Goal: Task Accomplishment & Management: Complete application form

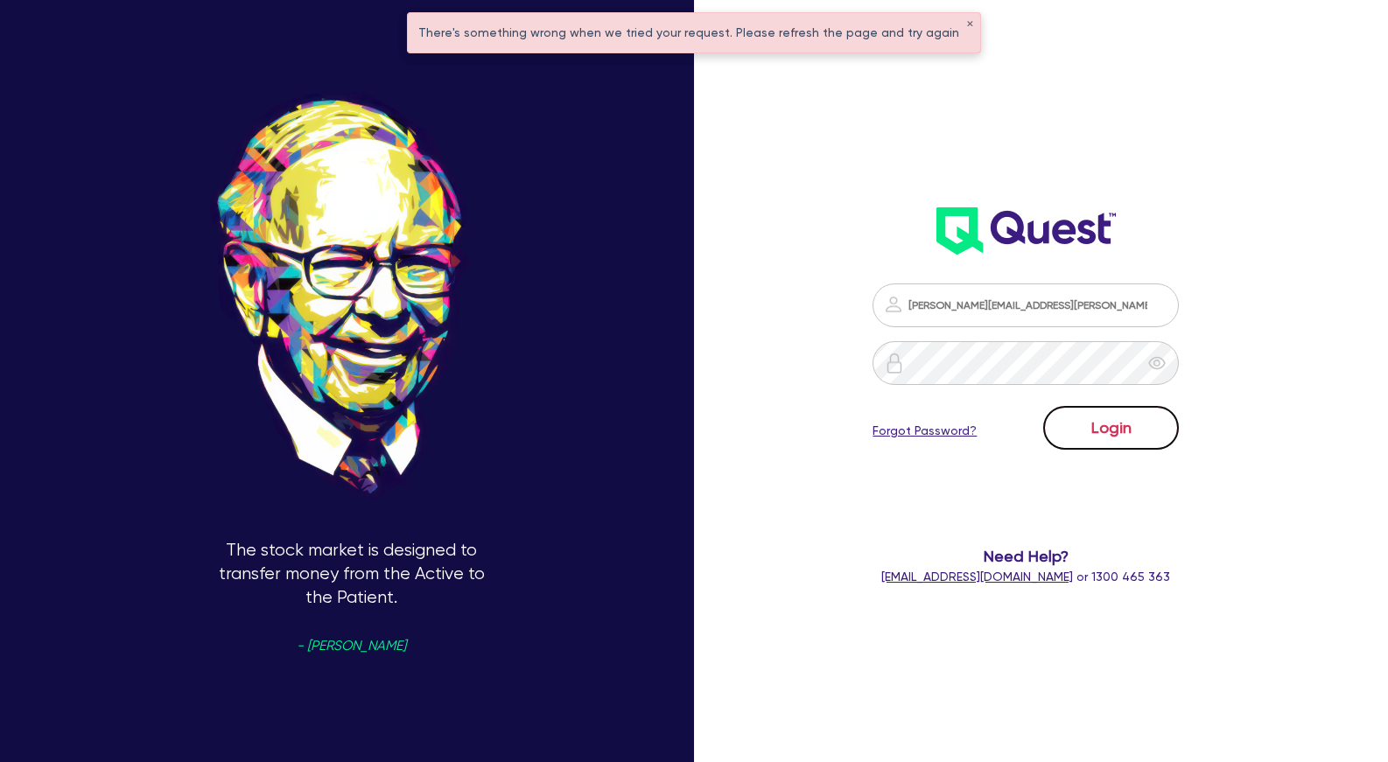
click at [1100, 434] on button "Login" at bounding box center [1111, 428] width 136 height 44
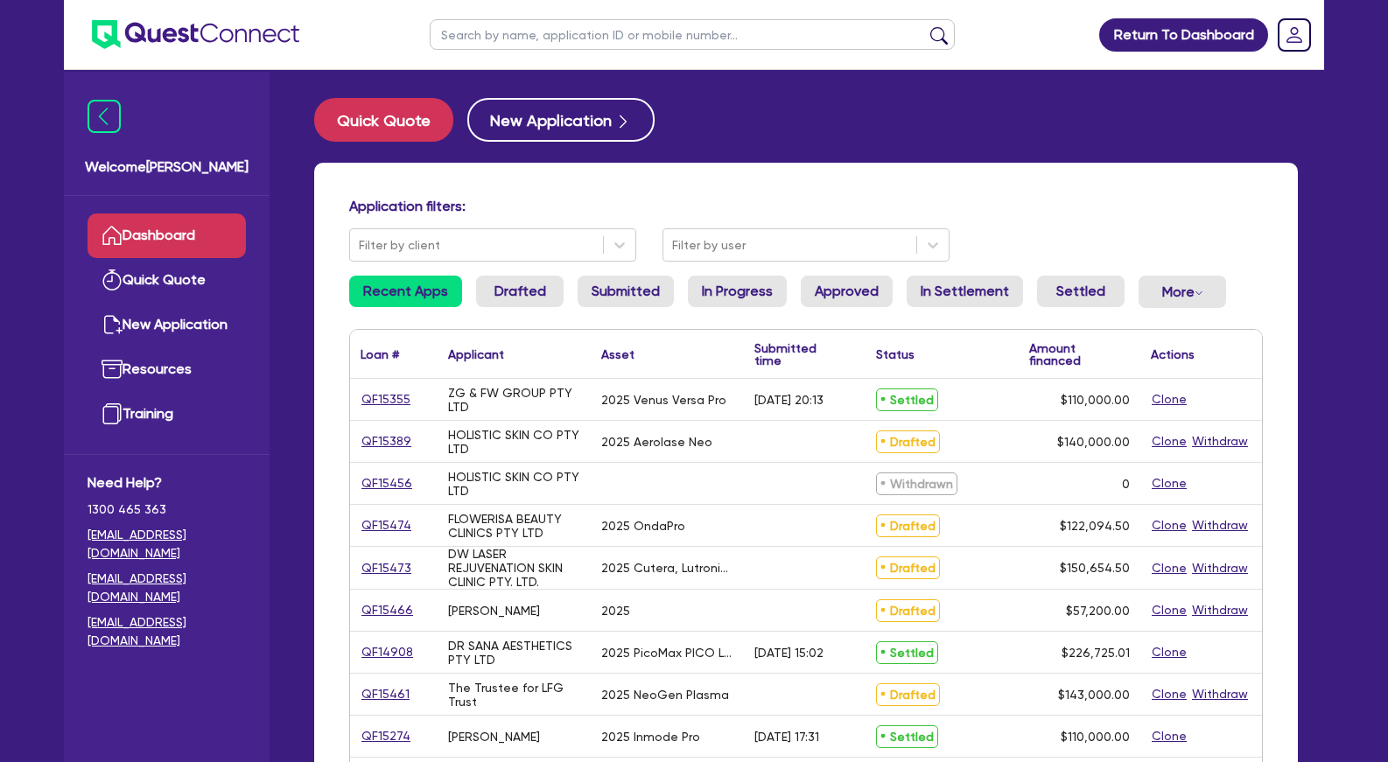
drag, startPoint x: 506, startPoint y: 38, endPoint x: 503, endPoint y: 28, distance: 10.0
click at [505, 38] on input "text" at bounding box center [692, 34] width 525 height 31
paste input "QF15200"
type input "QF15200"
click at [925, 26] on button "submit" at bounding box center [939, 38] width 28 height 25
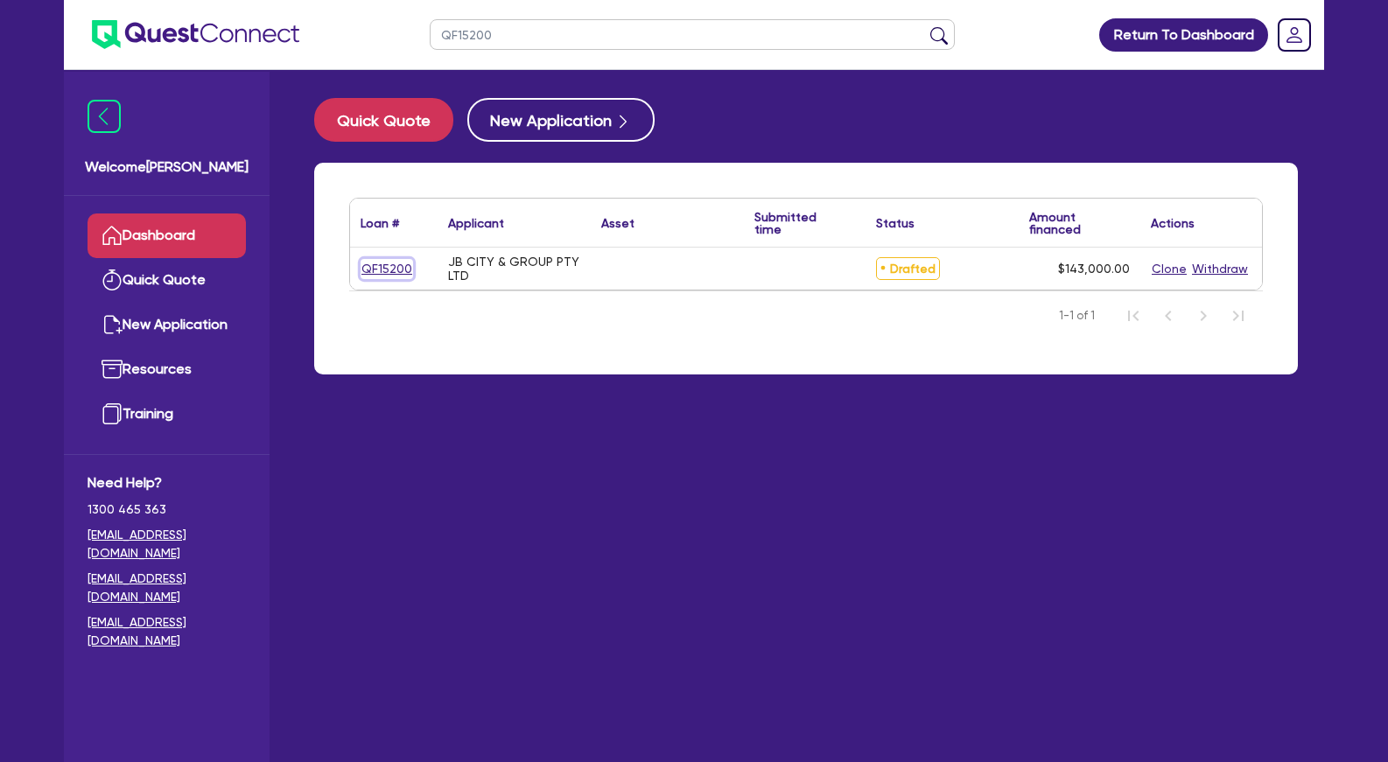
click at [376, 265] on link "QF15200" at bounding box center [387, 269] width 53 height 20
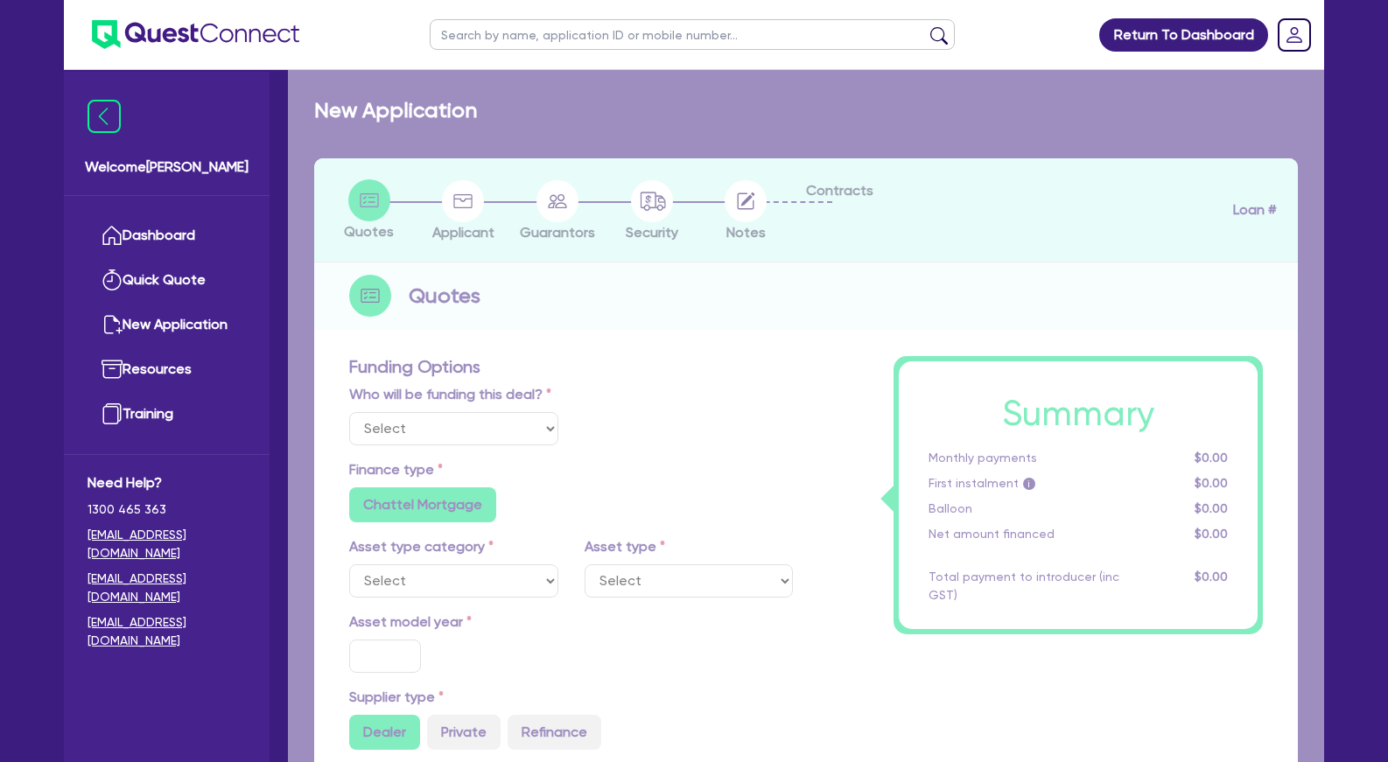
radio input "false"
type input "143,000"
radio input "false"
type input "30"
radio input "false"
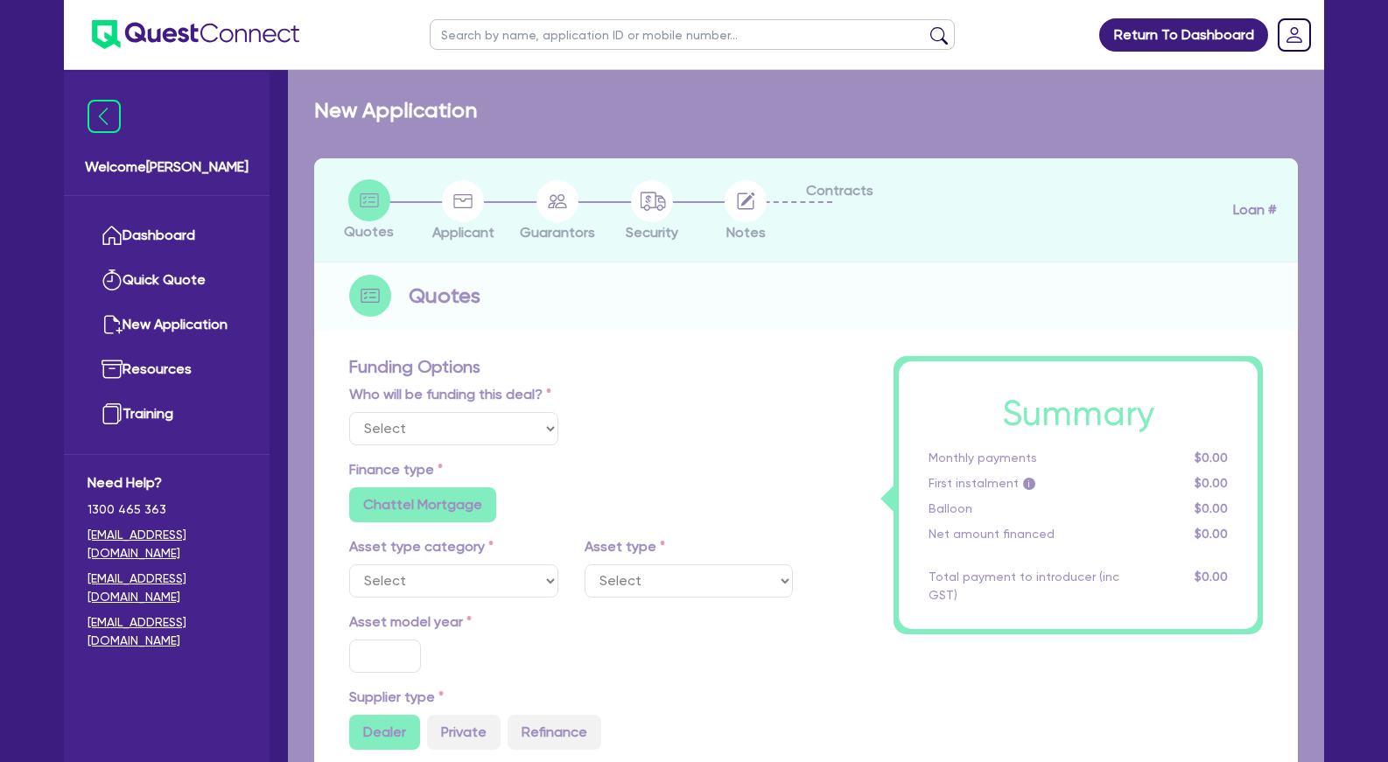
radio input "false"
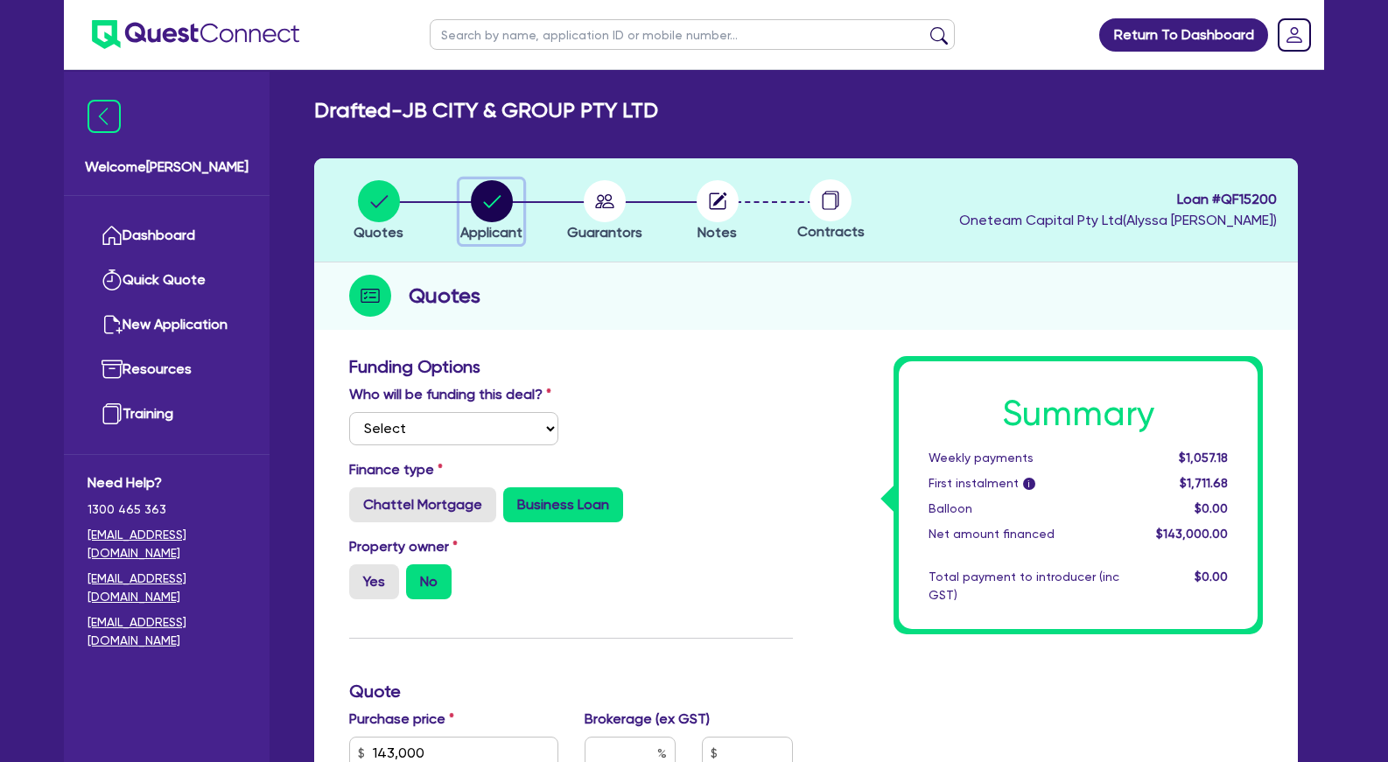
click at [489, 203] on circle "button" at bounding box center [492, 201] width 42 height 42
select select "COMPANY"
select select "HEALTH_BEAUTY"
select select "HAIR_BEAUTY_SALONS"
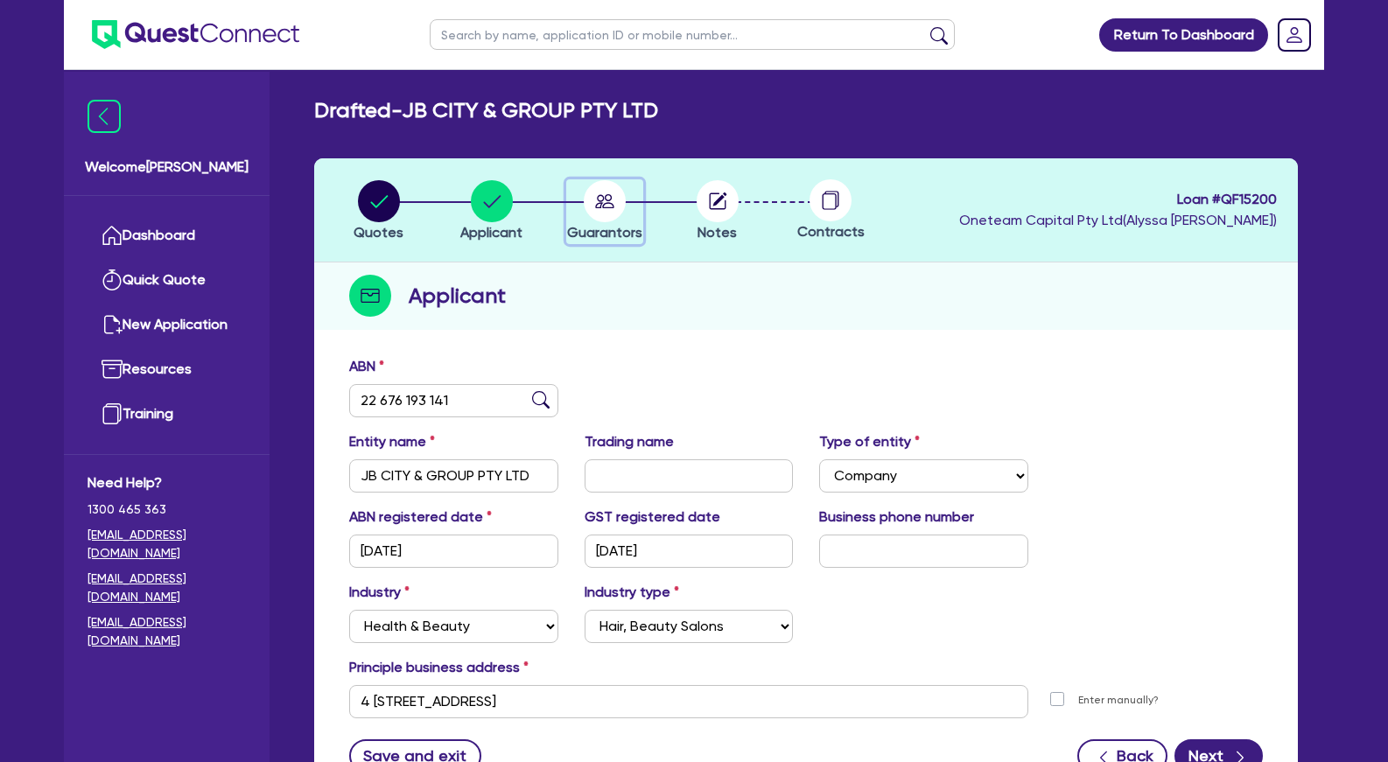
click at [604, 212] on circle "button" at bounding box center [605, 201] width 42 height 42
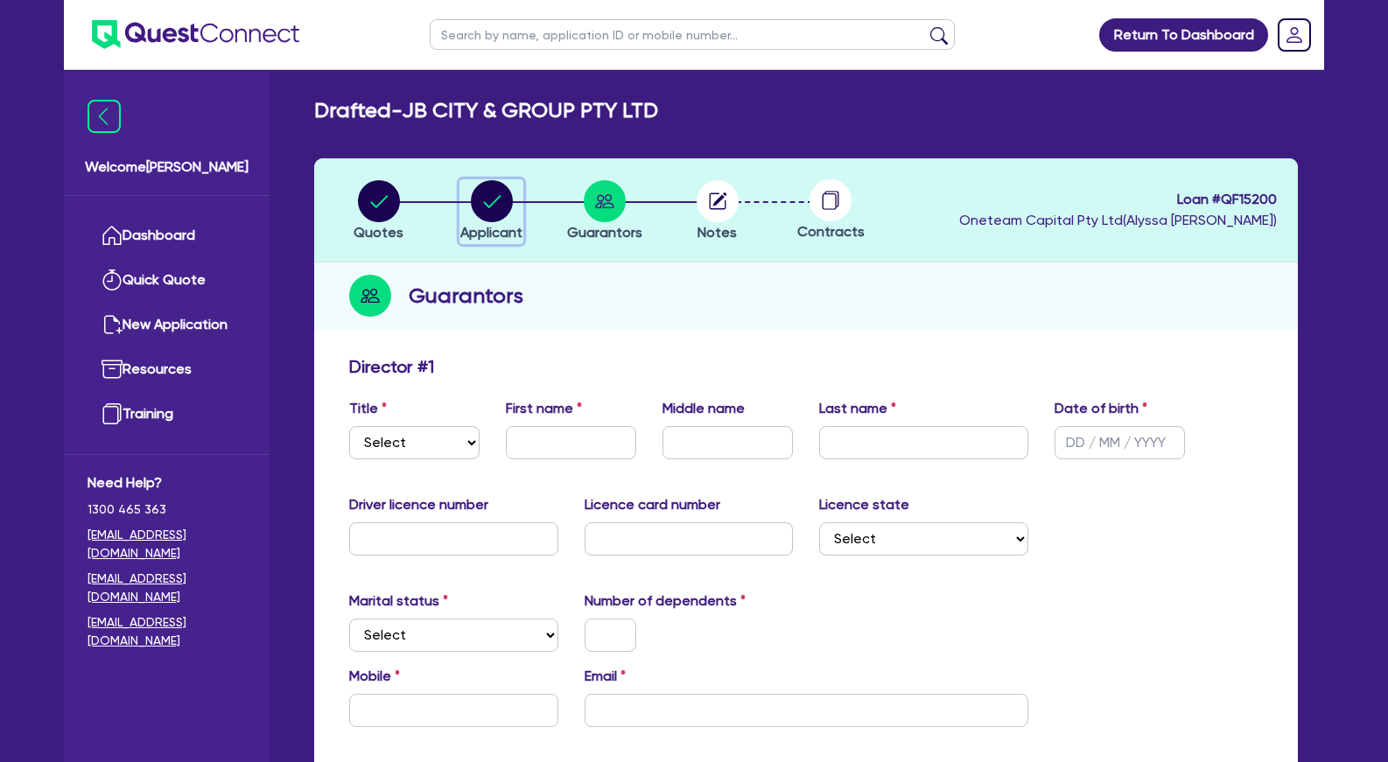
click at [501, 202] on circle "button" at bounding box center [492, 201] width 42 height 42
select select "COMPANY"
select select "HEALTH_BEAUTY"
select select "HAIR_BEAUTY_SALONS"
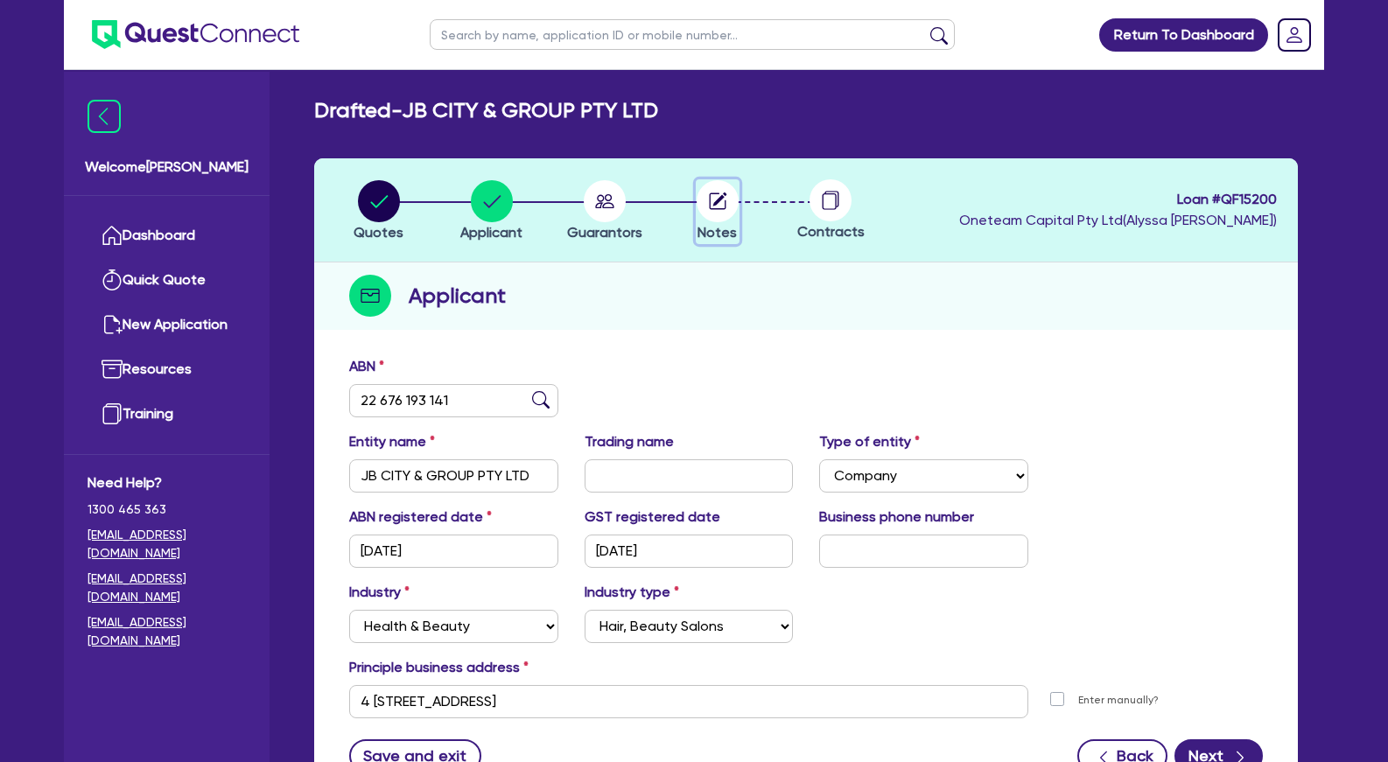
click at [717, 203] on icon "button" at bounding box center [720, 200] width 14 height 14
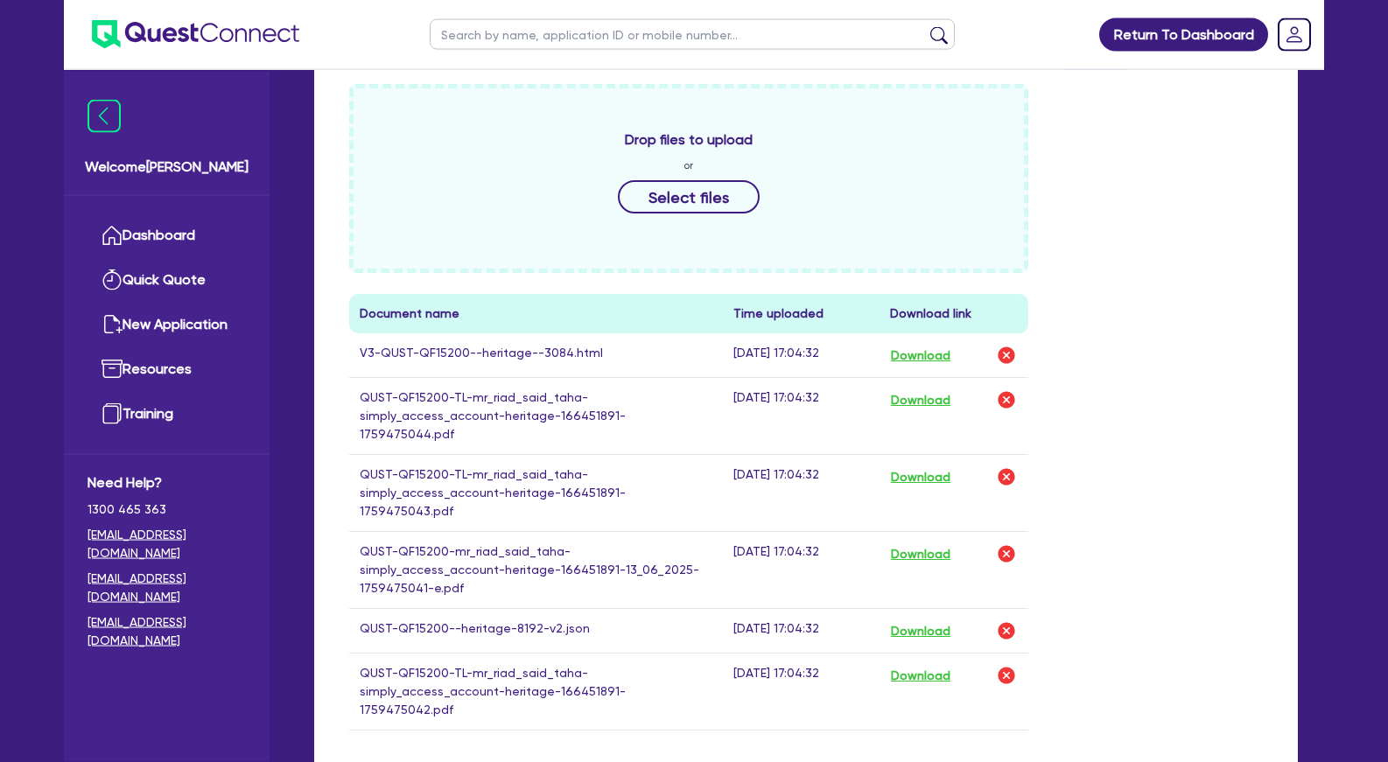
scroll to position [625, 0]
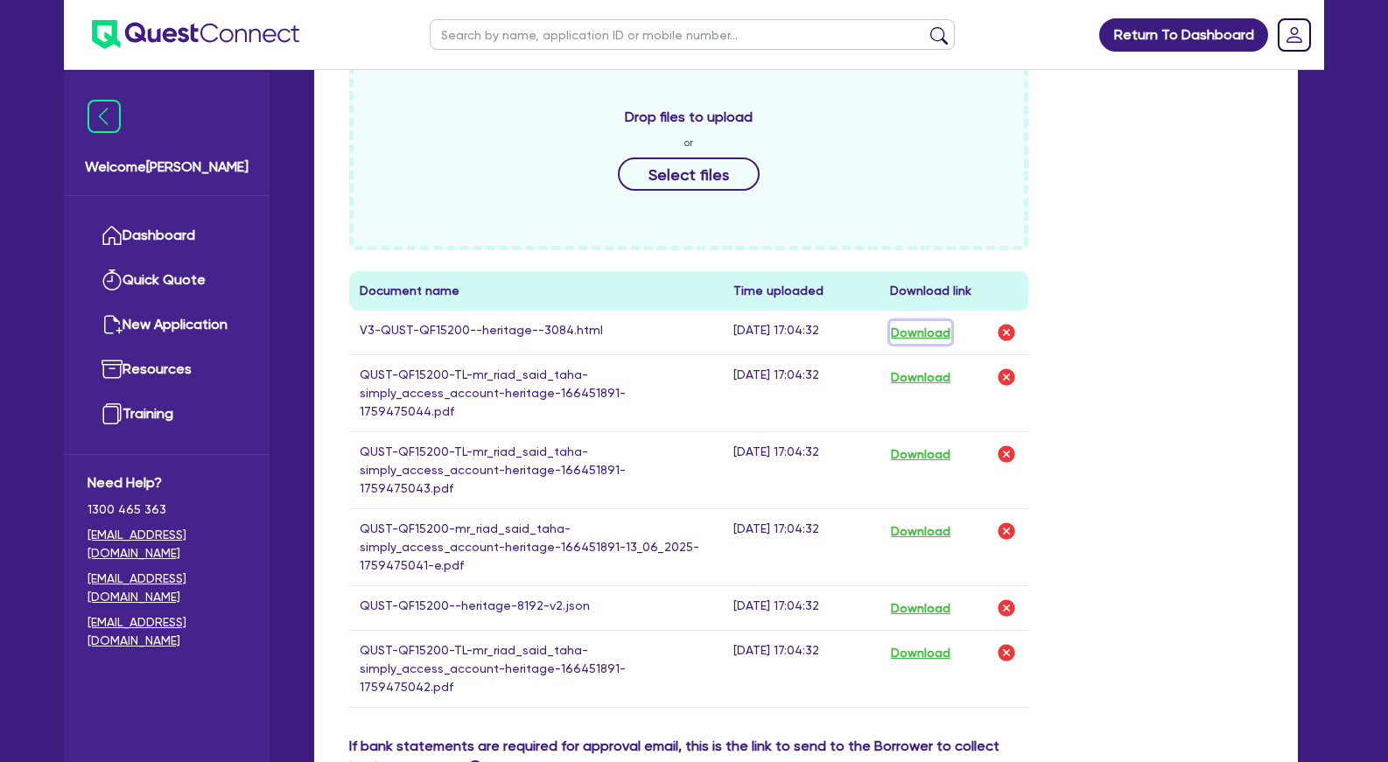
click at [917, 338] on button "Download" at bounding box center [920, 332] width 61 height 23
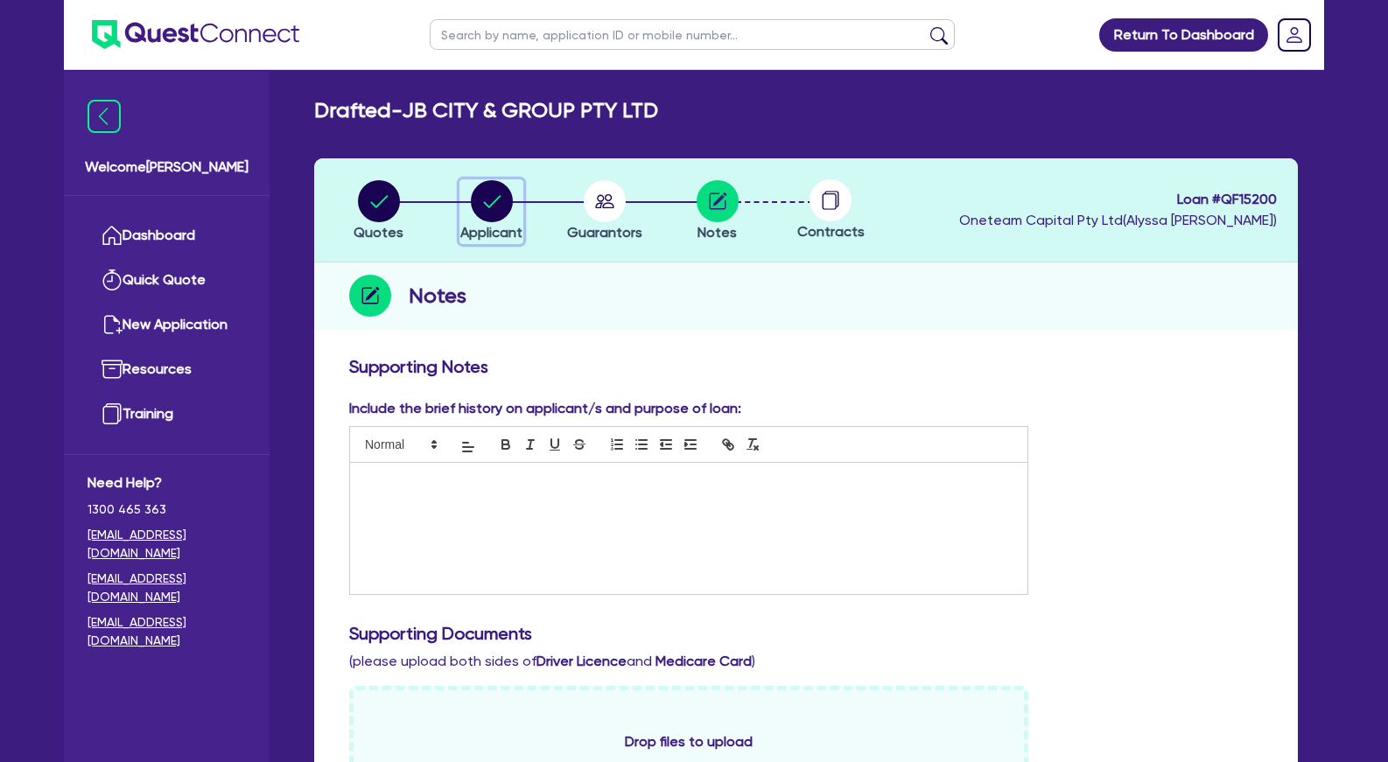
click at [479, 208] on circle "button" at bounding box center [492, 201] width 42 height 42
select select "COMPANY"
select select "HEALTH_BEAUTY"
select select "HAIR_BEAUTY_SALONS"
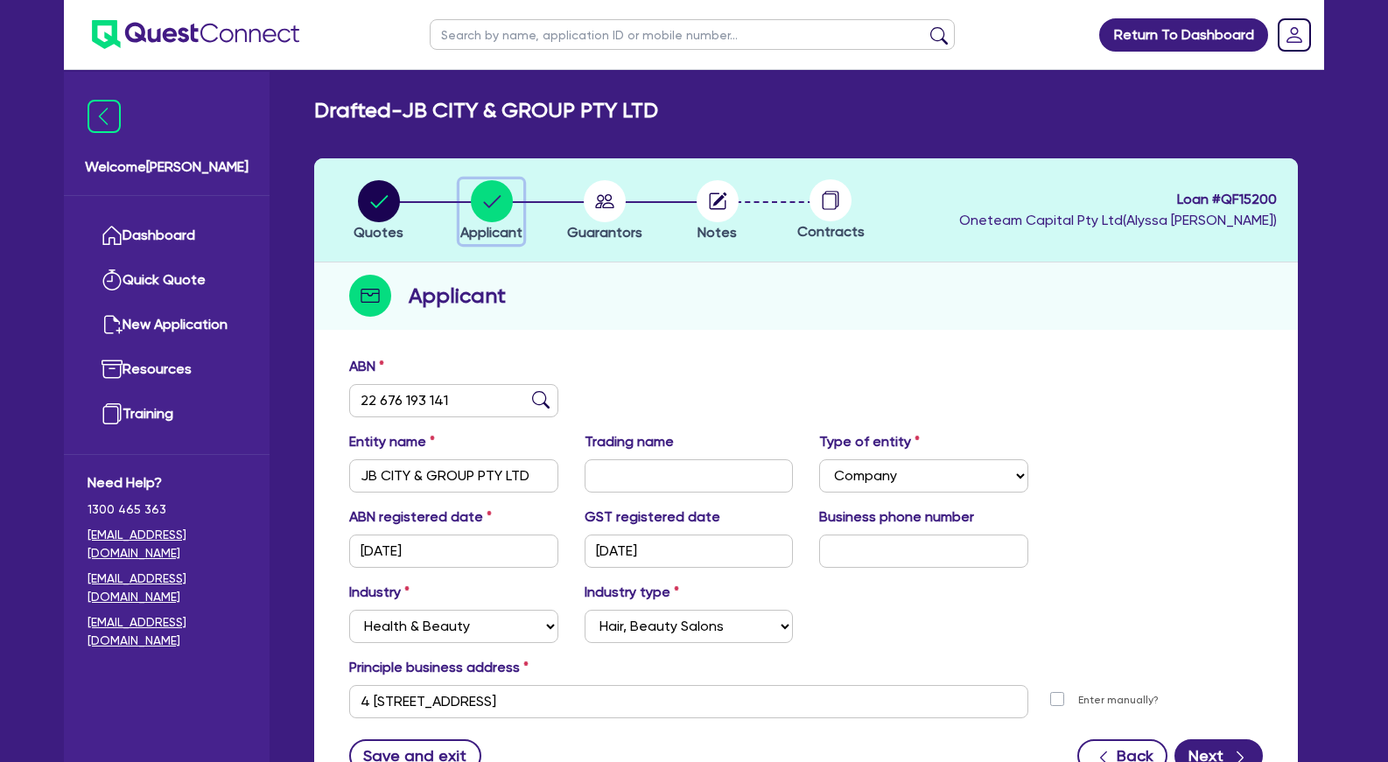
scroll to position [152, 0]
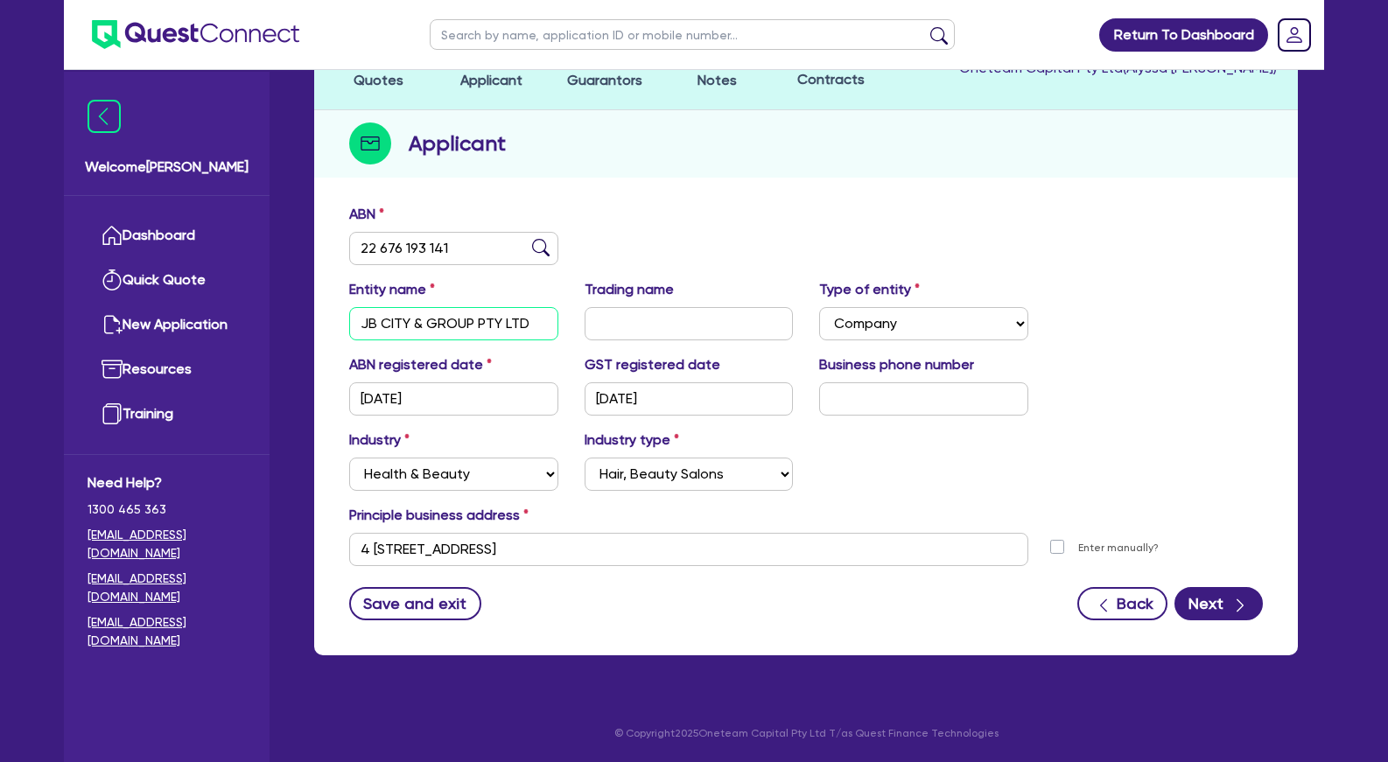
drag, startPoint x: 473, startPoint y: 322, endPoint x: 350, endPoint y: 322, distance: 122.5
click at [350, 322] on input "JB CITY & GROUP PTY LTD" at bounding box center [453, 323] width 209 height 33
click at [653, 246] on div "ABN 22 676 193 141" at bounding box center [806, 241] width 940 height 75
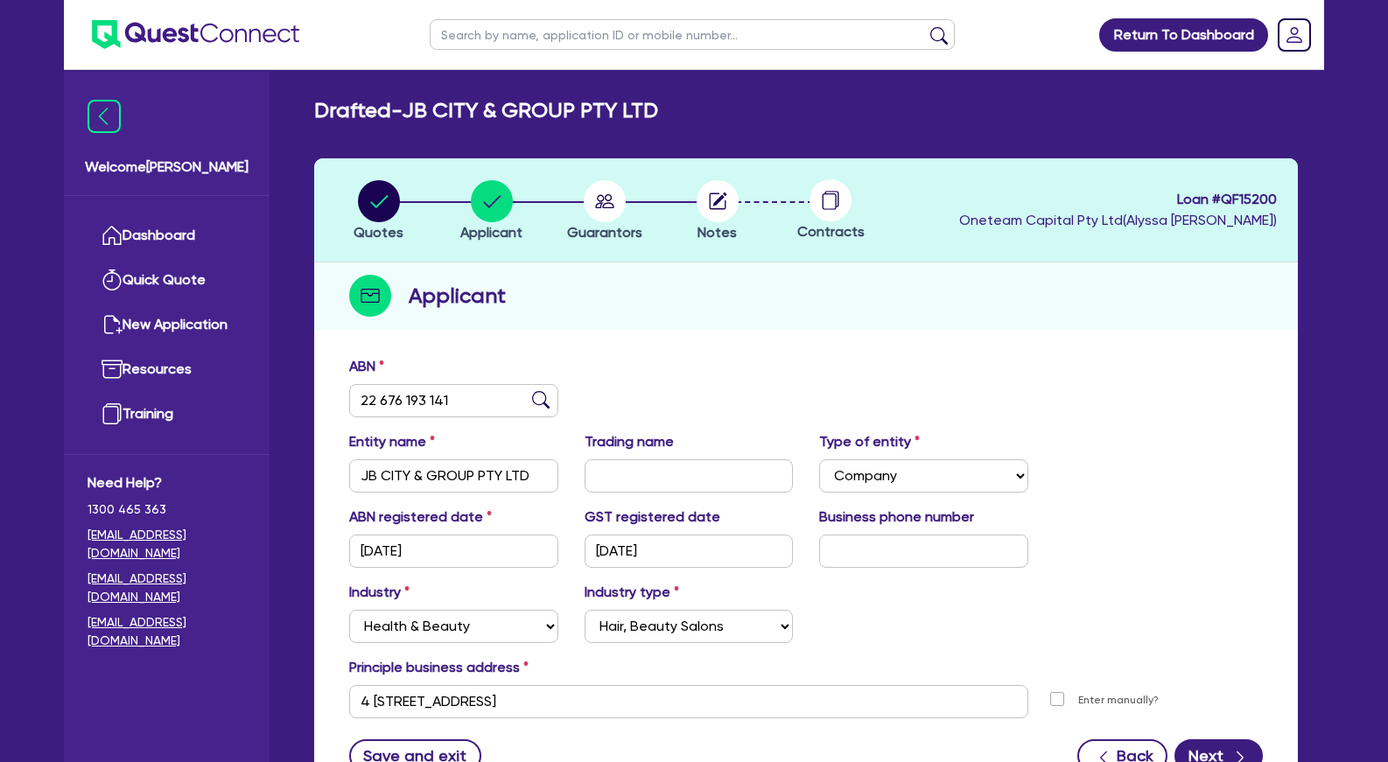
drag, startPoint x: 973, startPoint y: 315, endPoint x: 981, endPoint y: 313, distance: 9.1
click at [974, 315] on div "Applicant" at bounding box center [806, 296] width 984 height 67
click at [371, 214] on circle "button" at bounding box center [379, 201] width 42 height 42
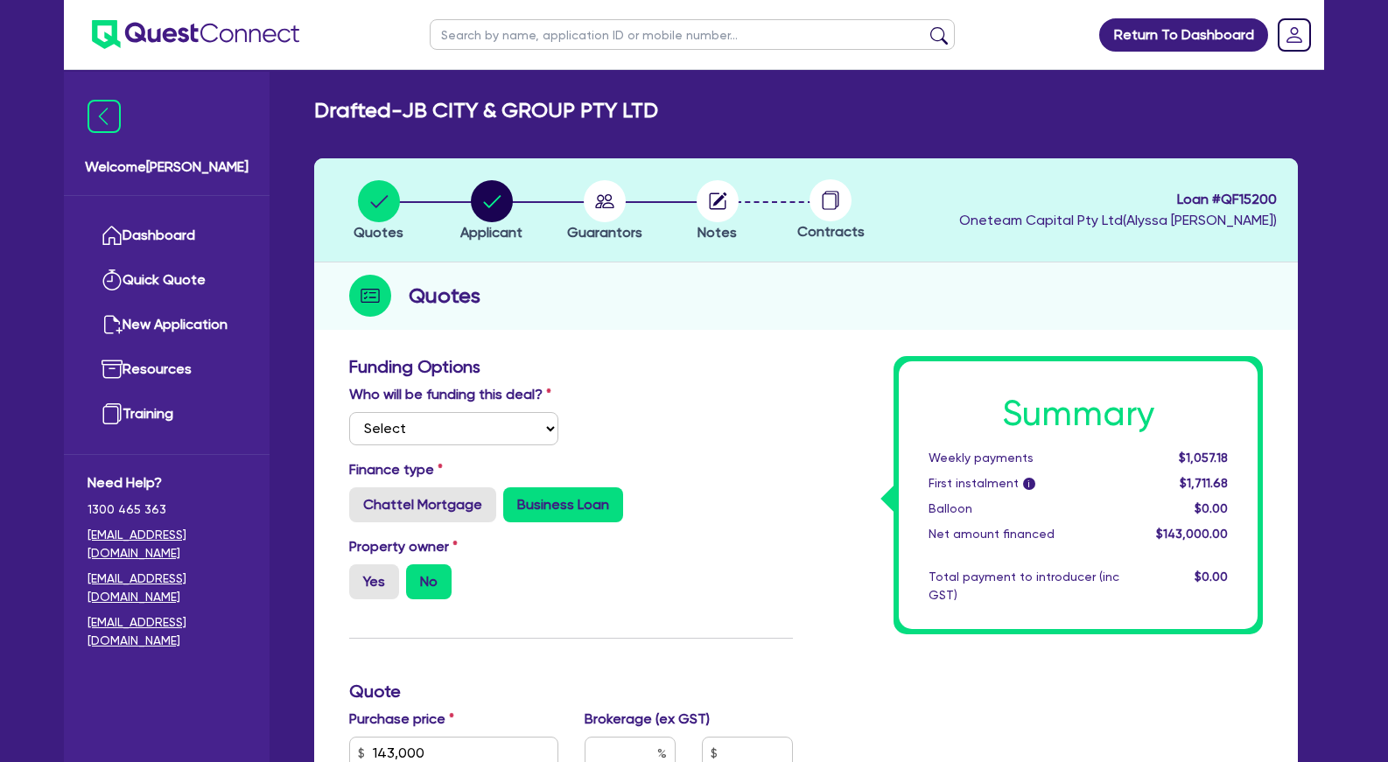
click at [510, 41] on input "text" at bounding box center [692, 34] width 525 height 31
type input "[PERSON_NAME]"
click button "submit" at bounding box center [939, 38] width 28 height 25
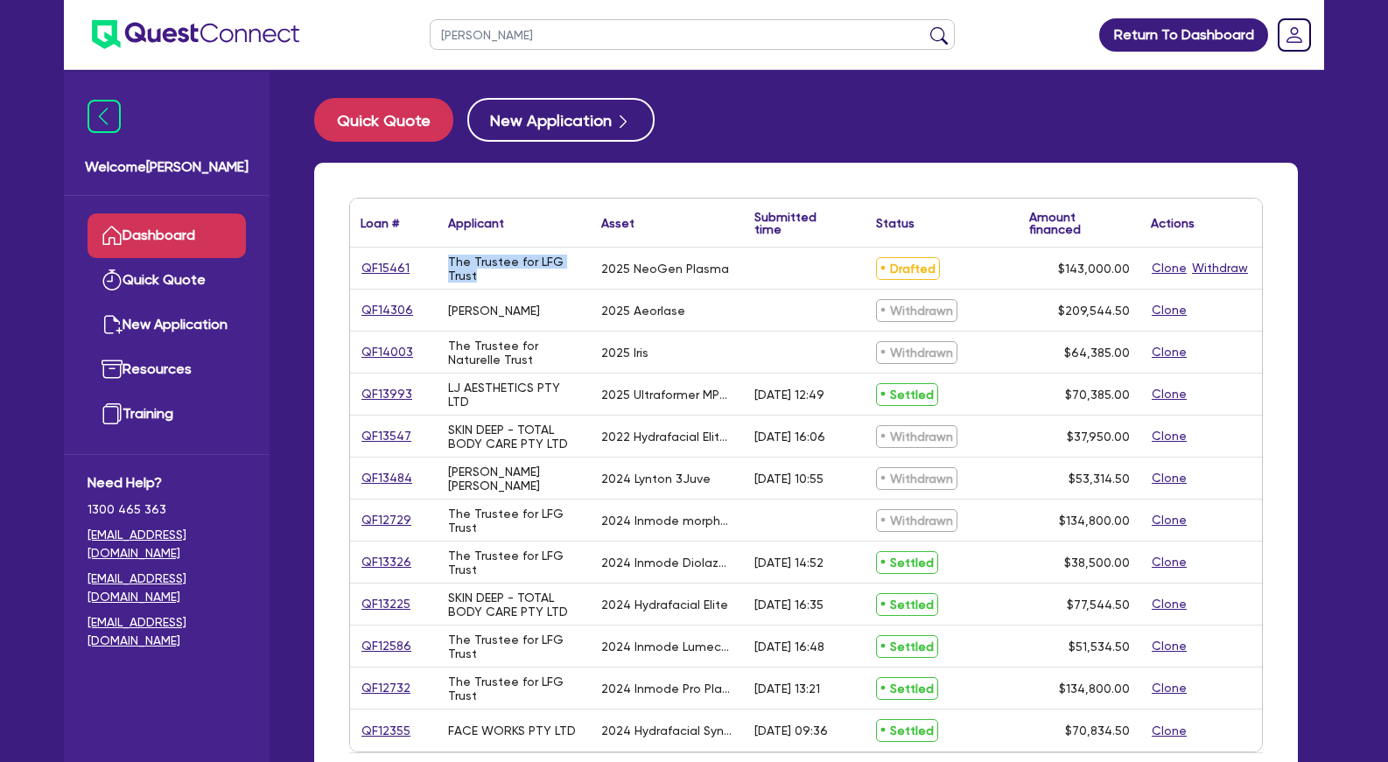
drag, startPoint x: 481, startPoint y: 277, endPoint x: 447, endPoint y: 265, distance: 36.0
click at [447, 265] on div "The Trustee for LFG Trust" at bounding box center [514, 268] width 153 height 41
copy div "The Trustee for LFG Trust"
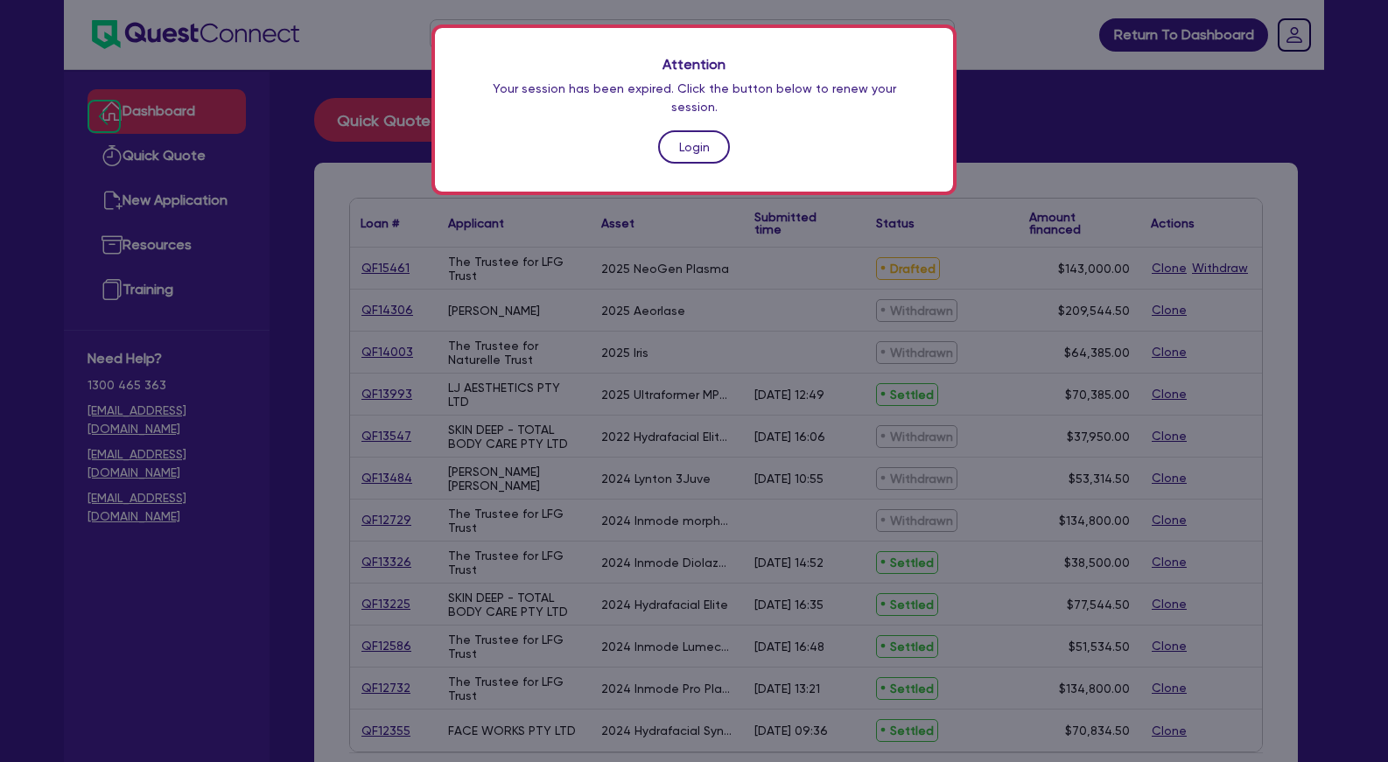
click at [681, 130] on link "Login" at bounding box center [694, 146] width 72 height 33
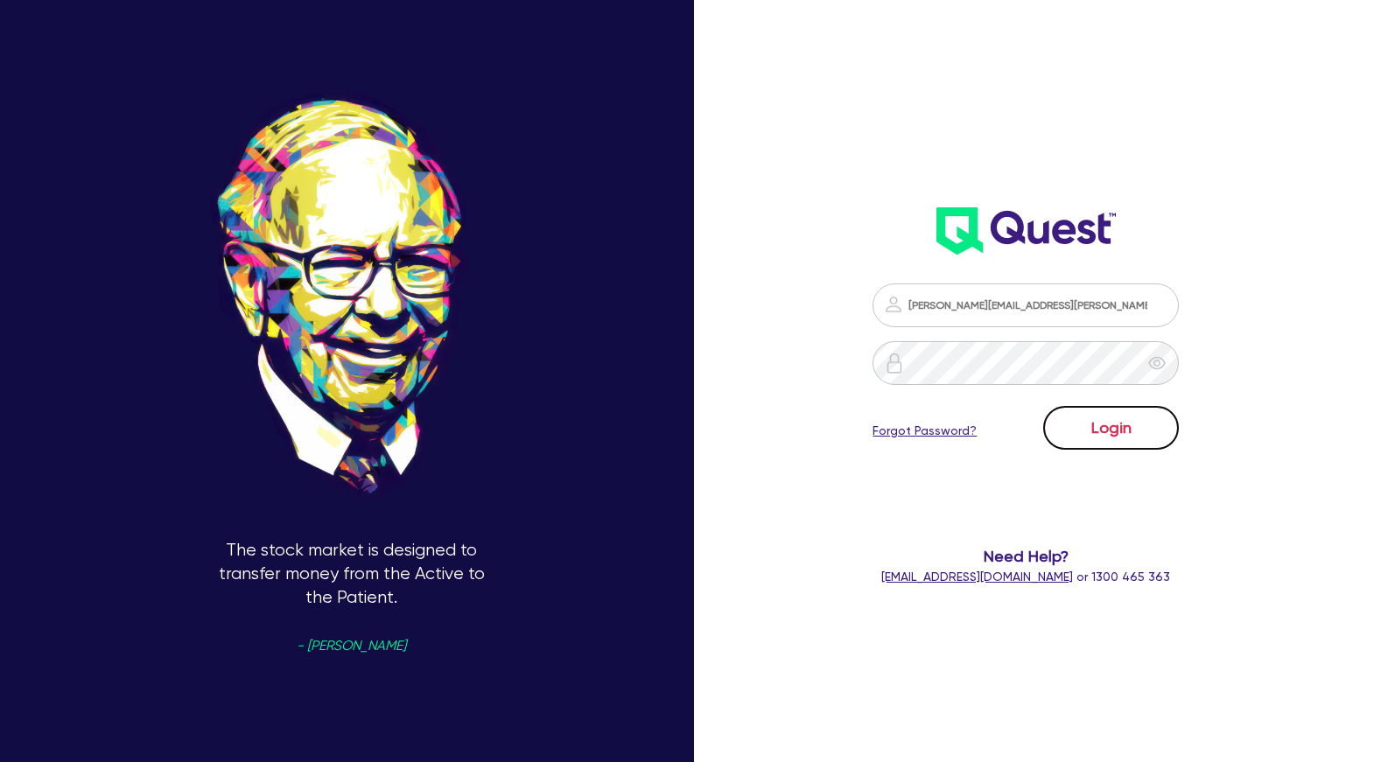
click at [1143, 442] on button "Login" at bounding box center [1111, 428] width 136 height 44
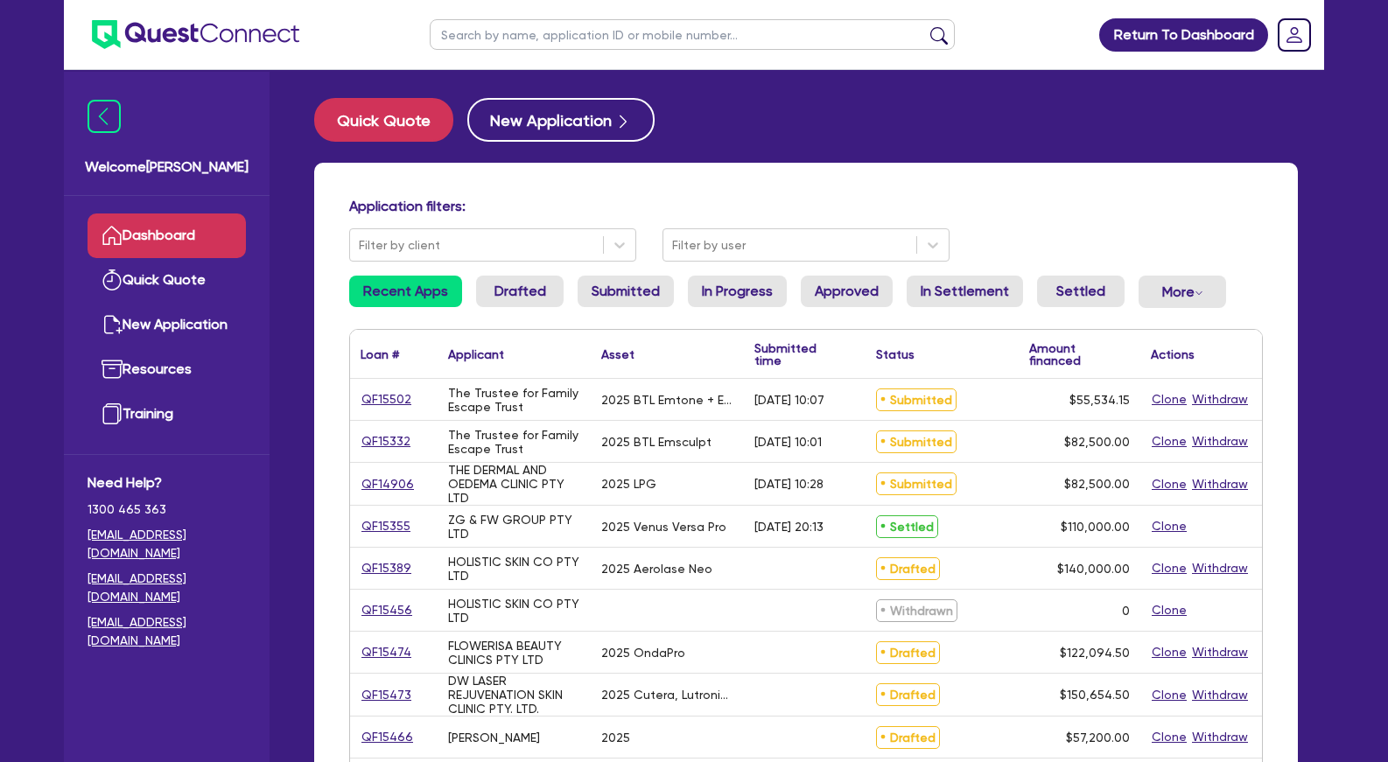
click at [604, 38] on input "text" at bounding box center [692, 34] width 525 height 31
click at [925, 26] on button "submit" at bounding box center [939, 38] width 28 height 25
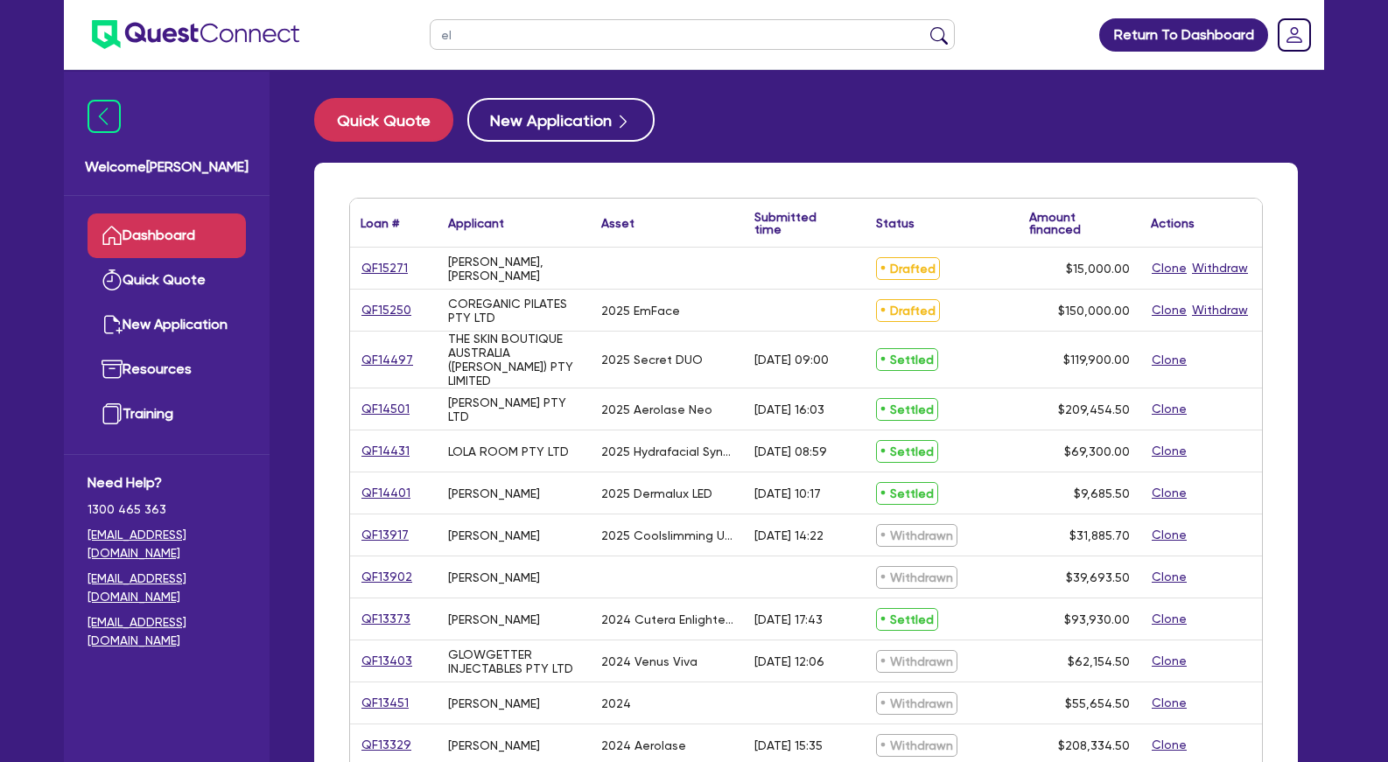
type input "e"
click at [542, 34] on input "text" at bounding box center [692, 34] width 525 height 31
drag, startPoint x: 654, startPoint y: 350, endPoint x: 793, endPoint y: 527, distance: 225.0
click at [703, 367] on div "2025 Secret DUO" at bounding box center [652, 360] width 102 height 14
click at [794, 529] on div "[DATE] 14:22" at bounding box center [789, 536] width 69 height 14
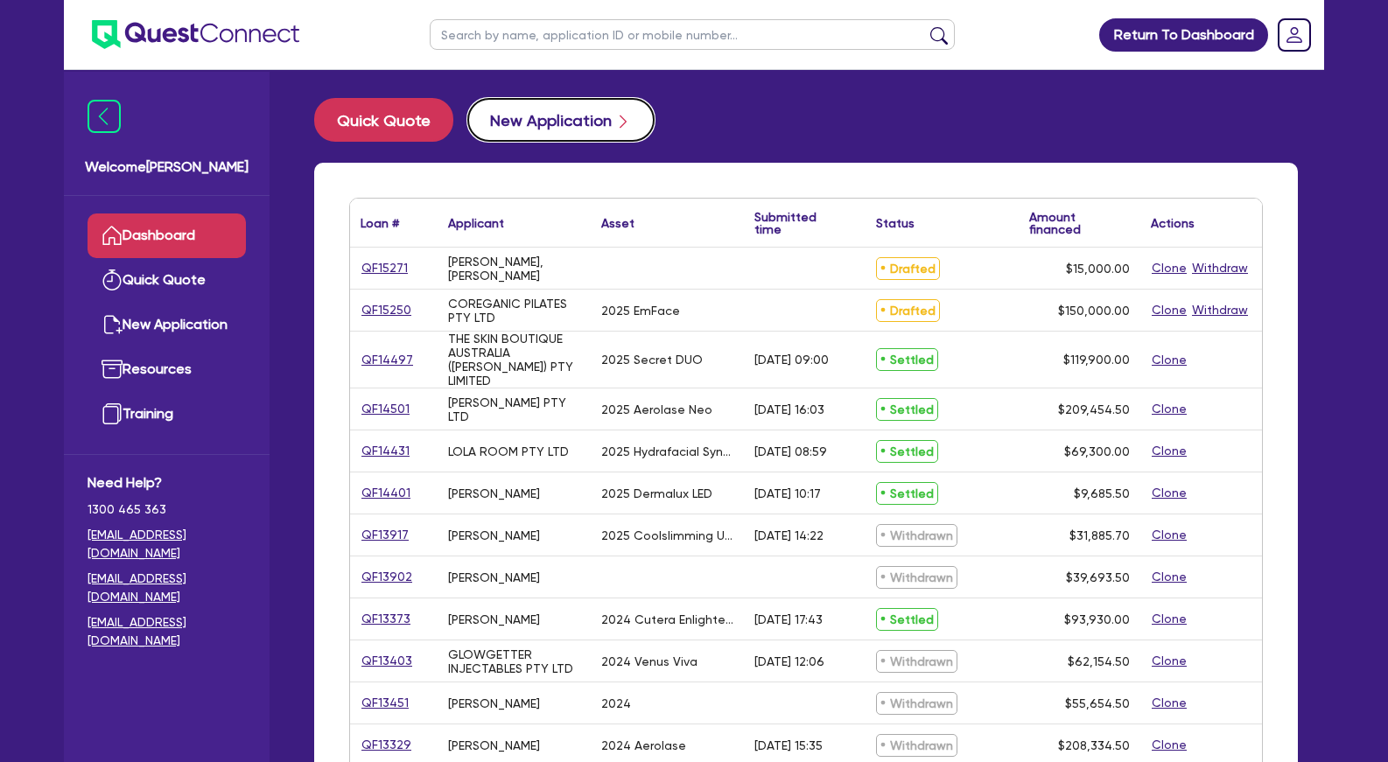
click at [590, 119] on button "New Application" at bounding box center [560, 120] width 187 height 44
select select "Other"
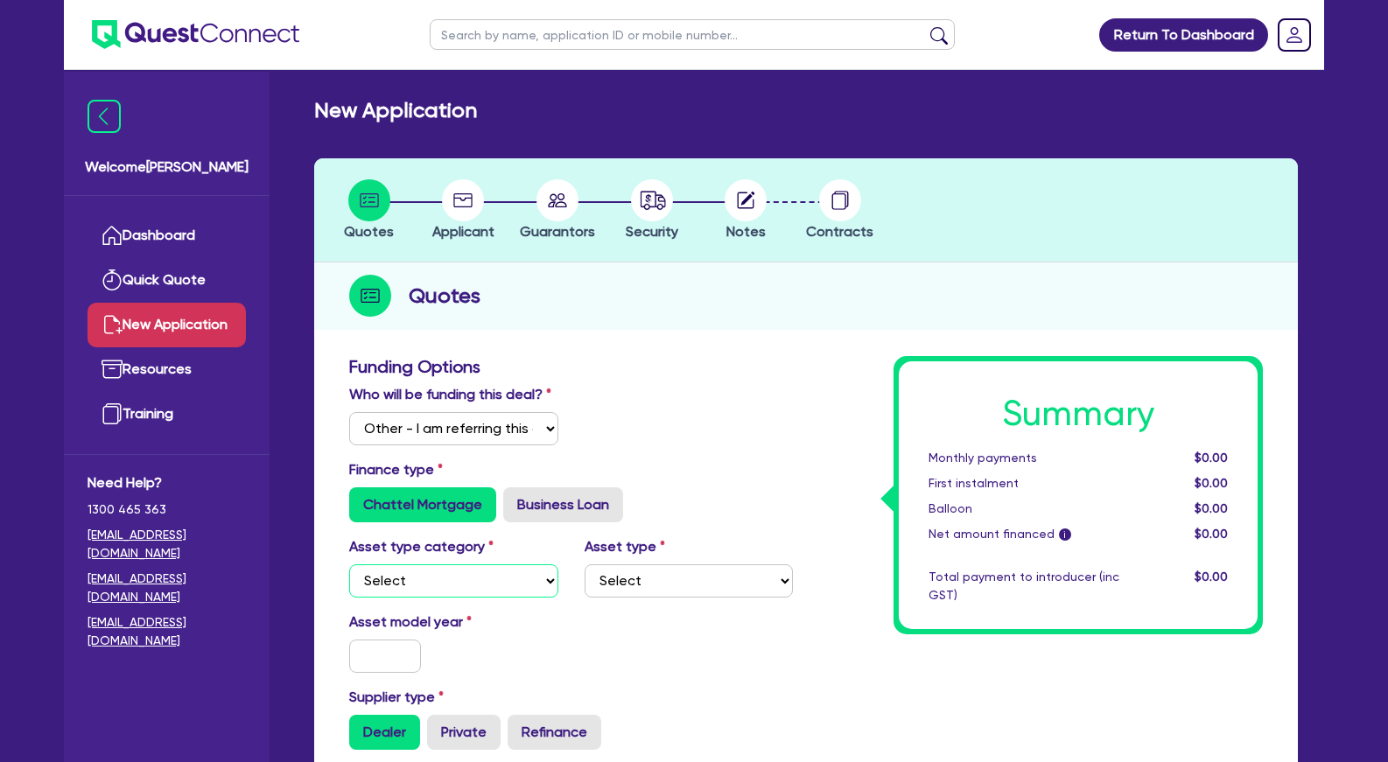
click at [349, 565] on select "Select Cars and light trucks Primary assets Secondary assets Tertiary assets" at bounding box center [453, 581] width 209 height 33
select select "TERTIARY_ASSETS"
click option "Tertiary assets" at bounding box center [0, 0] width 0 height 0
click at [585, 565] on select "Select Beauty equipment IT equipment IT software Watercraft Other" at bounding box center [689, 581] width 209 height 33
select select "BEAUTY_EQUIPMENT"
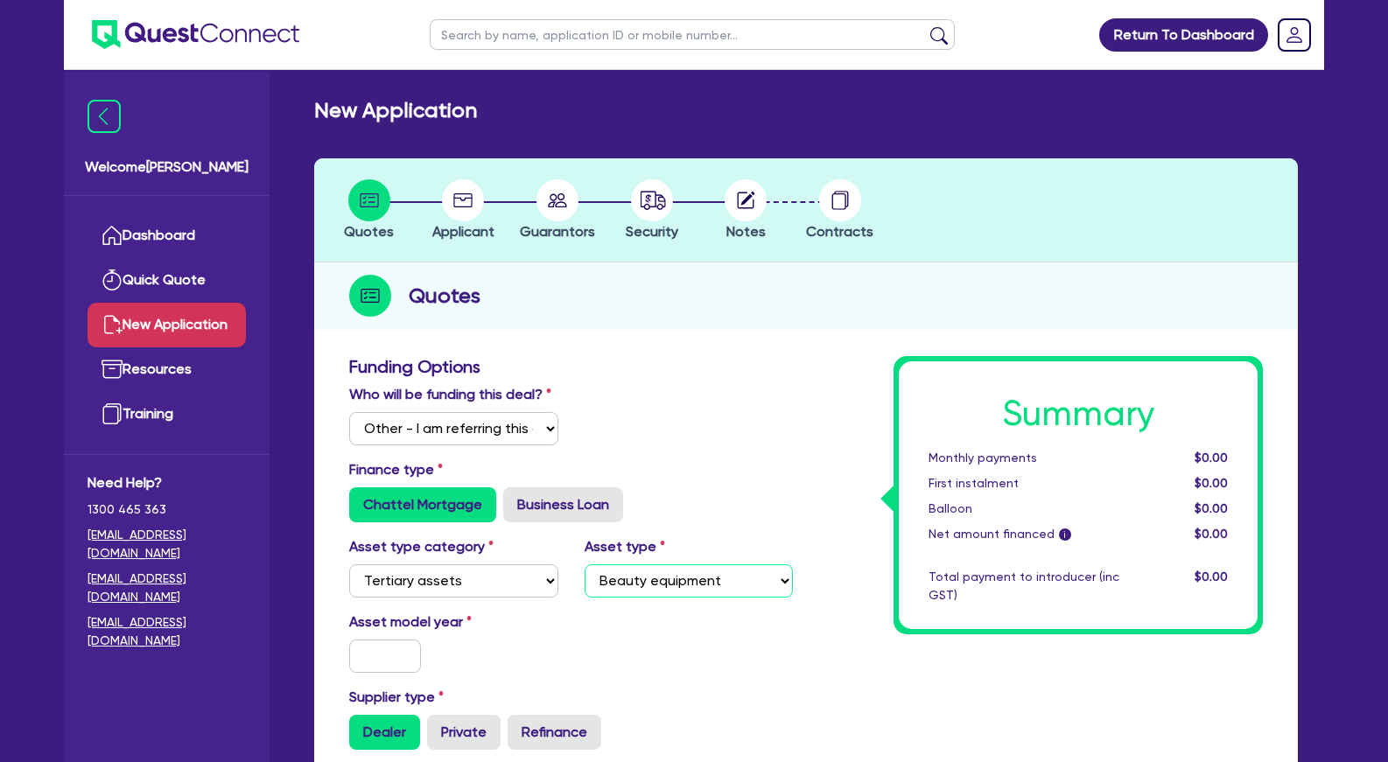
click option "Beauty equipment" at bounding box center [0, 0] width 0 height 0
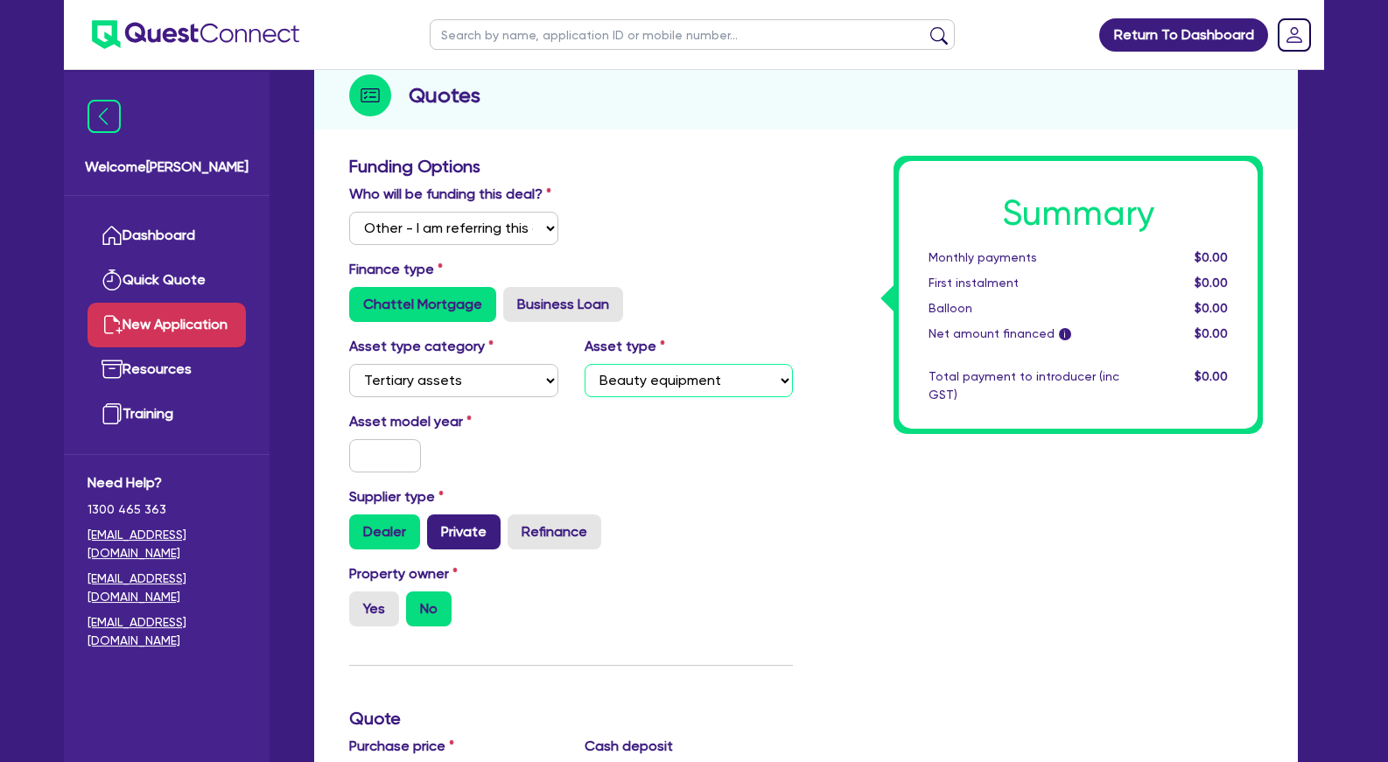
scroll to position [268, 0]
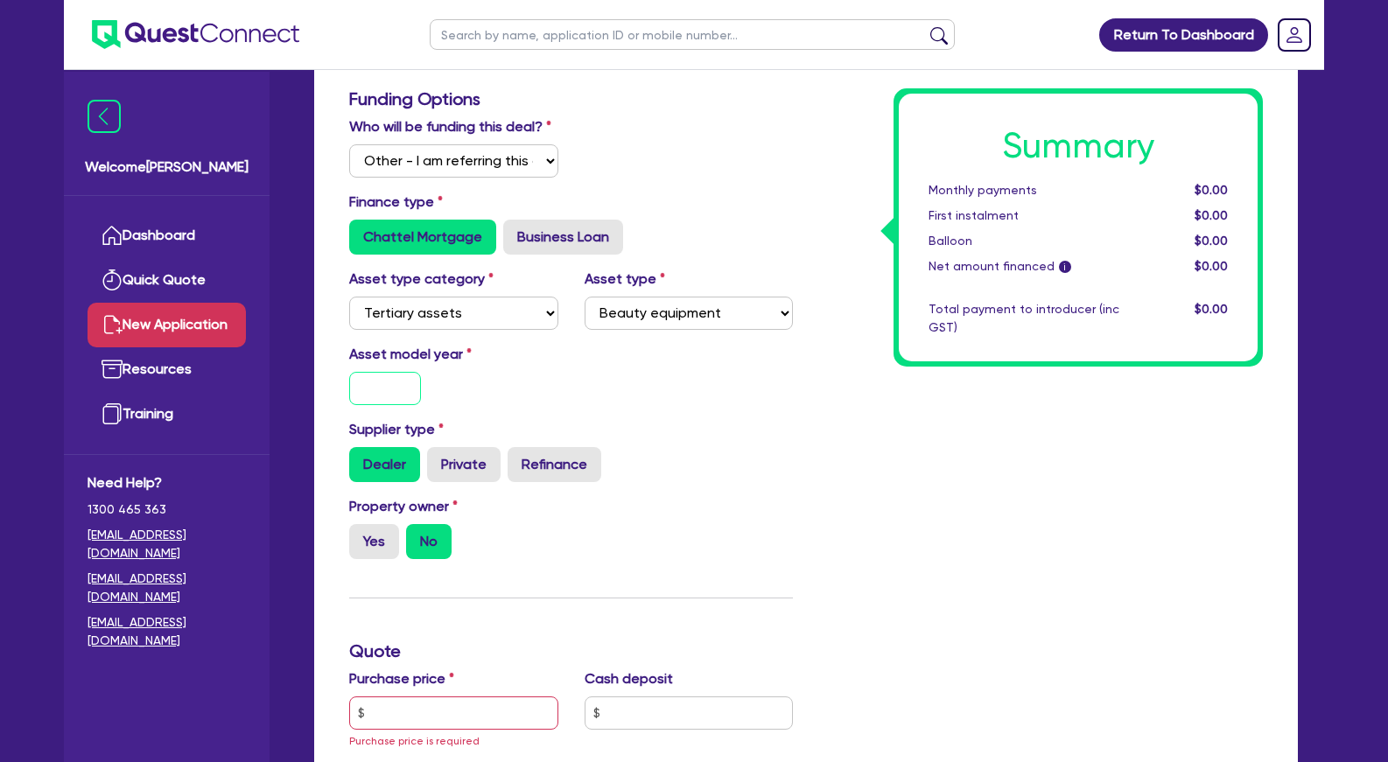
click at [375, 405] on input "text" at bounding box center [385, 388] width 72 height 33
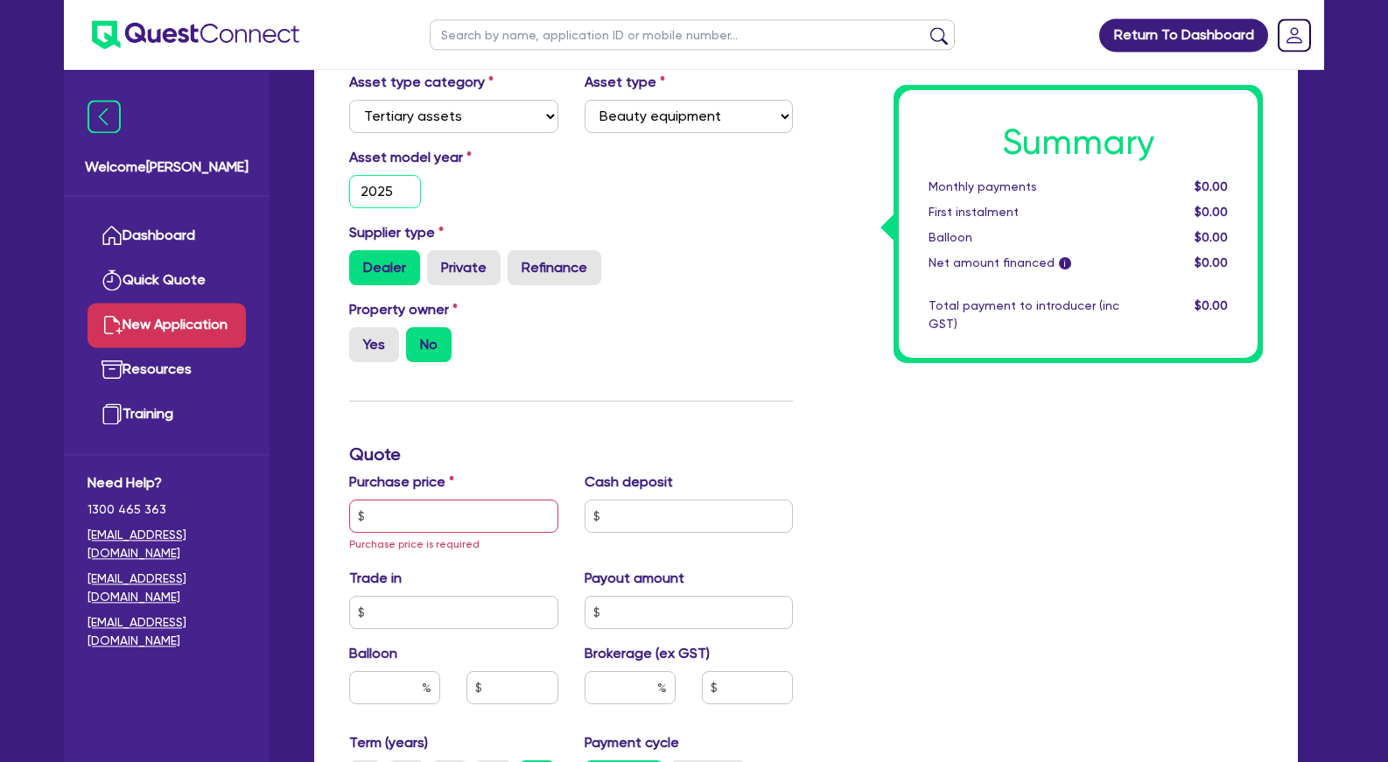
scroll to position [536, 0]
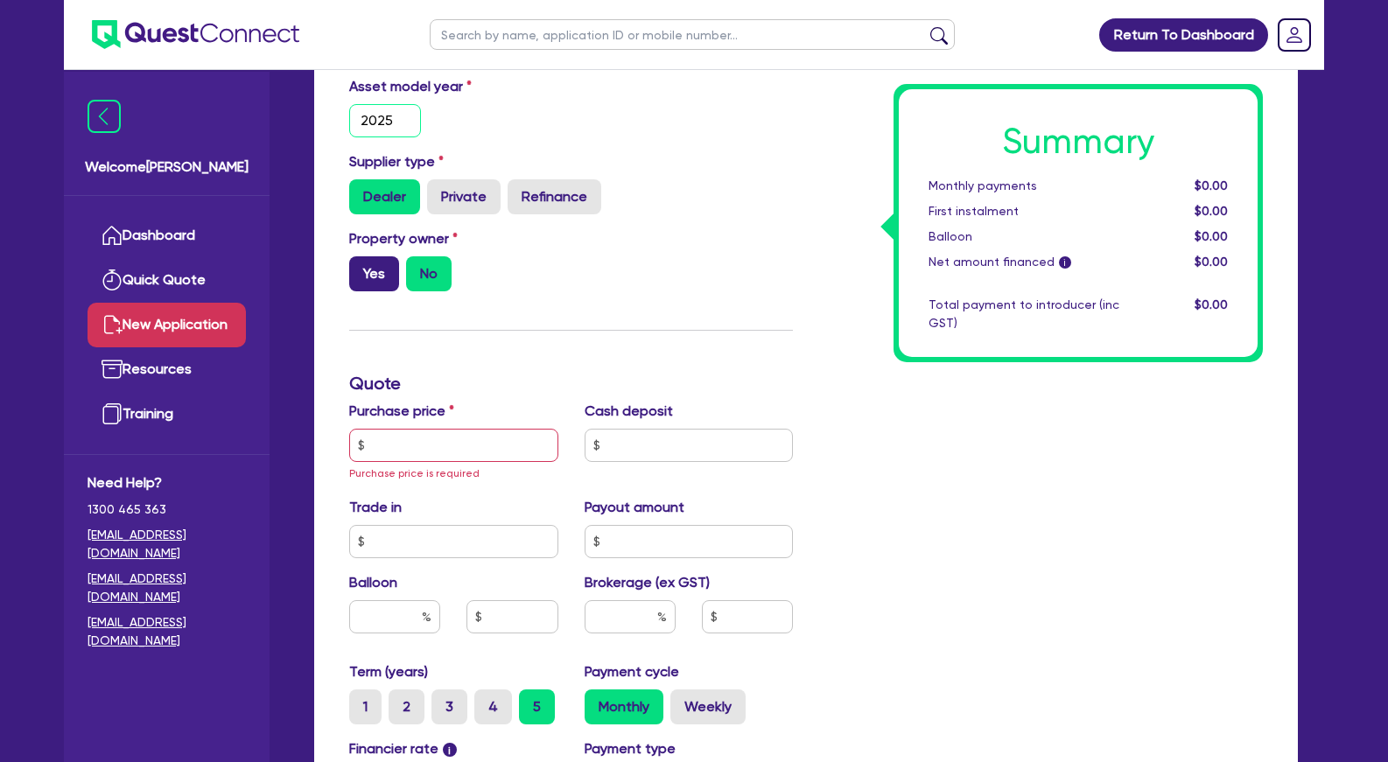
type input "2025"
click at [382, 291] on label "Yes" at bounding box center [374, 273] width 50 height 35
click at [361, 268] on input "Yes" at bounding box center [354, 261] width 11 height 11
radio input "true"
click at [432, 462] on input "text" at bounding box center [453, 445] width 209 height 33
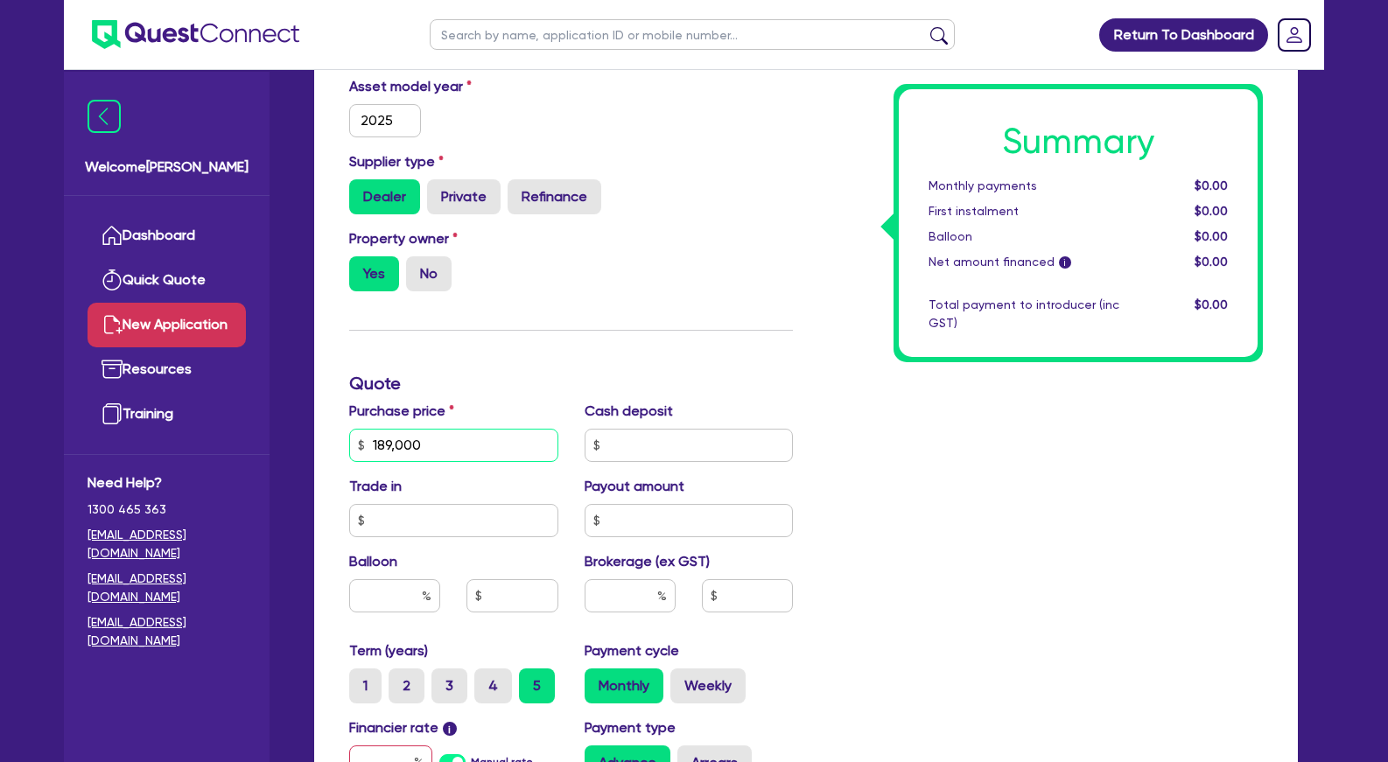
type input "189,000"
click at [553, 418] on div "Funding Options Who will be funding this deal? Select I will fund 100% I will c…" at bounding box center [571, 394] width 470 height 1146
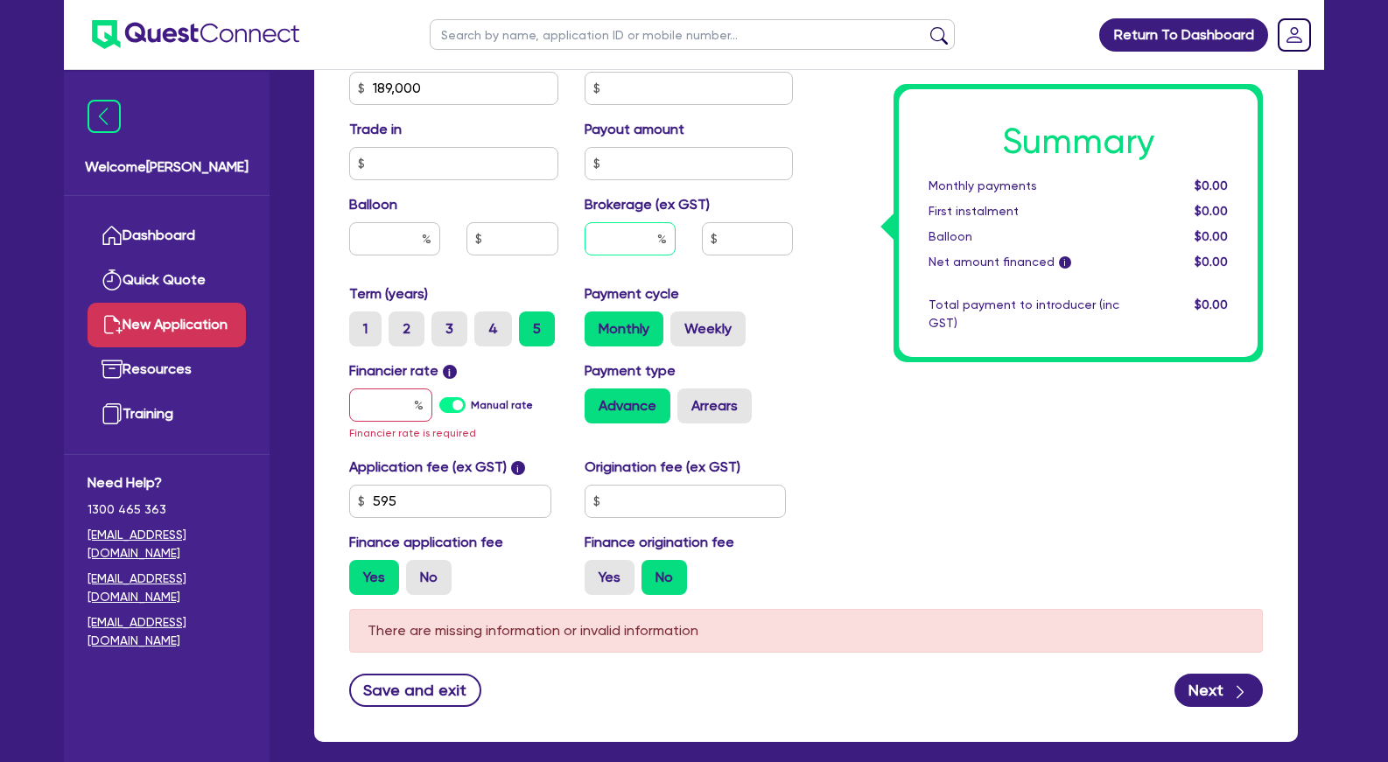
click at [632, 253] on input "text" at bounding box center [630, 238] width 91 height 33
type input "2"
click at [410, 418] on input "text" at bounding box center [390, 405] width 83 height 33
type input "1"
type input "3,793.09"
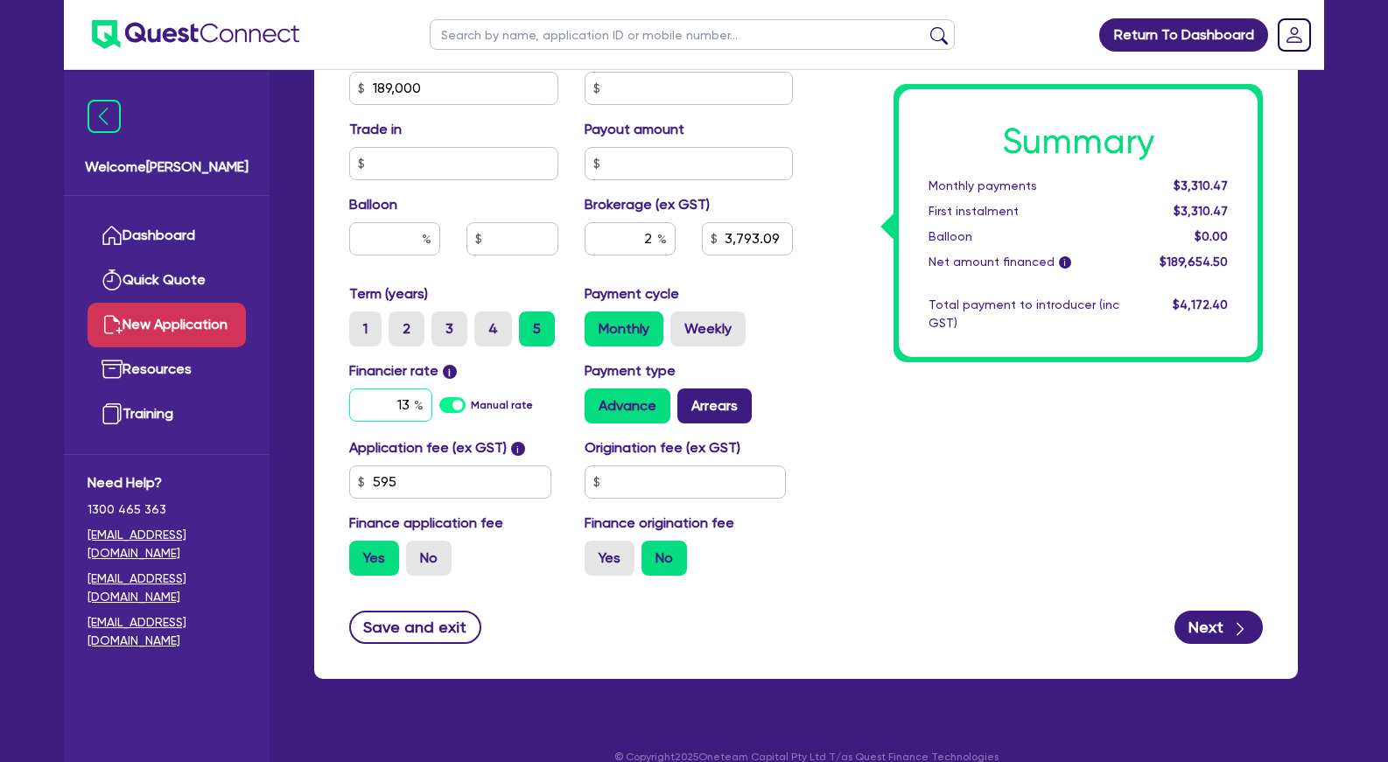
type input "13"
type input "3,793.09"
click at [740, 424] on label "Arrears" at bounding box center [715, 406] width 74 height 35
click at [689, 400] on input "Arrears" at bounding box center [683, 394] width 11 height 11
radio input "true"
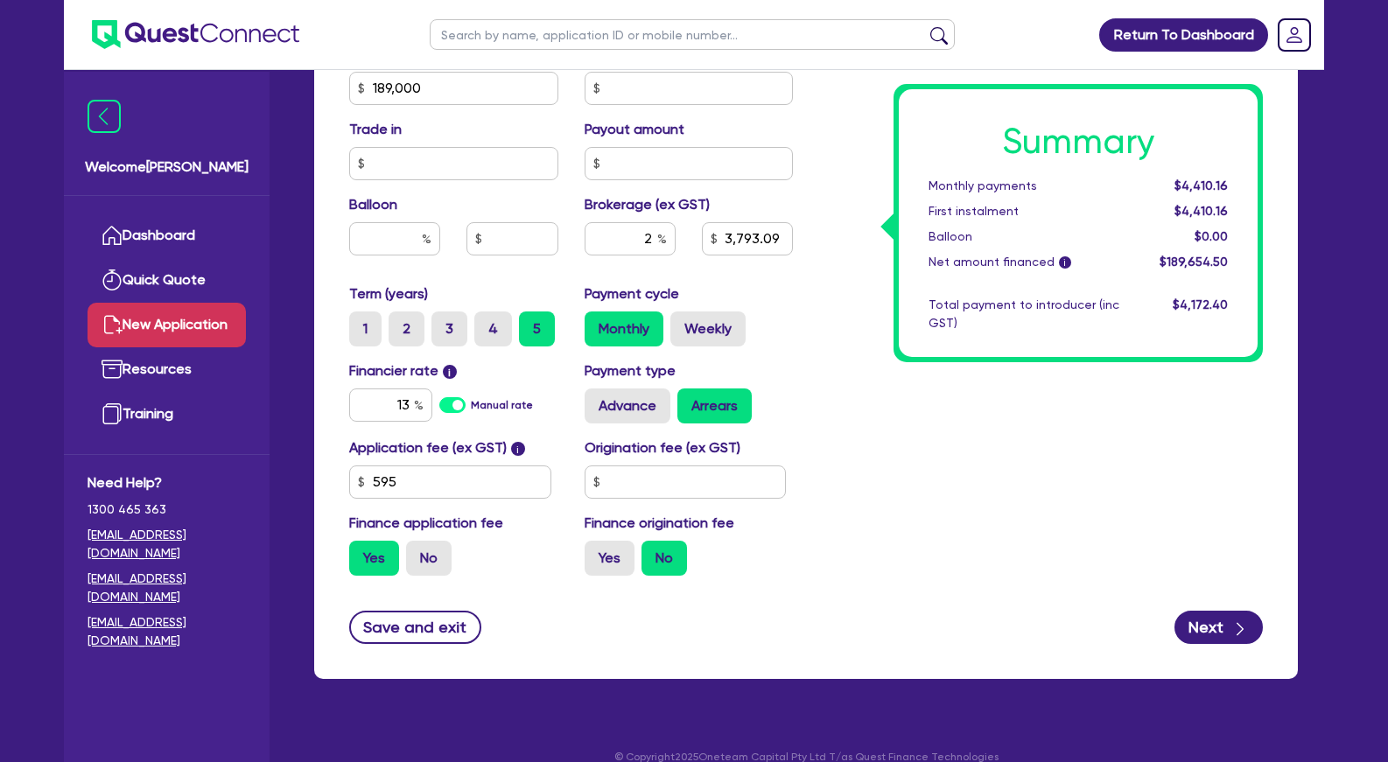
drag, startPoint x: 950, startPoint y: 459, endPoint x: 1001, endPoint y: 471, distance: 53.1
click at [957, 459] on div "Summary Monthly payments $4,410.16 First instalment $4,410.16 Balloon $0.00 Net…" at bounding box center [1041, 26] width 470 height 1127
click at [1234, 667] on div "Funding Options Who will be funding this deal? Select I will fund 100% I will c…" at bounding box center [806, 67] width 984 height 1225
click at [1225, 644] on button "Next" at bounding box center [1219, 627] width 88 height 33
type input "3,793.09"
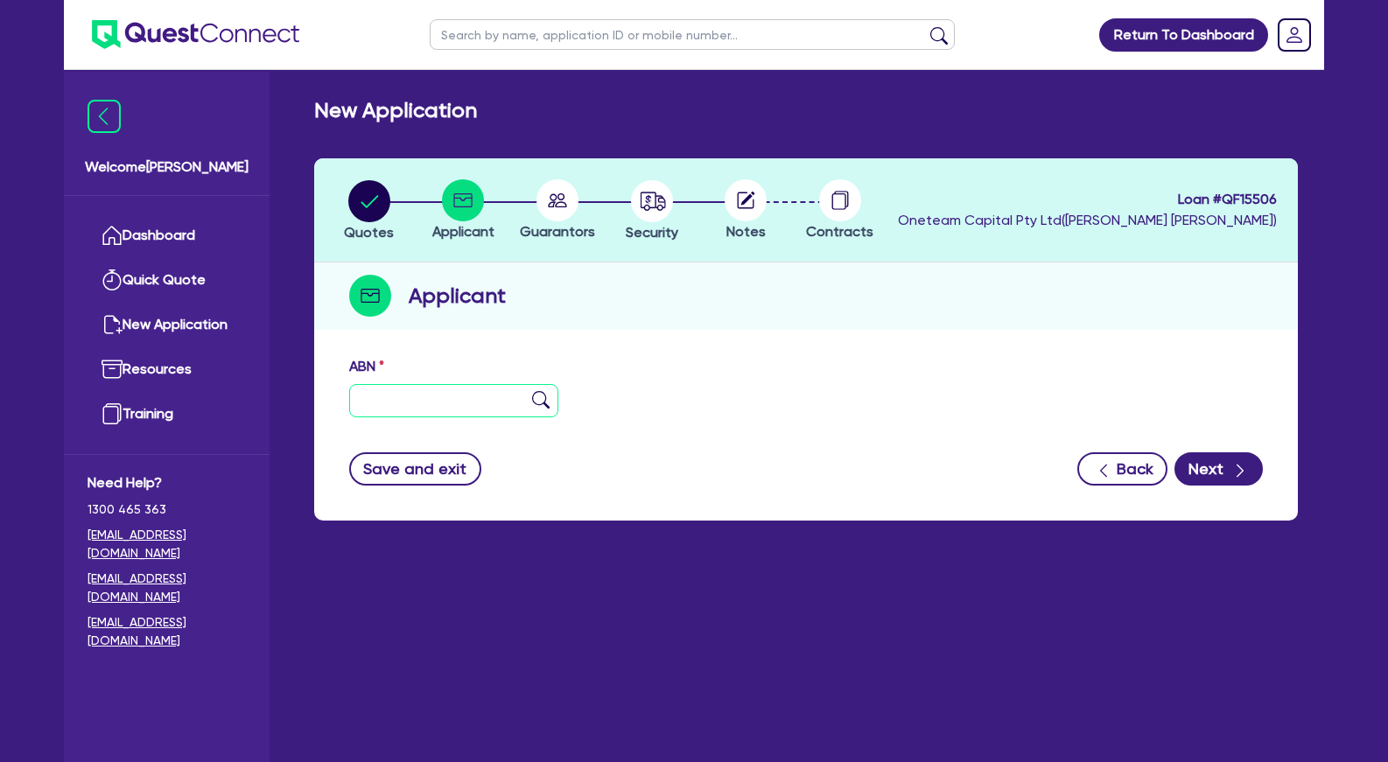
click at [503, 412] on input "text" at bounding box center [453, 400] width 209 height 33
paste input "17 109 733 107"
type input "17 109 733 107"
click at [537, 398] on img at bounding box center [541, 400] width 18 height 18
type input "[PERSON_NAME]"
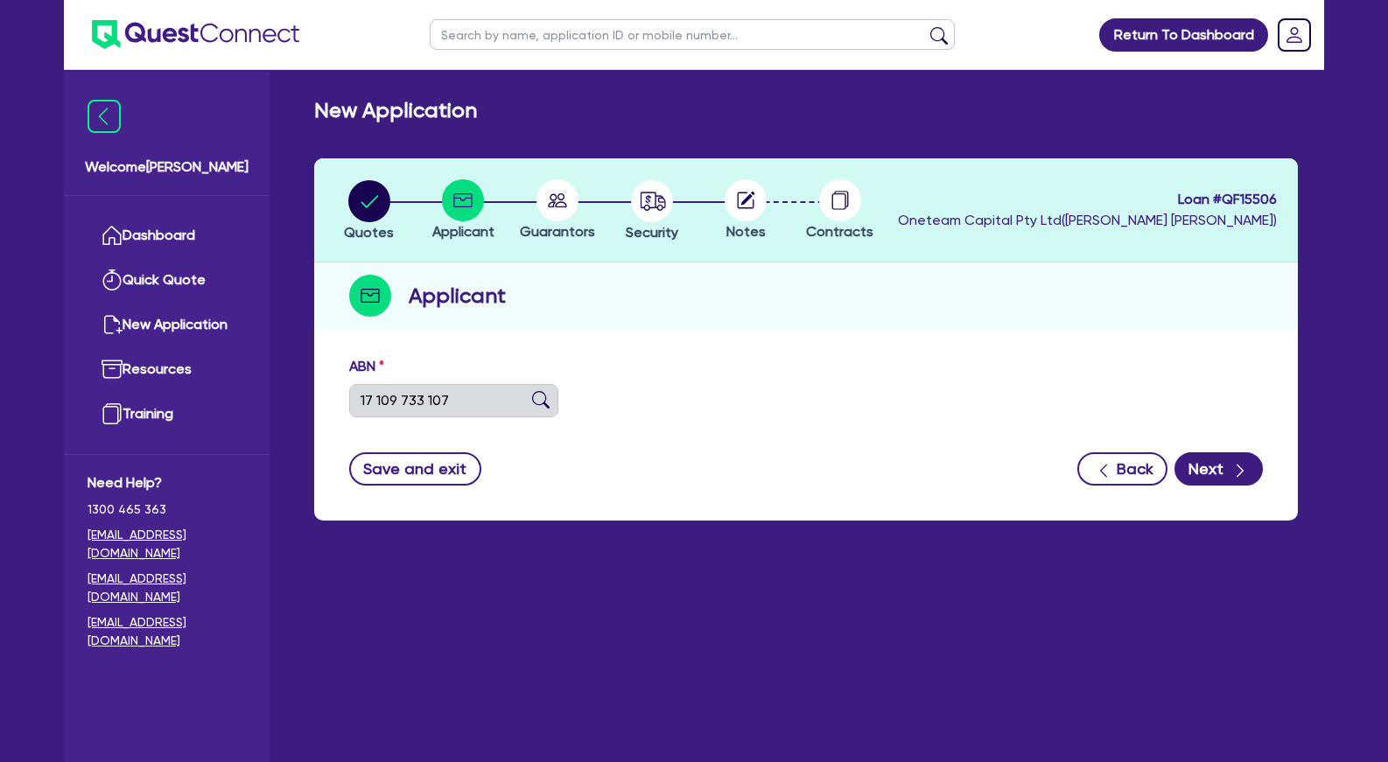
type input "SKIN IN BALANCE"
select select "SOLE_TRADER"
type input "[DATE]"
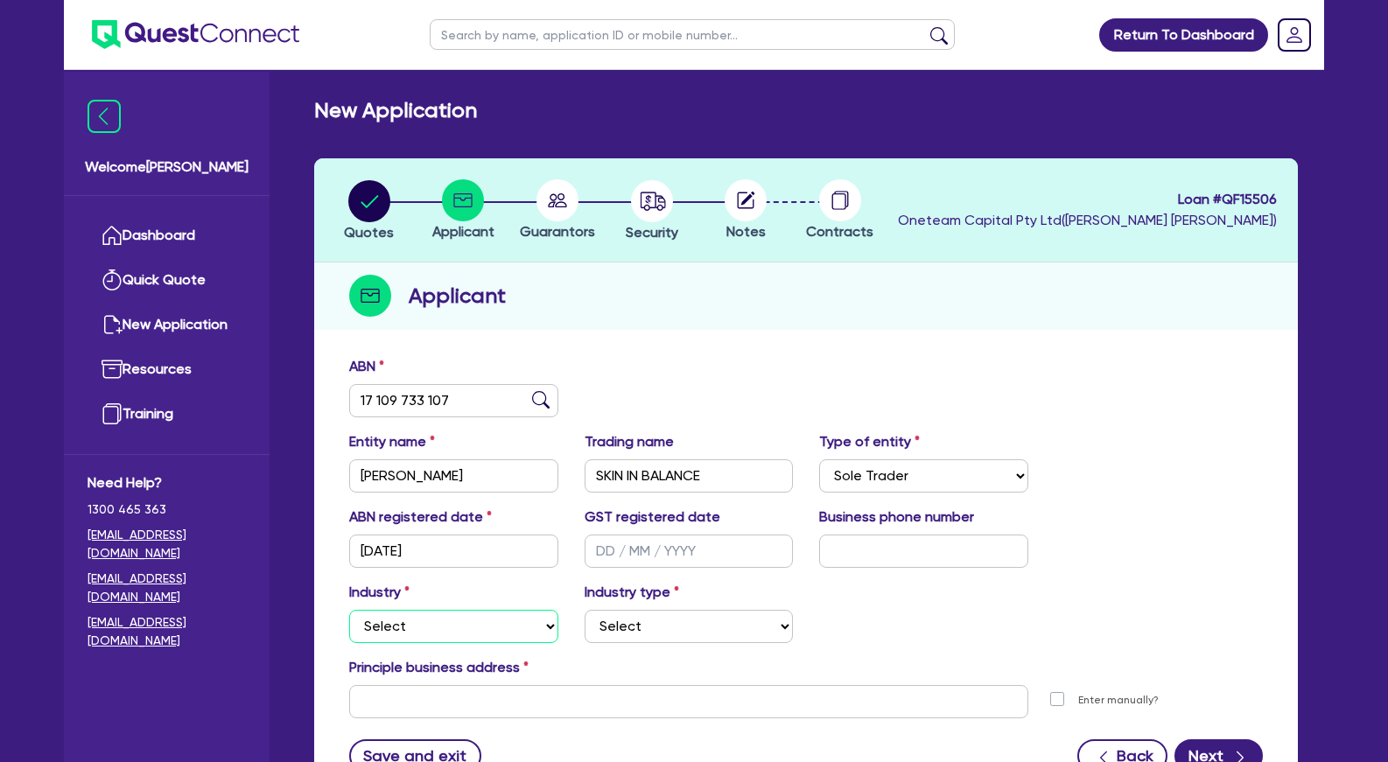
click at [349, 610] on select "Select Accomodation & Food Services Administrative & Support Services Agricultu…" at bounding box center [453, 626] width 209 height 33
select select "HEALTH_BEAUTY"
click option "Health & Beauty" at bounding box center [0, 0] width 0 height 0
click at [585, 610] on select "Select [MEDICAL_DATA], [MEDICAL_DATA] Services Cosmetics Supplies Day Spas, Hea…" at bounding box center [689, 626] width 209 height 33
select select "HAIR_BEAUTY_SALONS"
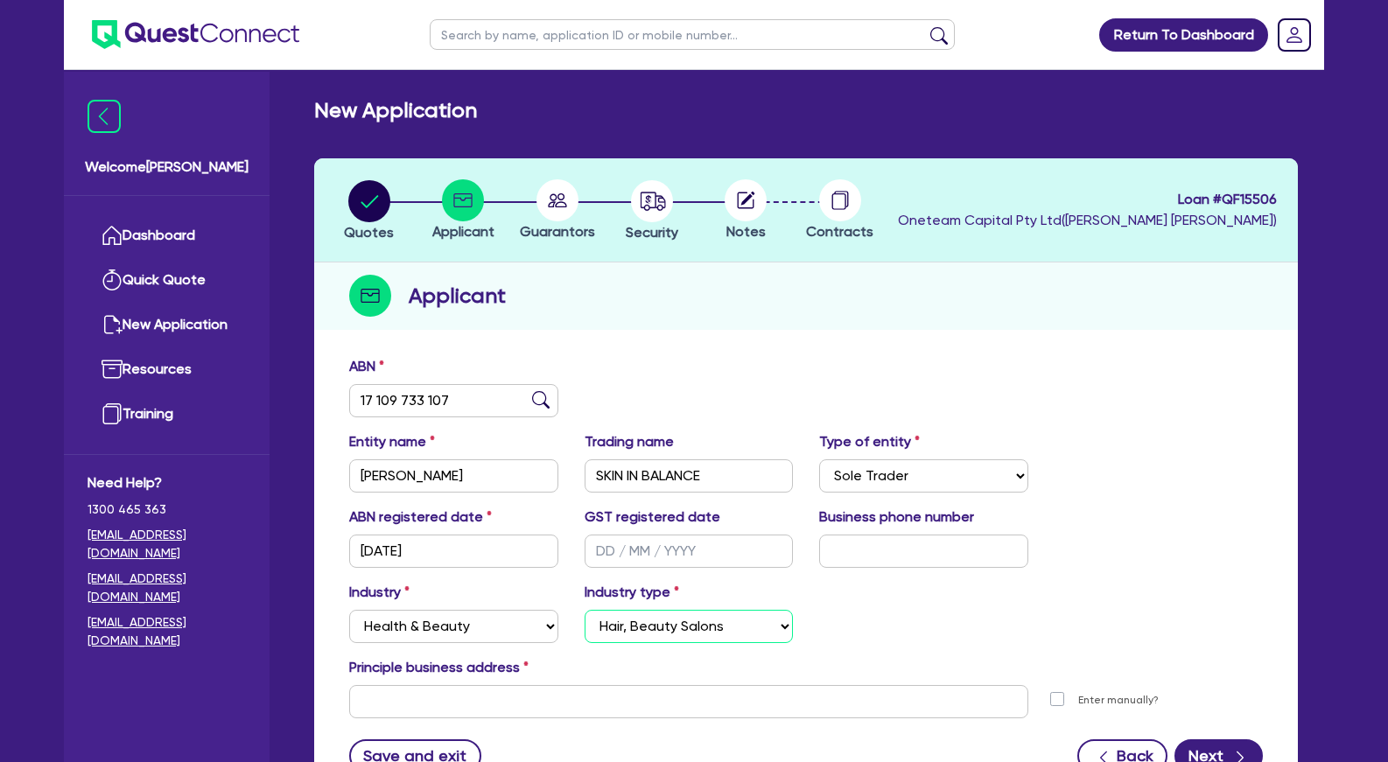
click option "Hair, Beauty Salons" at bounding box center [0, 0] width 0 height 0
click at [681, 472] on input "SKIN IN BALANCE" at bounding box center [689, 476] width 209 height 33
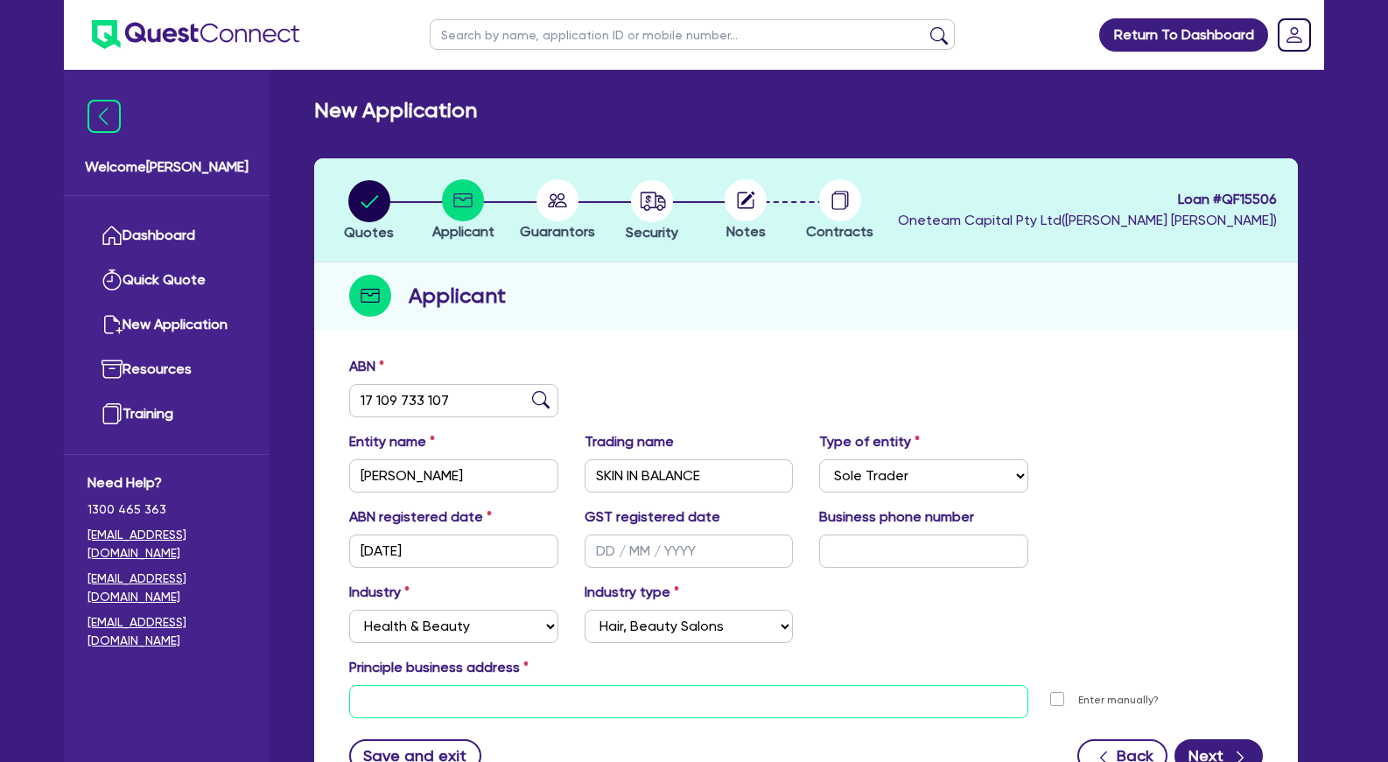
click at [498, 708] on input "text" at bounding box center [688, 701] width 679 height 33
paste input "Shop [STREET_ADDRESS][PERSON_NAME]"
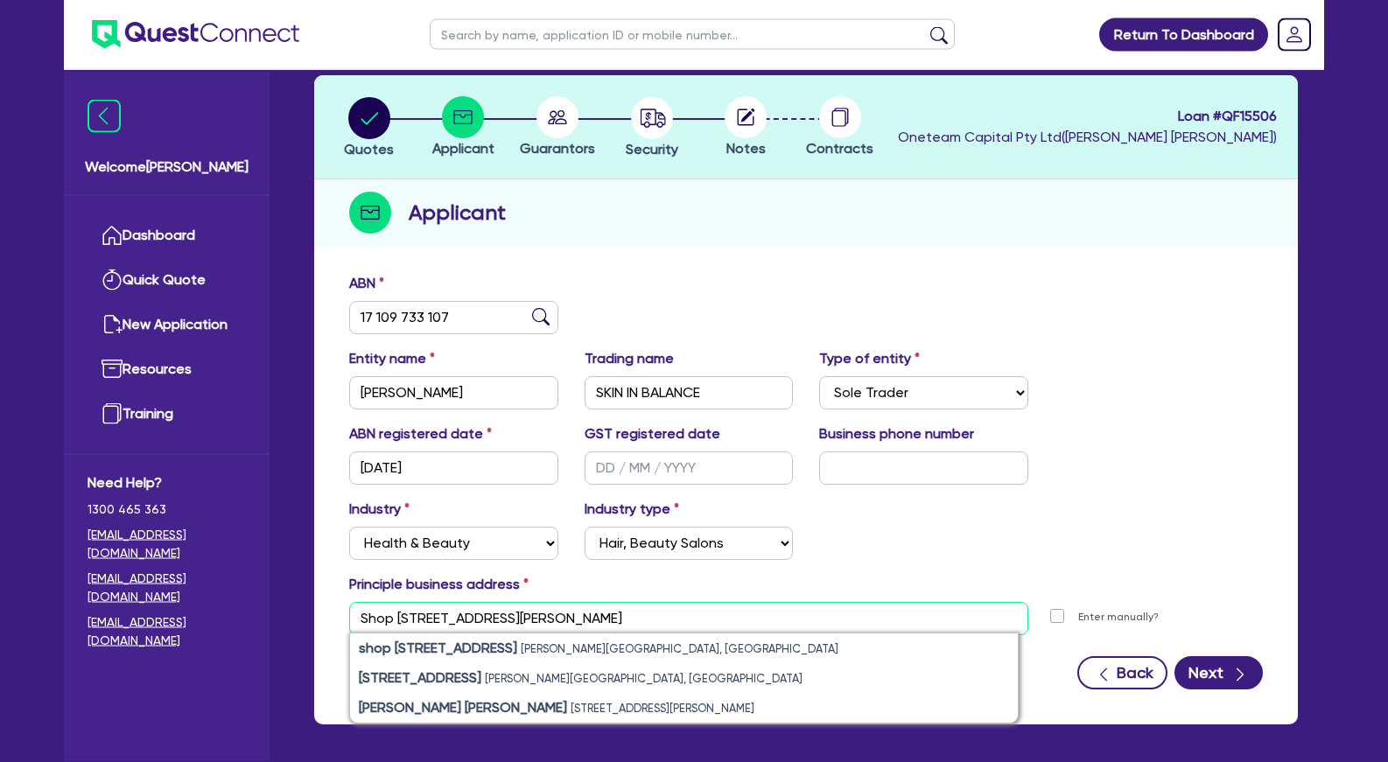
scroll to position [152, 0]
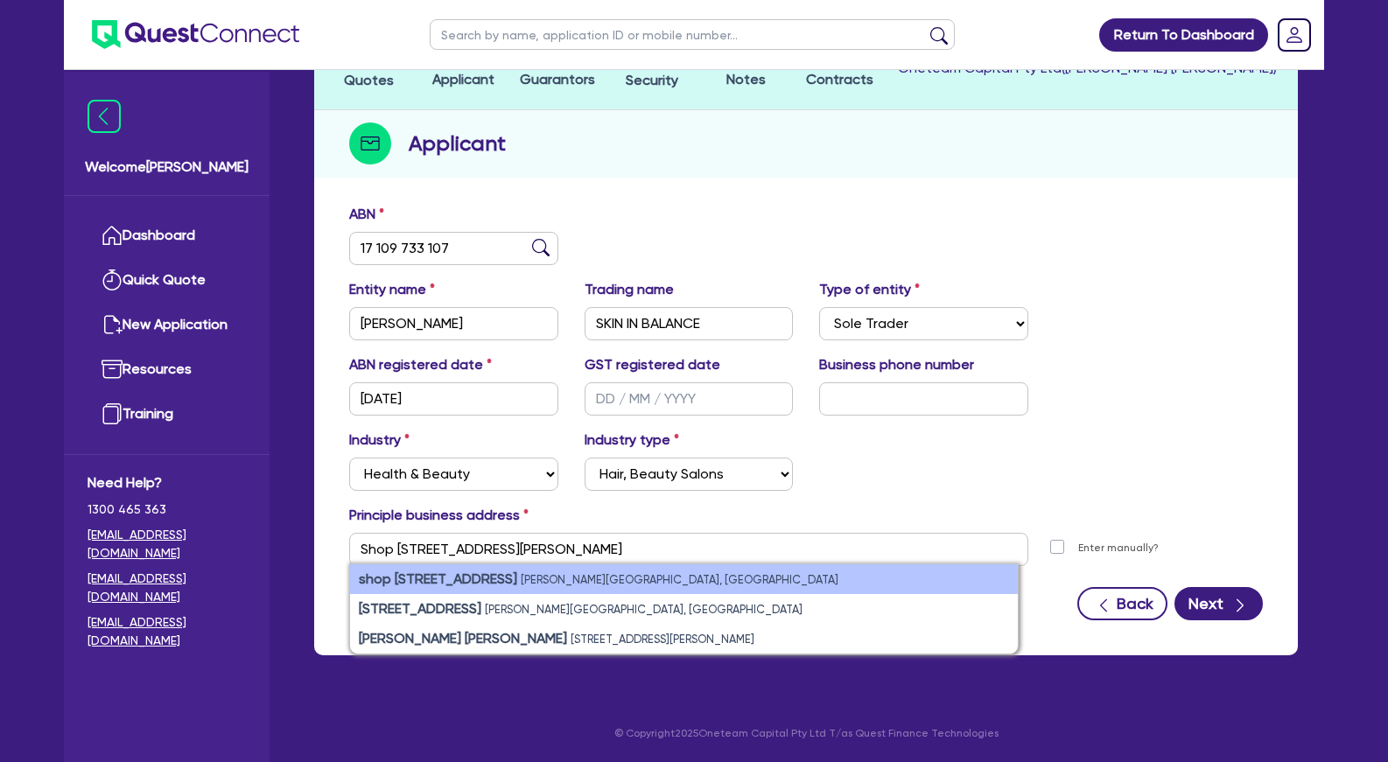
click at [492, 581] on strong "shop [STREET_ADDRESS]" at bounding box center [438, 579] width 158 height 17
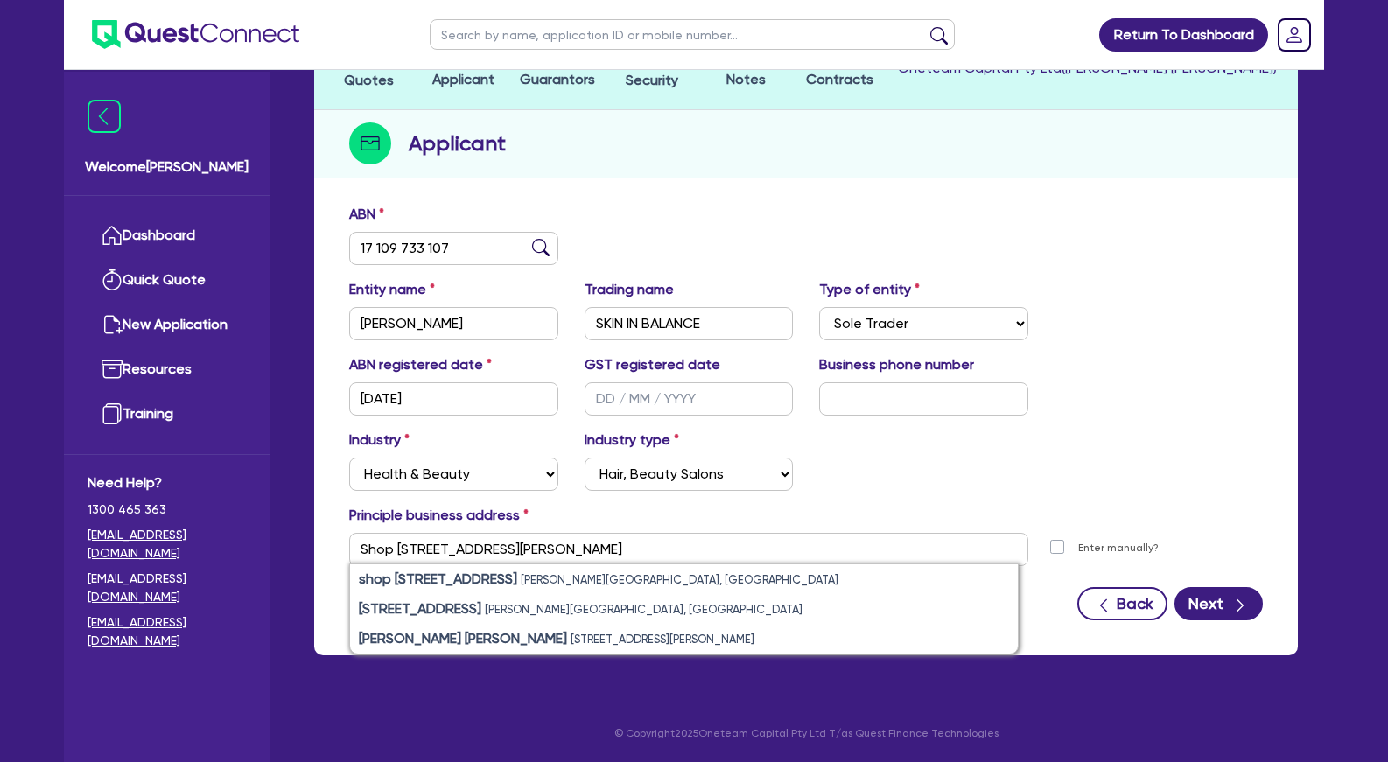
type input "shop 1 [STREET_ADDRESS][PERSON_NAME]"
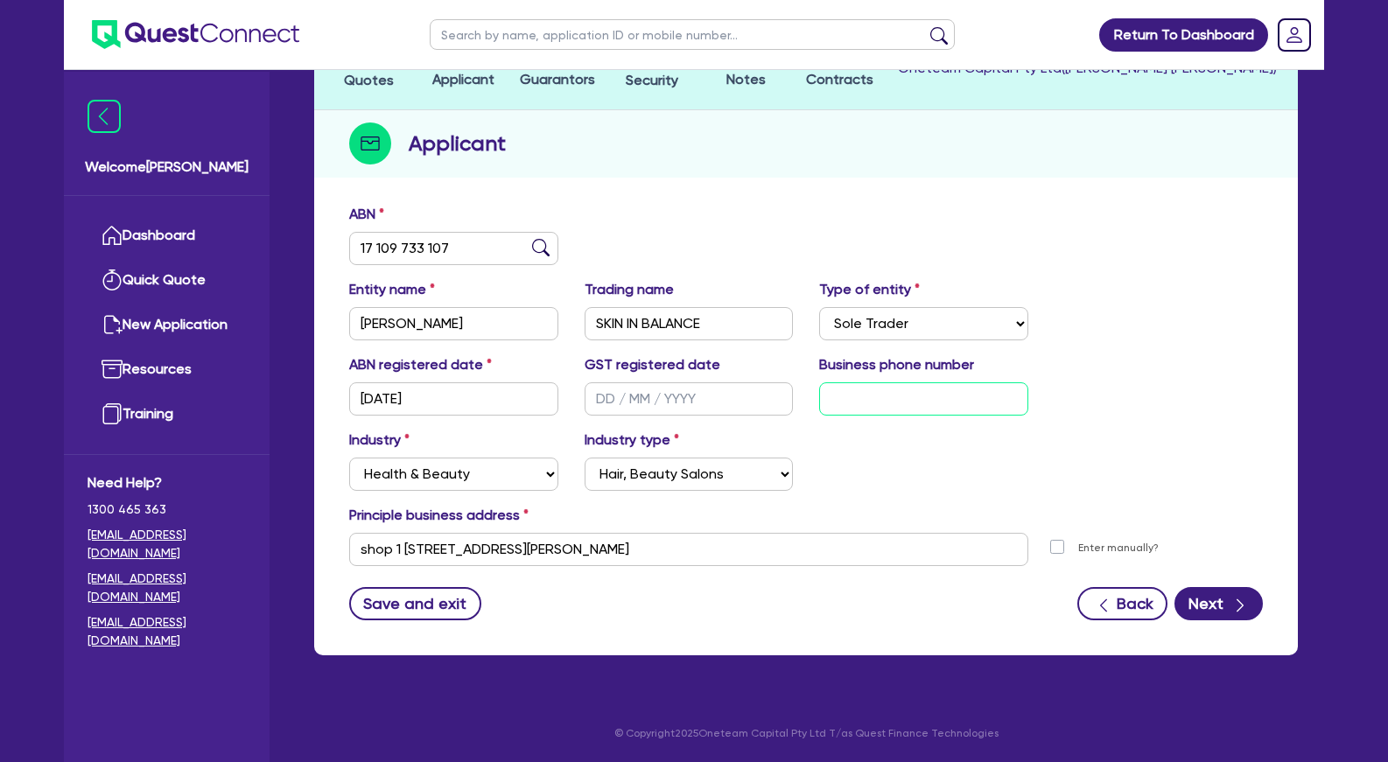
click at [832, 387] on input "text" at bounding box center [923, 399] width 209 height 33
paste input "04 7823 1349"
type input "04 7823 1349"
click at [1202, 599] on button "Next" at bounding box center [1219, 603] width 88 height 33
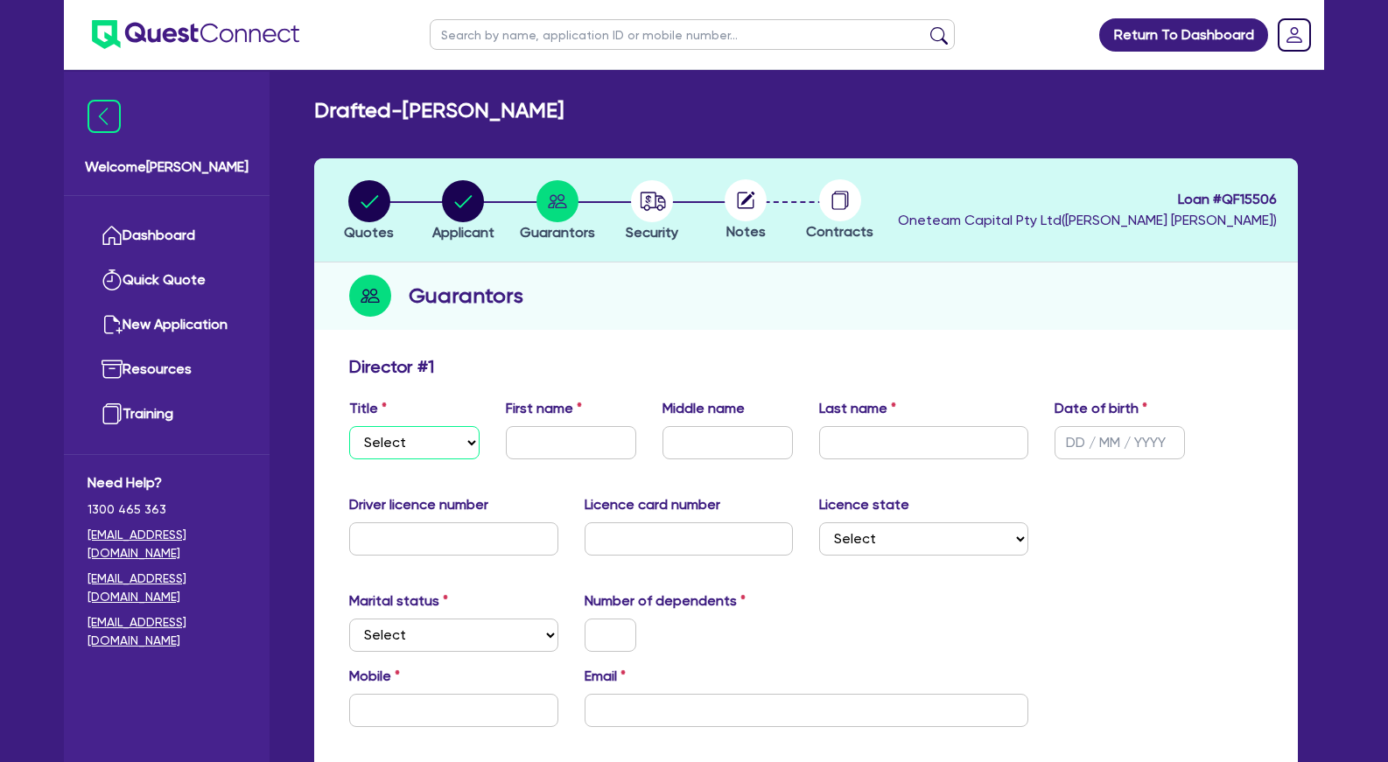
click at [349, 426] on select "Select Mr Mrs Ms Miss Dr" at bounding box center [414, 442] width 130 height 33
select select "MRS"
click option "Mrs" at bounding box center [0, 0] width 0 height 0
click at [549, 438] on input "text" at bounding box center [571, 442] width 130 height 33
paste input "[PERSON_NAME]"
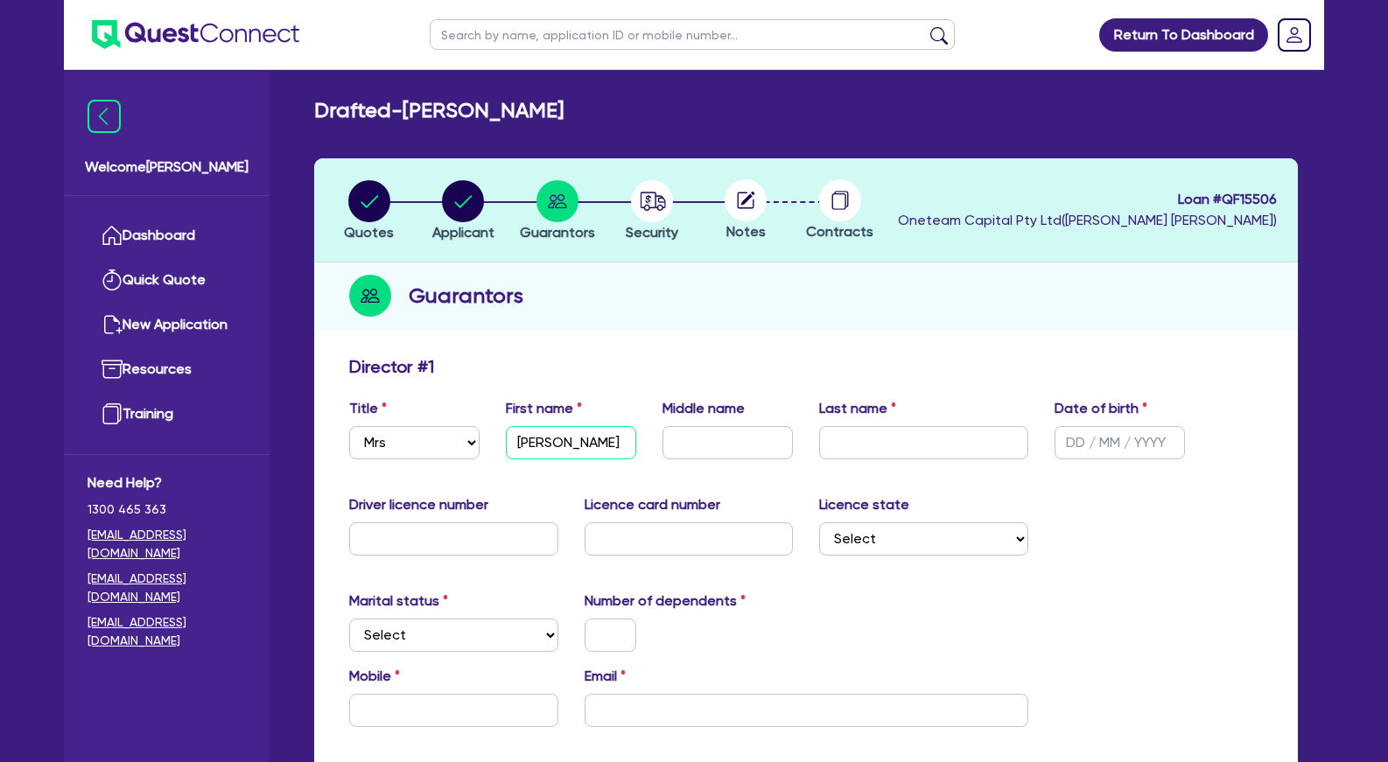
drag, startPoint x: 551, startPoint y: 446, endPoint x: 472, endPoint y: 444, distance: 78.8
click at [506, 444] on input "[PERSON_NAME]" at bounding box center [571, 442] width 130 height 33
type input "[PERSON_NAME]"
click at [870, 439] on input "text" at bounding box center [923, 442] width 209 height 33
paste input "MOUHTARIS"
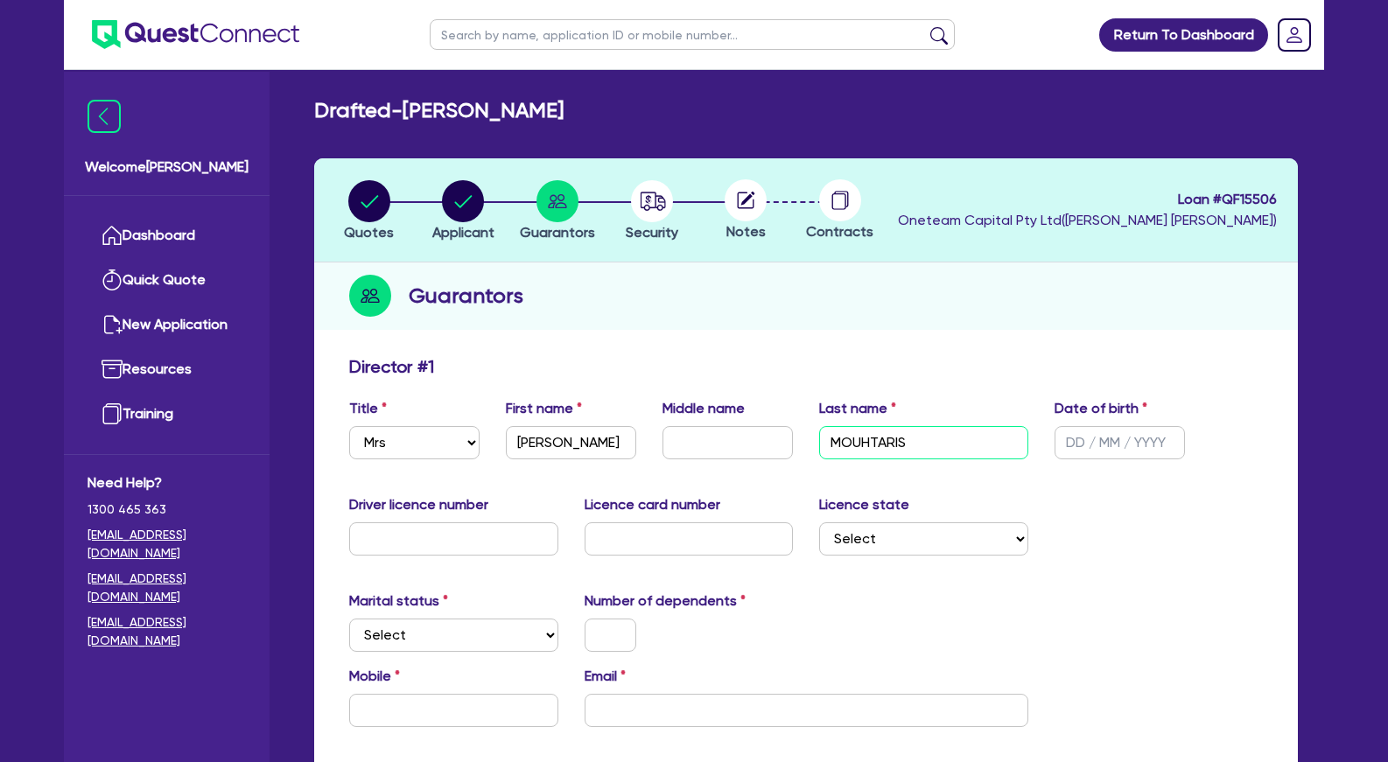
type input "MOUHTARIS"
click at [925, 468] on div "Title Select Mr Mrs Ms Miss Dr First name [PERSON_NAME] Middle name Last name M…" at bounding box center [806, 435] width 940 height 75
click at [819, 523] on select "Select [GEOGRAPHIC_DATA] [GEOGRAPHIC_DATA] [GEOGRAPHIC_DATA] [GEOGRAPHIC_DATA] …" at bounding box center [923, 539] width 209 height 33
select select "[GEOGRAPHIC_DATA]"
click option "[GEOGRAPHIC_DATA]" at bounding box center [0, 0] width 0 height 0
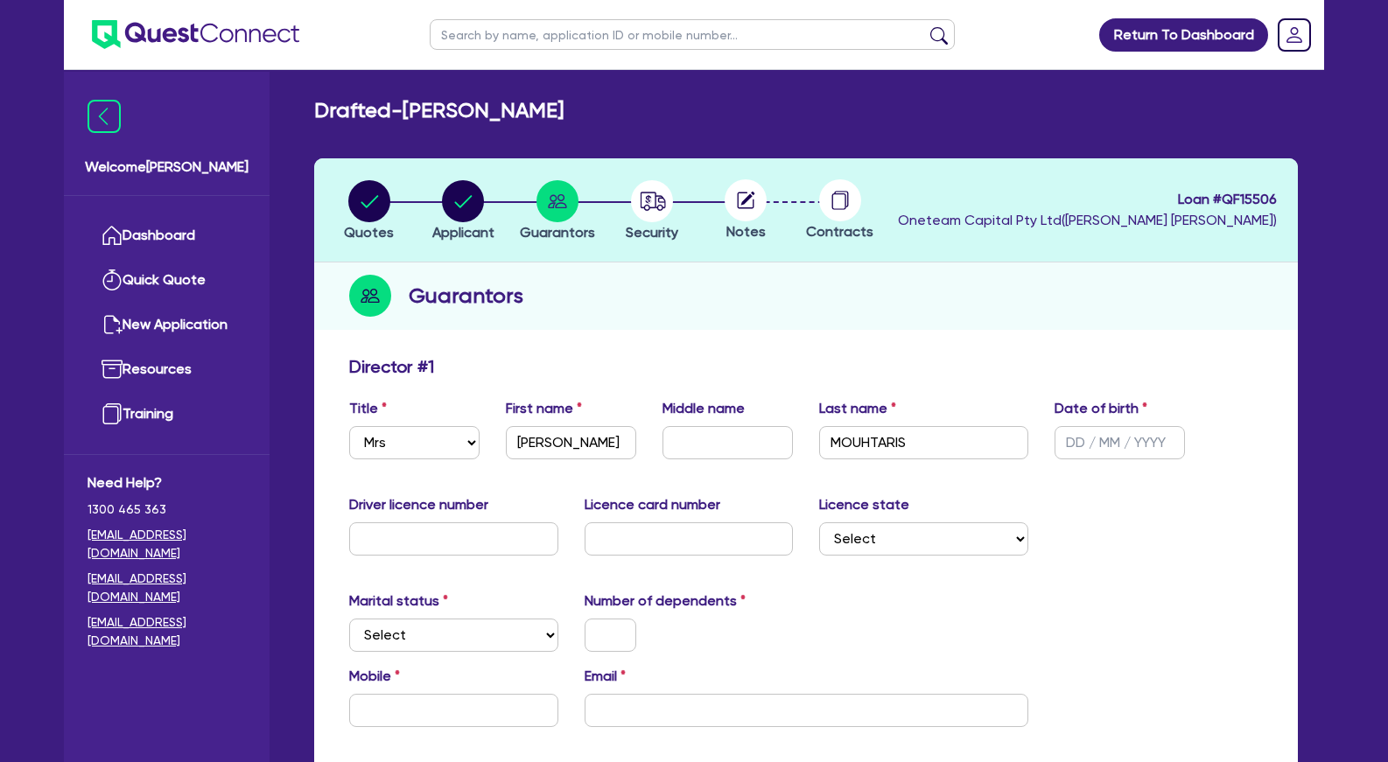
click at [1104, 565] on div "Driver licence number Licence card number Licence state Select [GEOGRAPHIC_DATA…" at bounding box center [806, 532] width 940 height 75
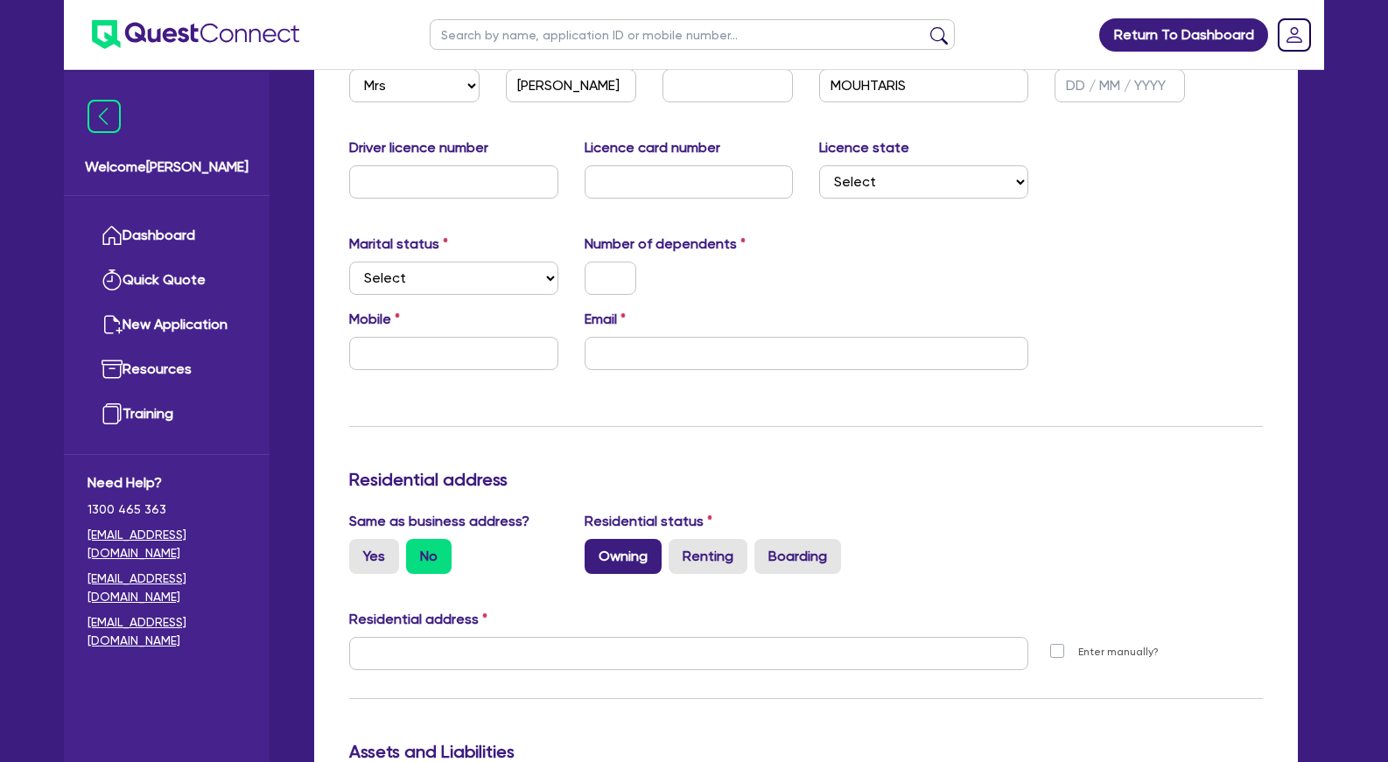
click at [644, 557] on label "Owning" at bounding box center [623, 556] width 77 height 35
click at [596, 551] on input "Owning" at bounding box center [590, 544] width 11 height 11
radio input "true"
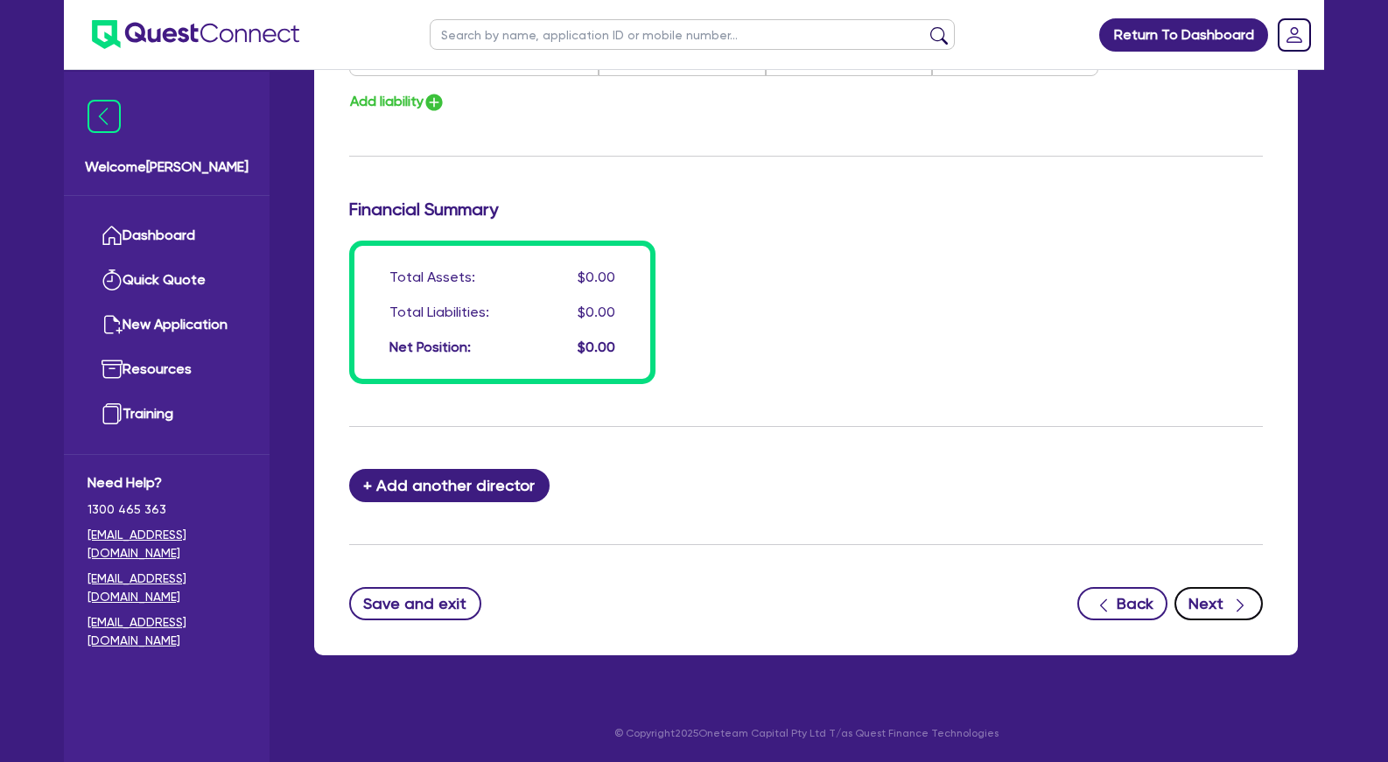
click at [1207, 609] on button "Next" at bounding box center [1219, 603] width 88 height 33
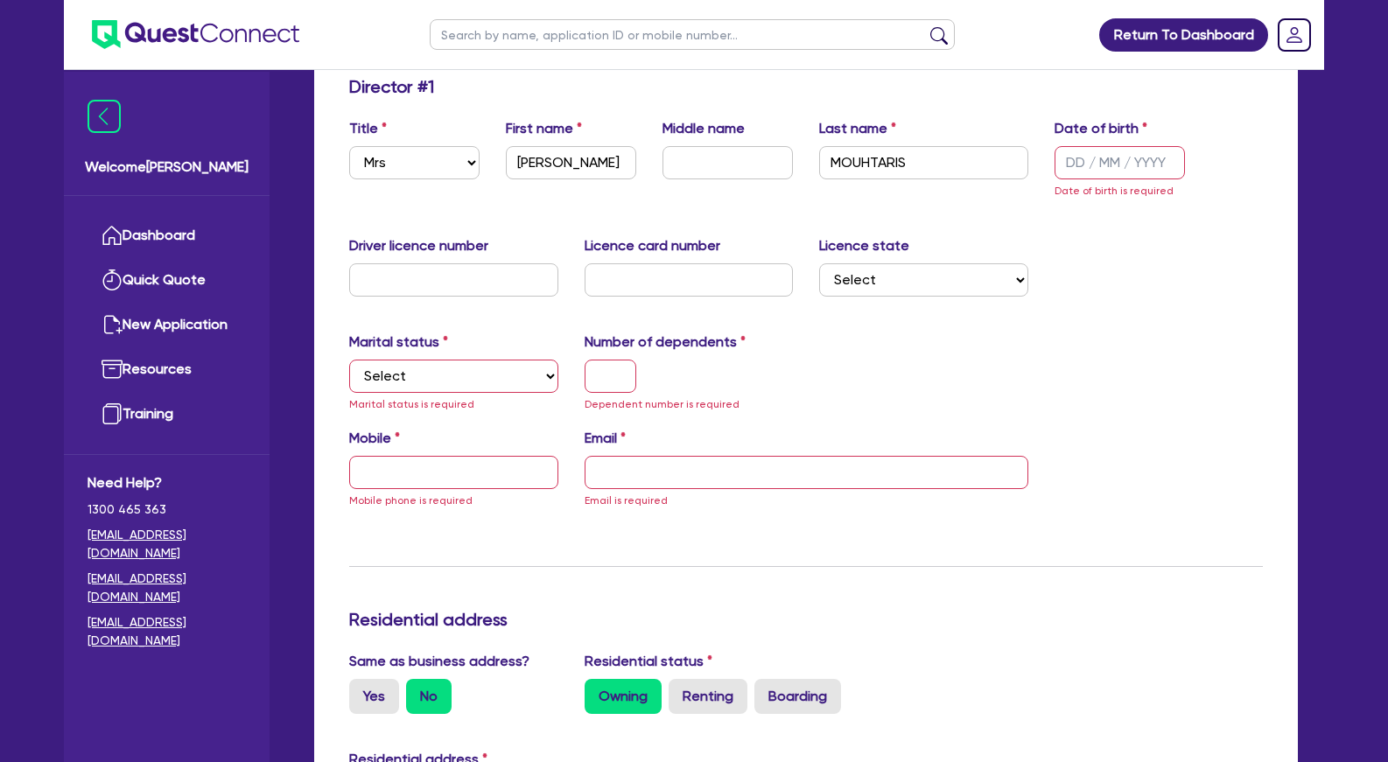
scroll to position [0, 0]
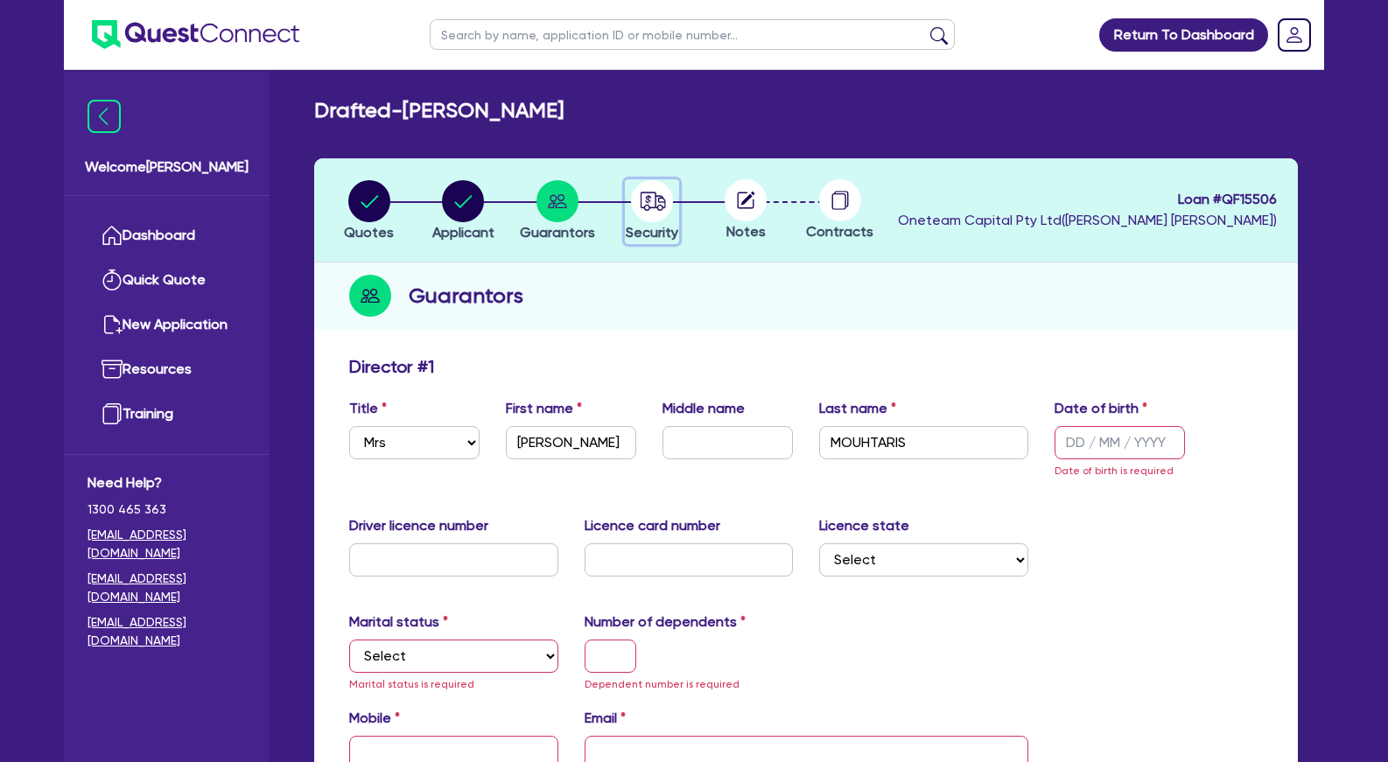
click at [660, 207] on circle "button" at bounding box center [652, 201] width 42 height 42
select select "TERTIARY_ASSETS"
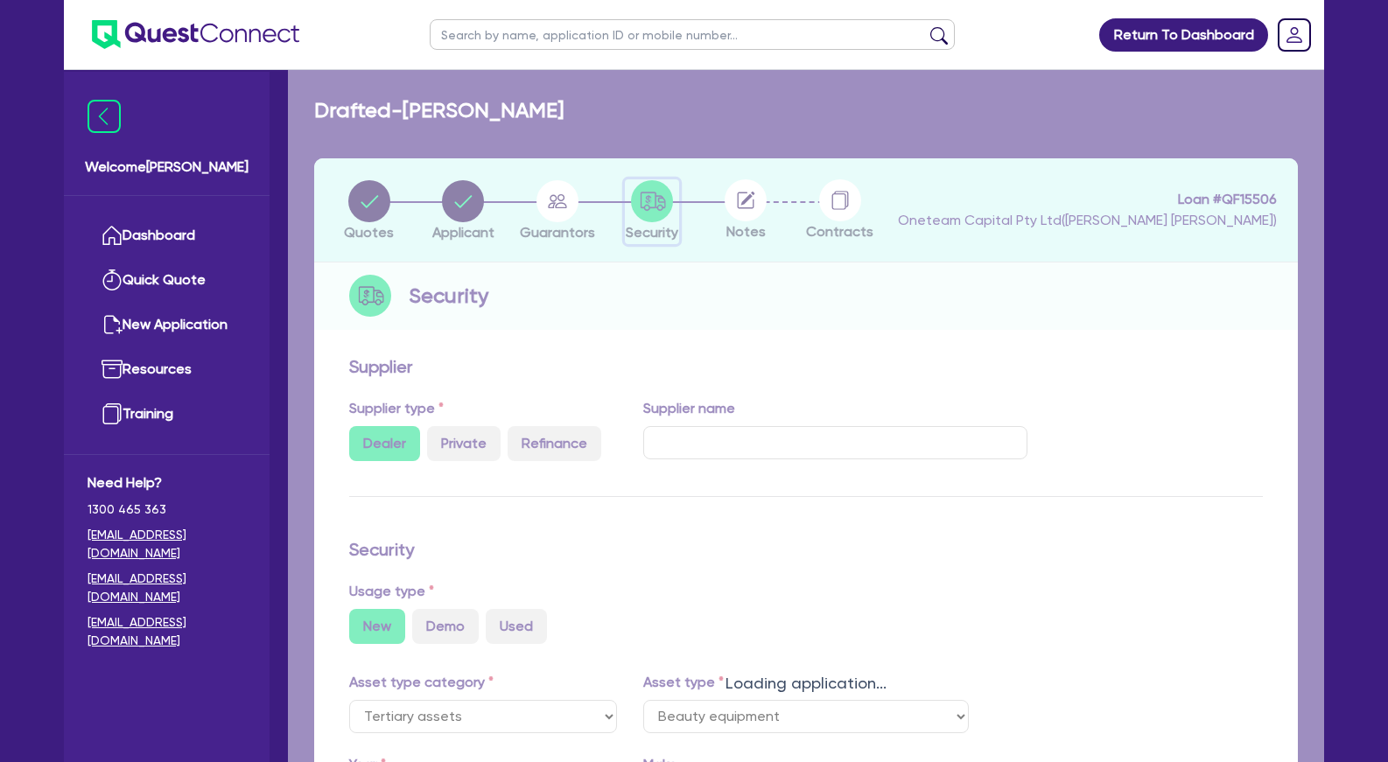
select select "BEAUTY_EQUIPMENT"
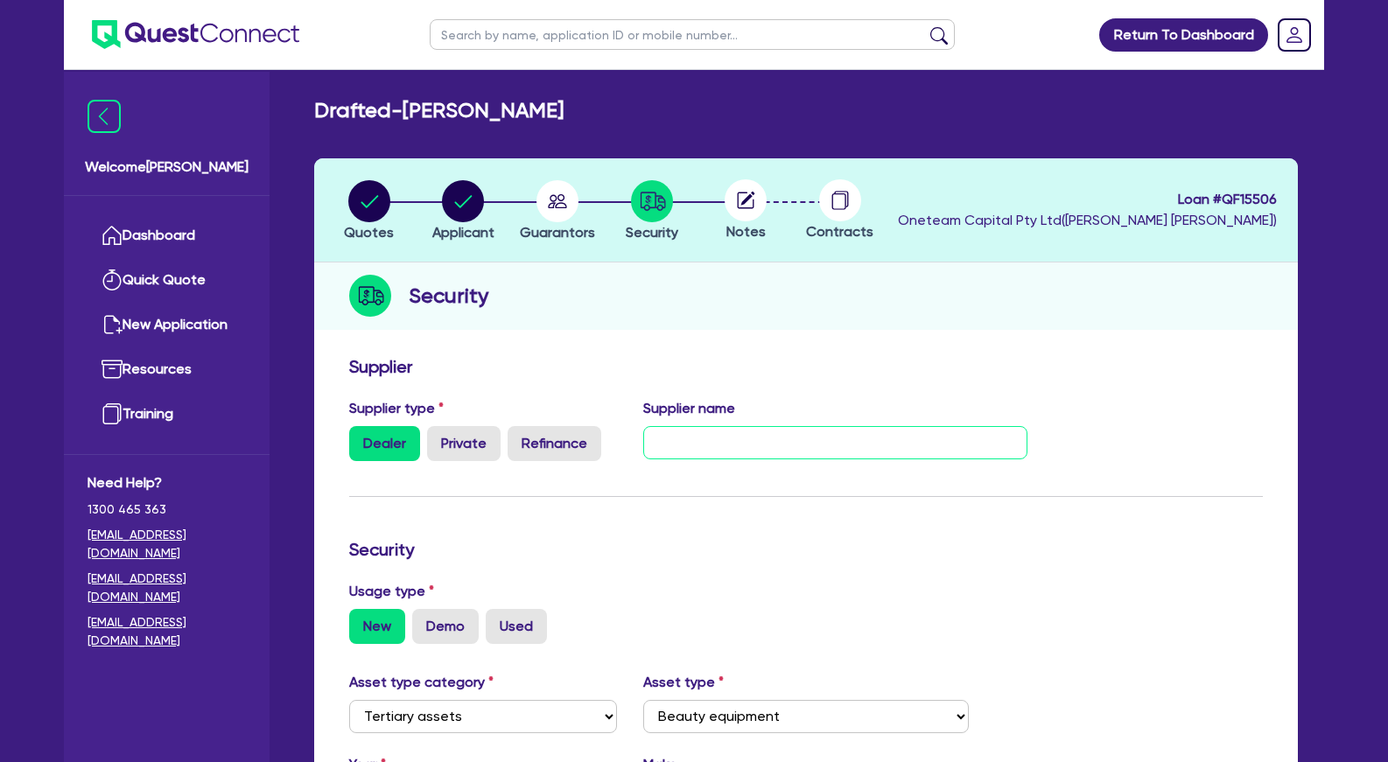
click at [766, 445] on input "text" at bounding box center [835, 442] width 385 height 33
type input "Beauty Tech"
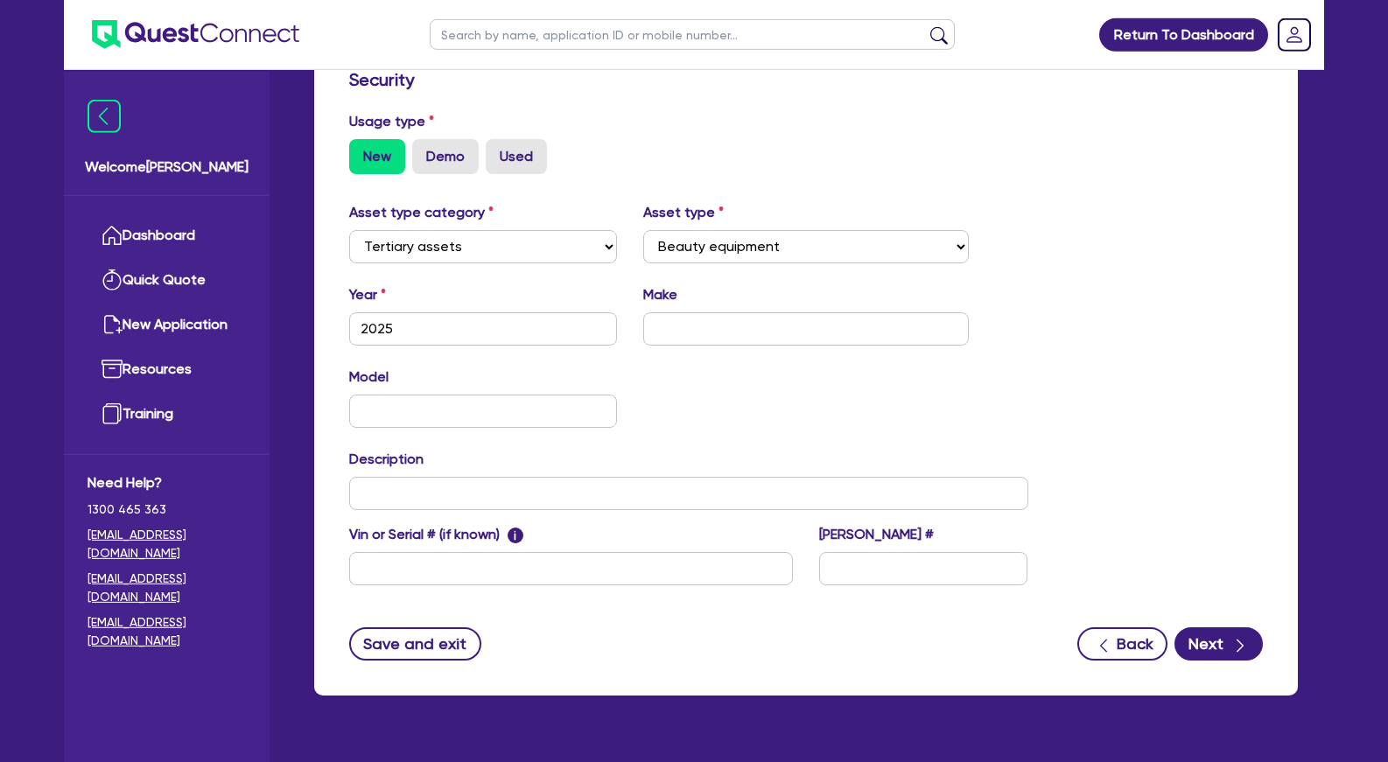
scroll to position [510, 0]
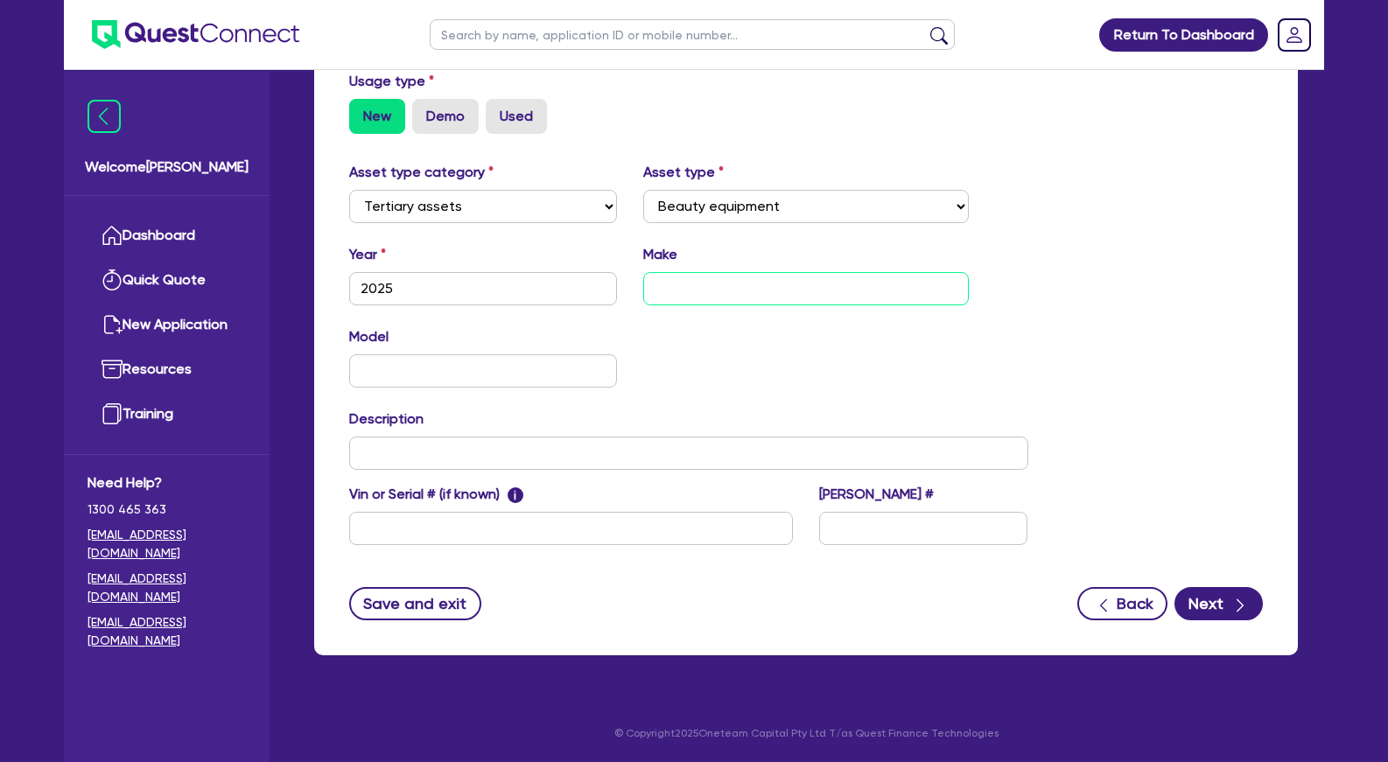
click at [781, 279] on input "text" at bounding box center [806, 288] width 327 height 33
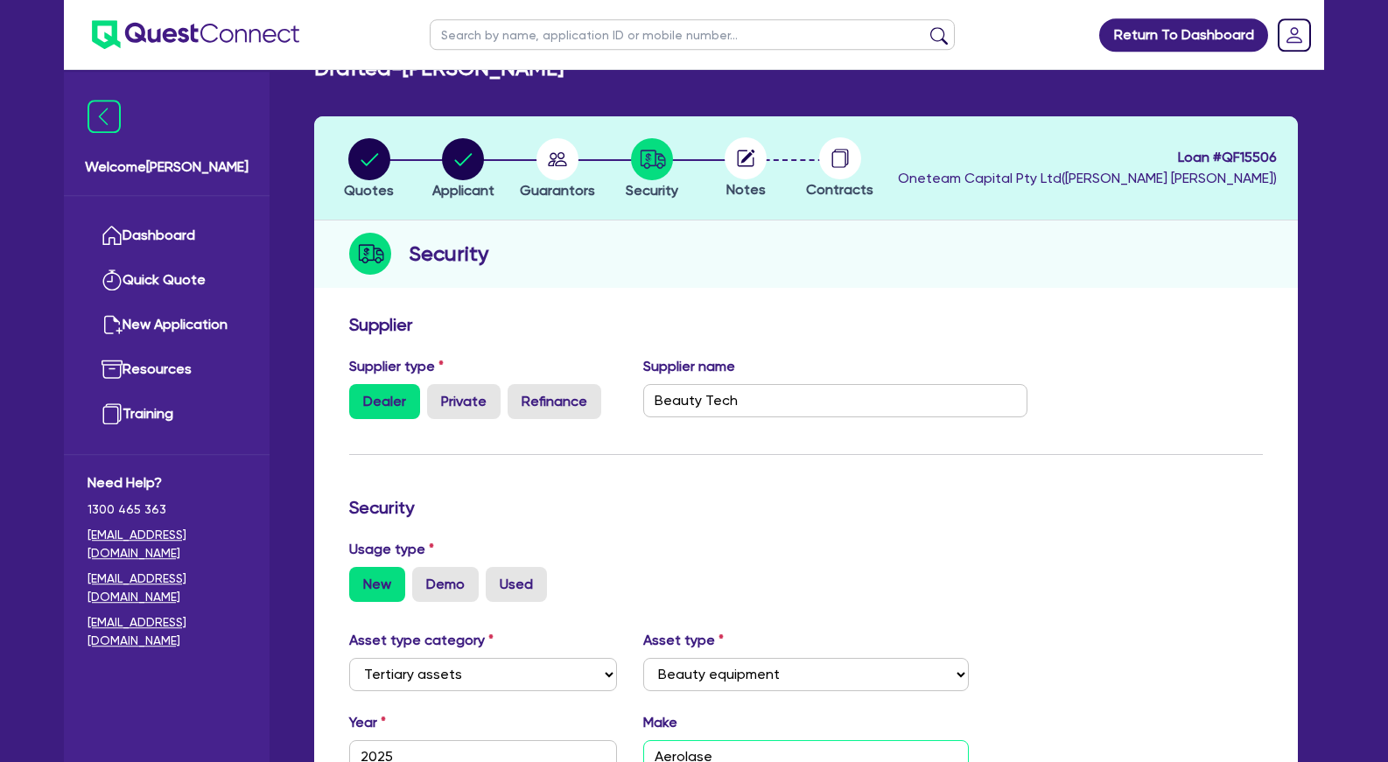
scroll to position [0, 0]
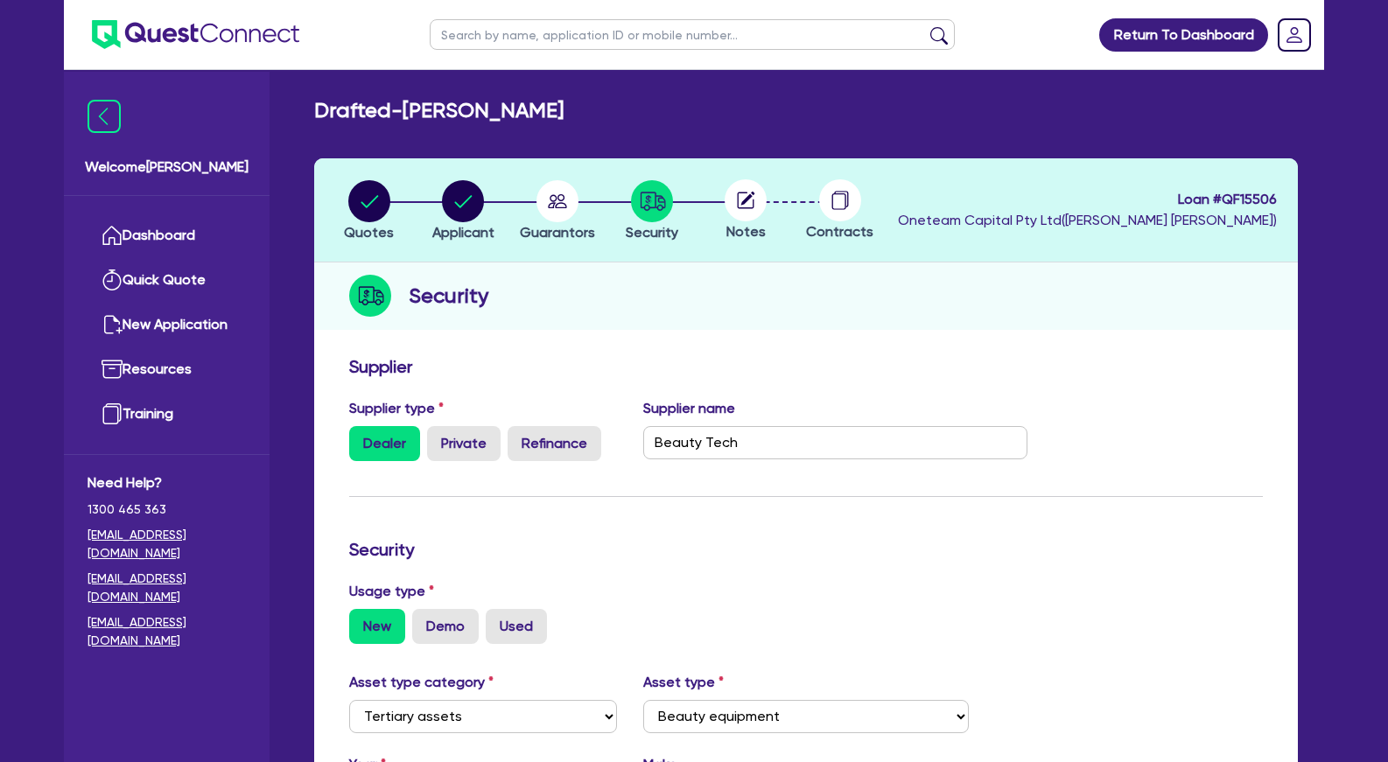
type input "Aerolase"
click at [355, 197] on circle "button" at bounding box center [369, 201] width 42 height 42
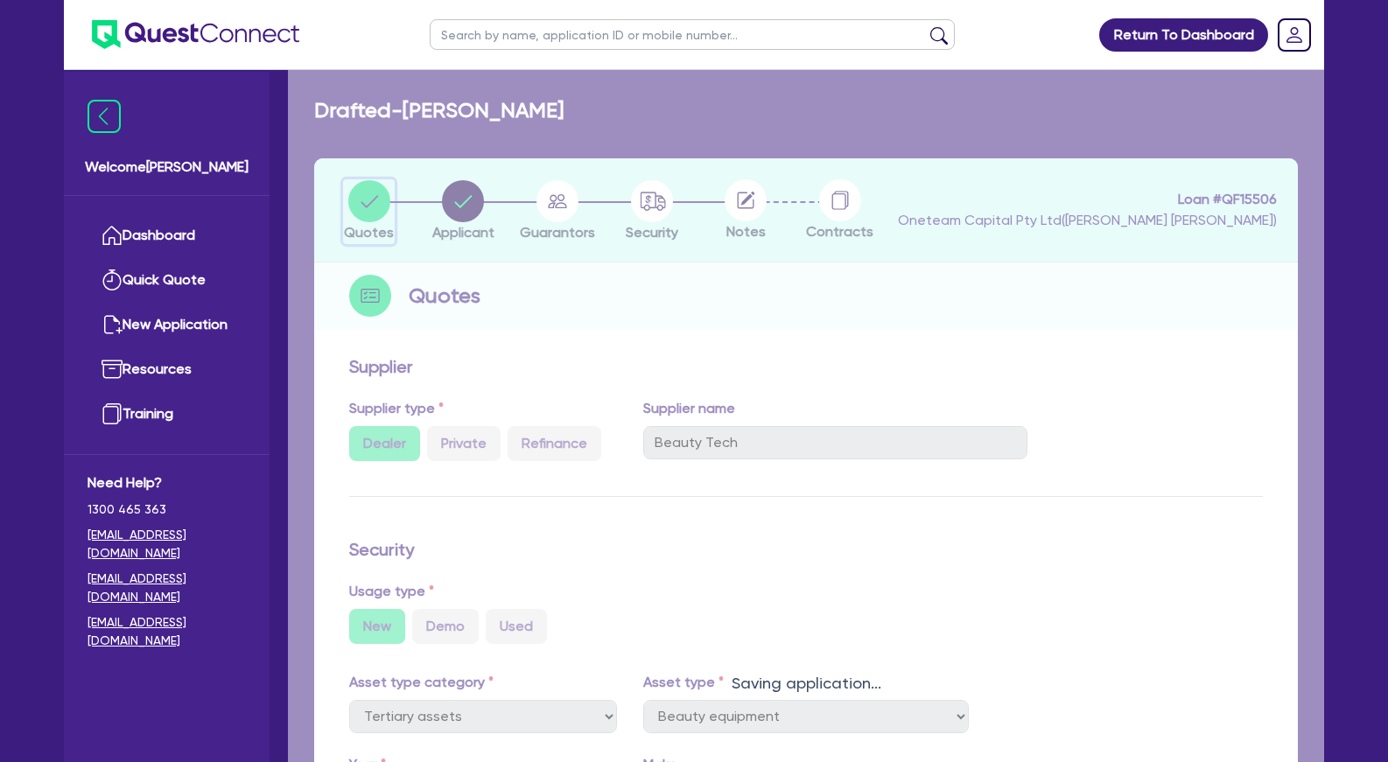
select select "Other"
select select "TERTIARY_ASSETS"
select select "BEAUTY_EQUIPMENT"
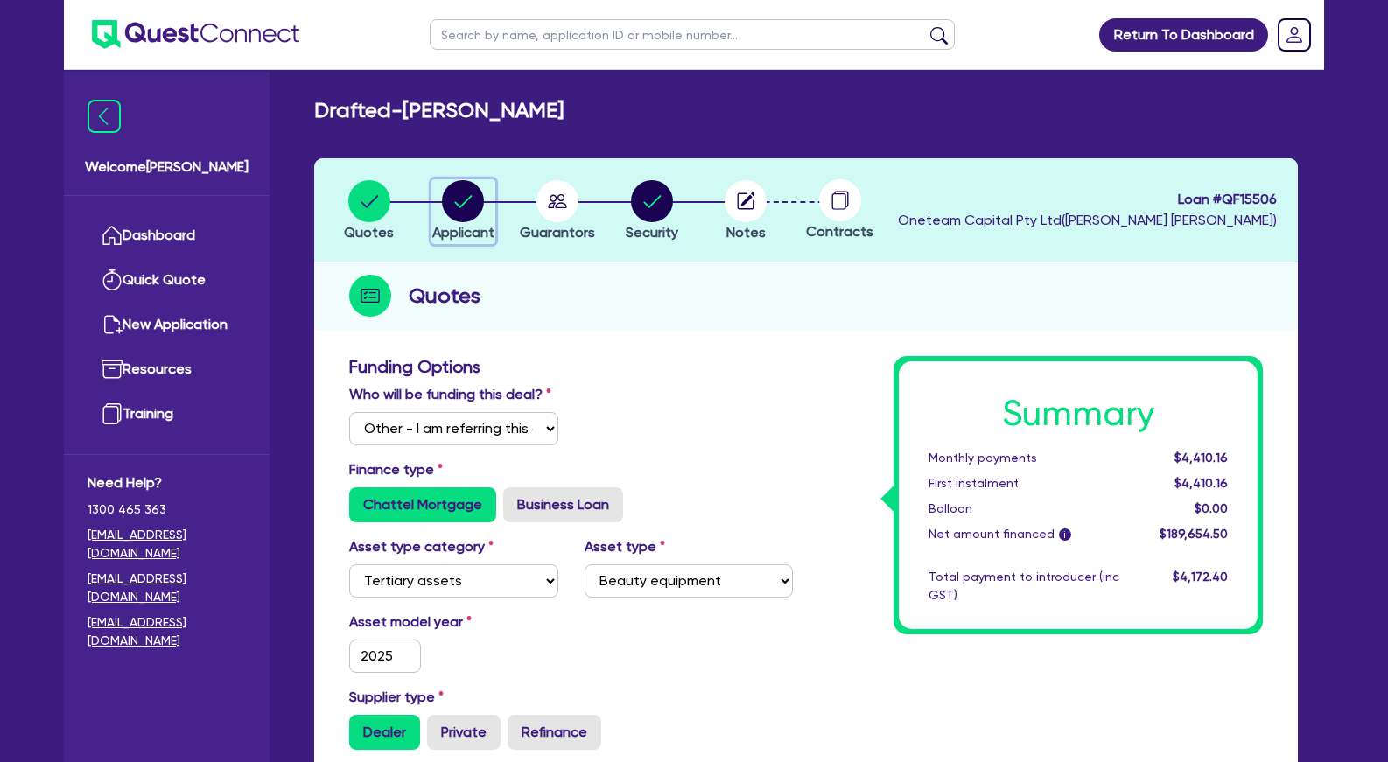
click at [467, 207] on circle "button" at bounding box center [463, 201] width 42 height 42
select select "SOLE_TRADER"
select select "HEALTH_BEAUTY"
select select "HAIR_BEAUTY_SALONS"
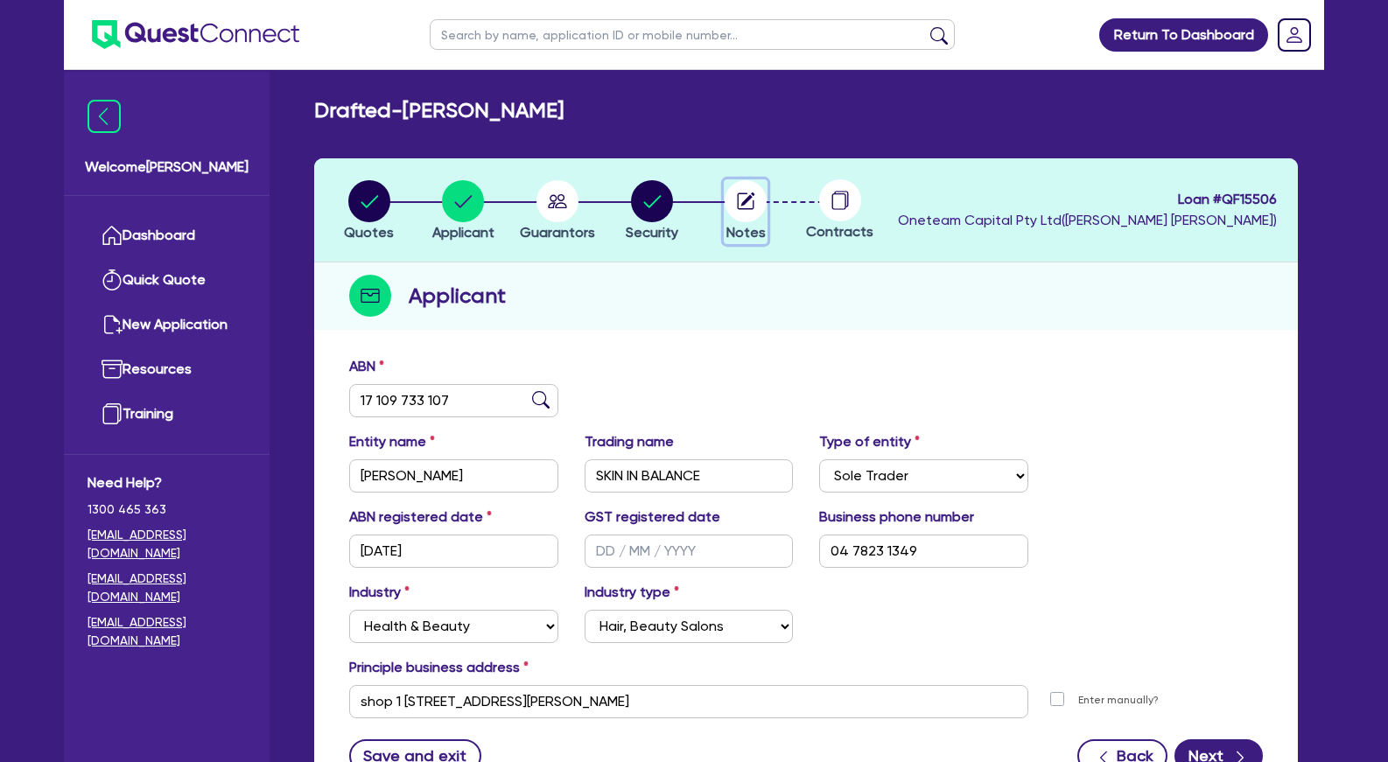
click at [730, 203] on circle "button" at bounding box center [746, 201] width 42 height 42
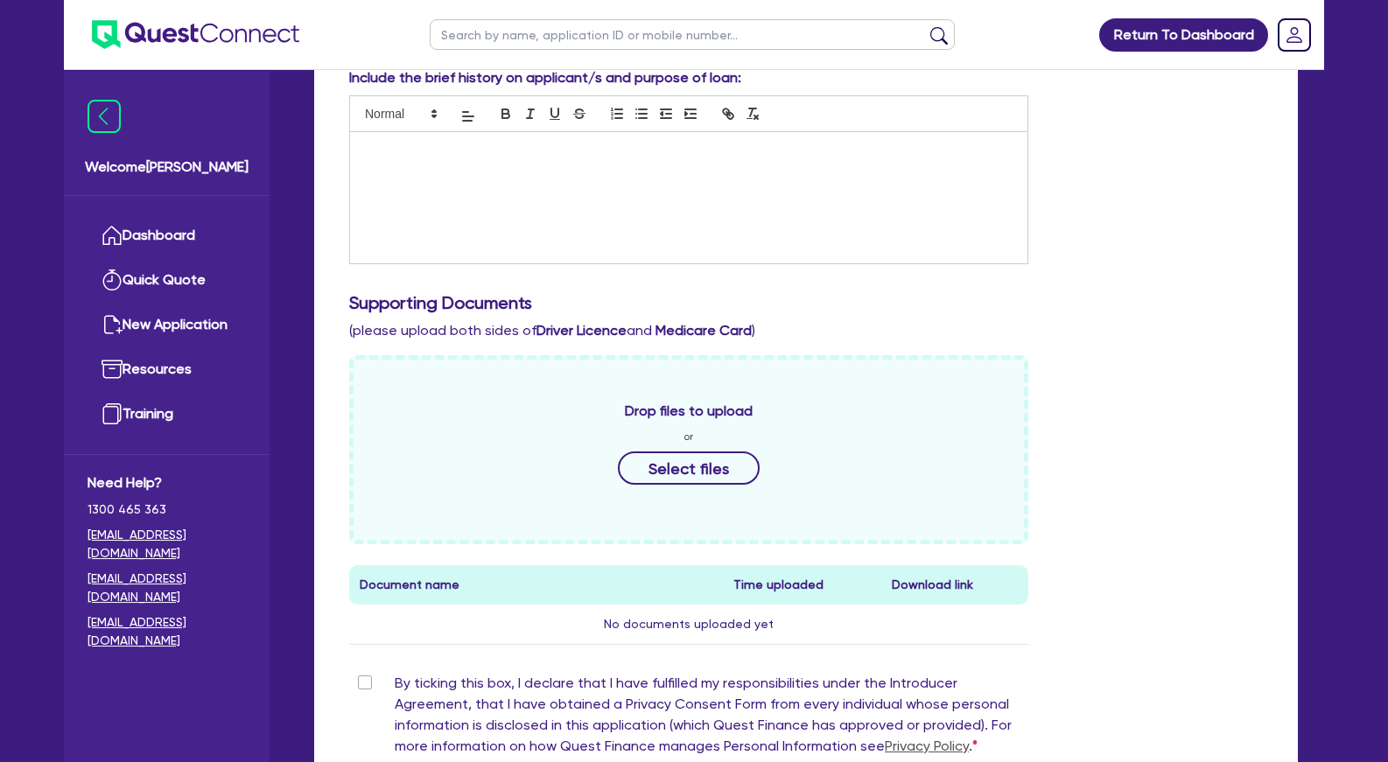
scroll to position [357, 0]
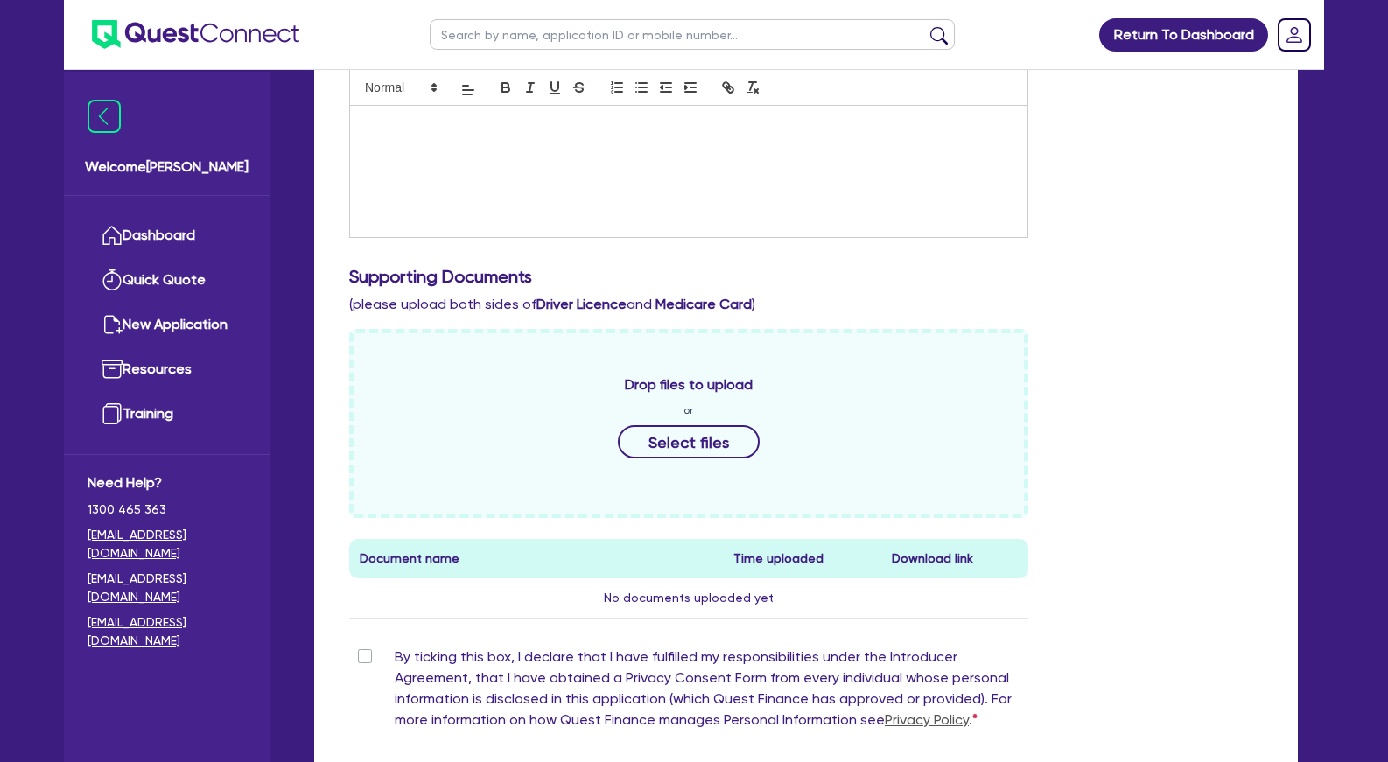
click at [563, 181] on div at bounding box center [689, 171] width 678 height 131
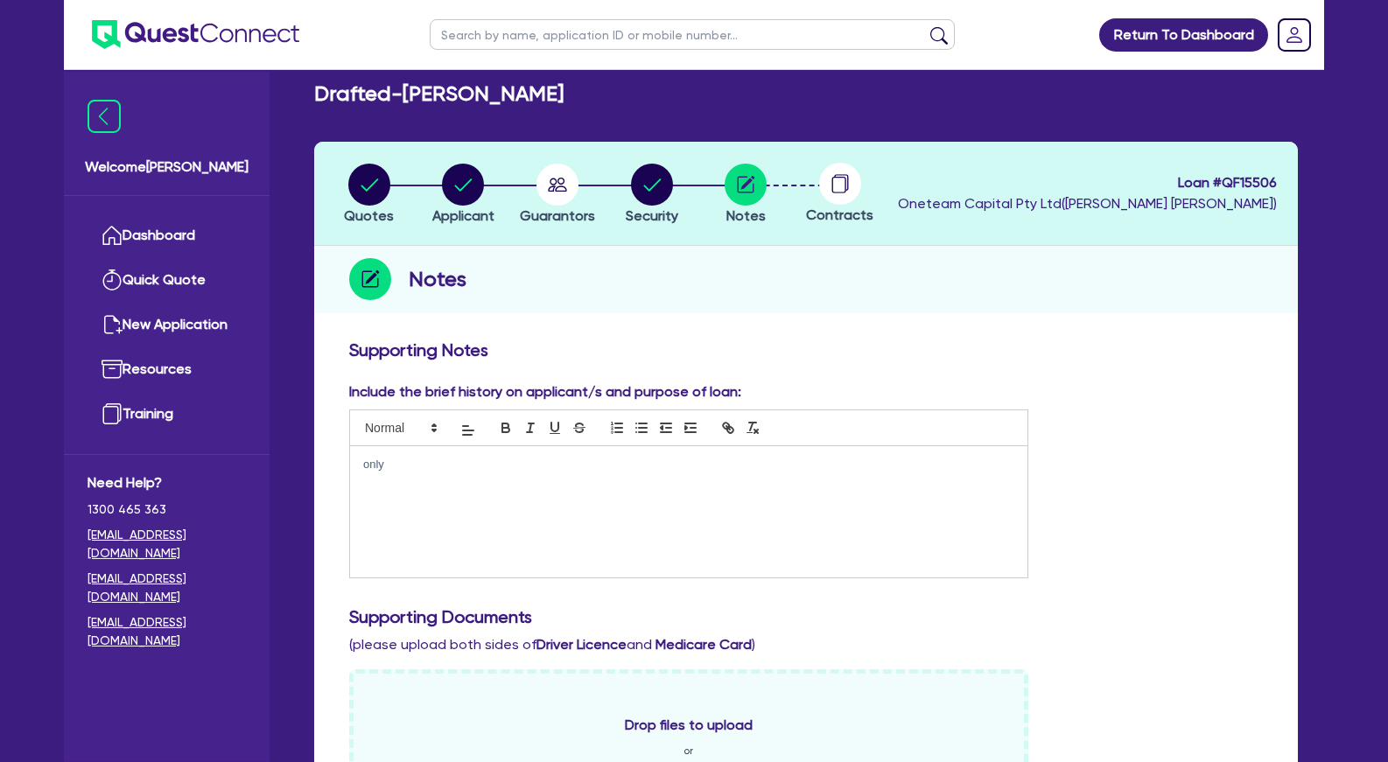
scroll to position [0, 0]
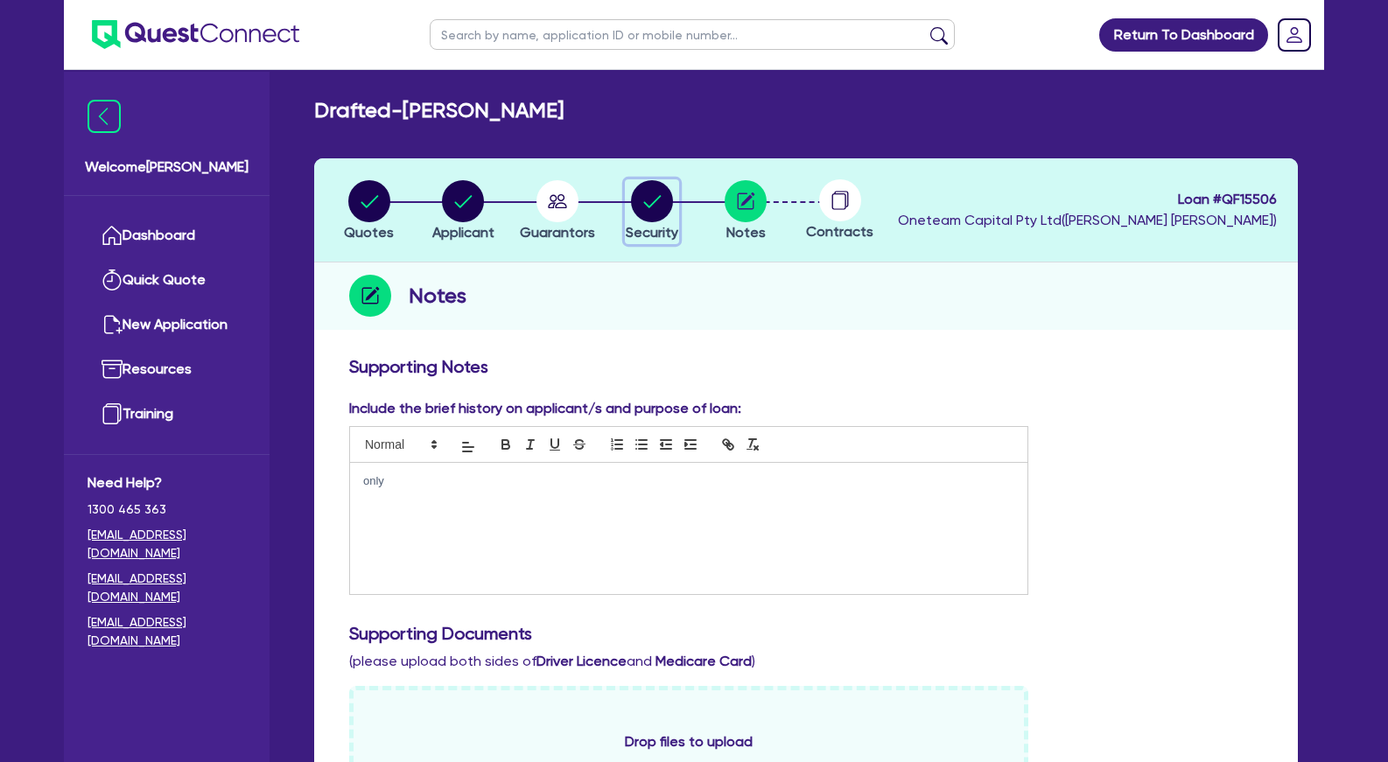
click at [657, 211] on circle "button" at bounding box center [652, 201] width 42 height 42
select select "TERTIARY_ASSETS"
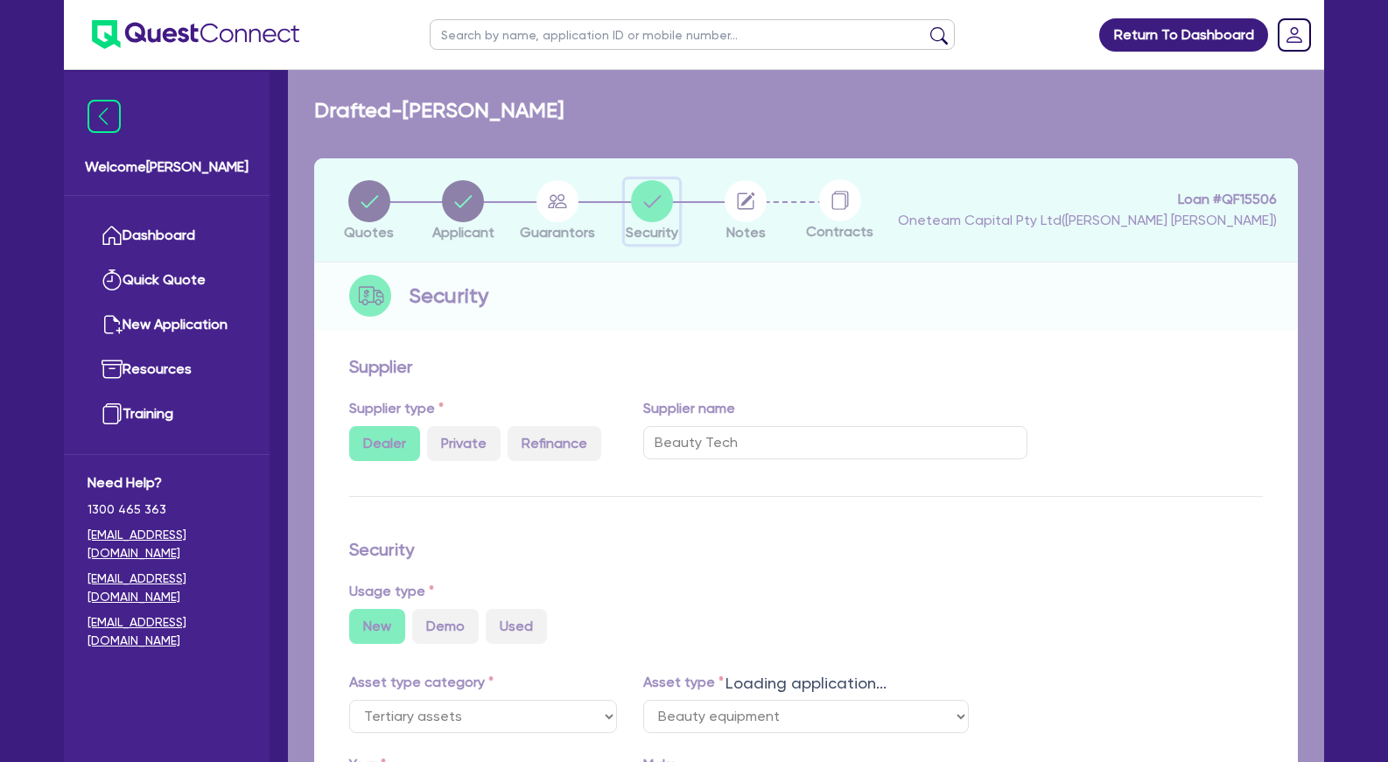
select select "BEAUTY_EQUIPMENT"
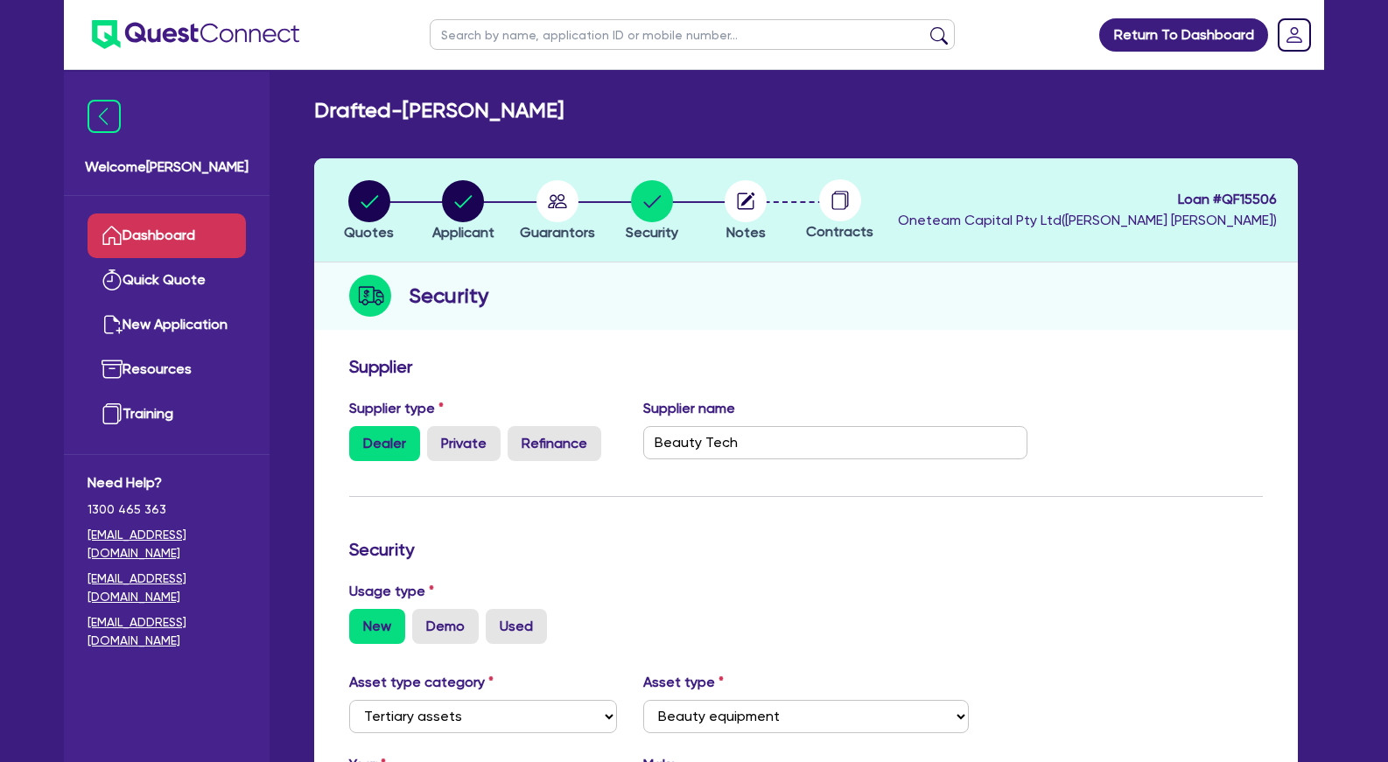
click at [181, 229] on link "Dashboard" at bounding box center [167, 236] width 158 height 45
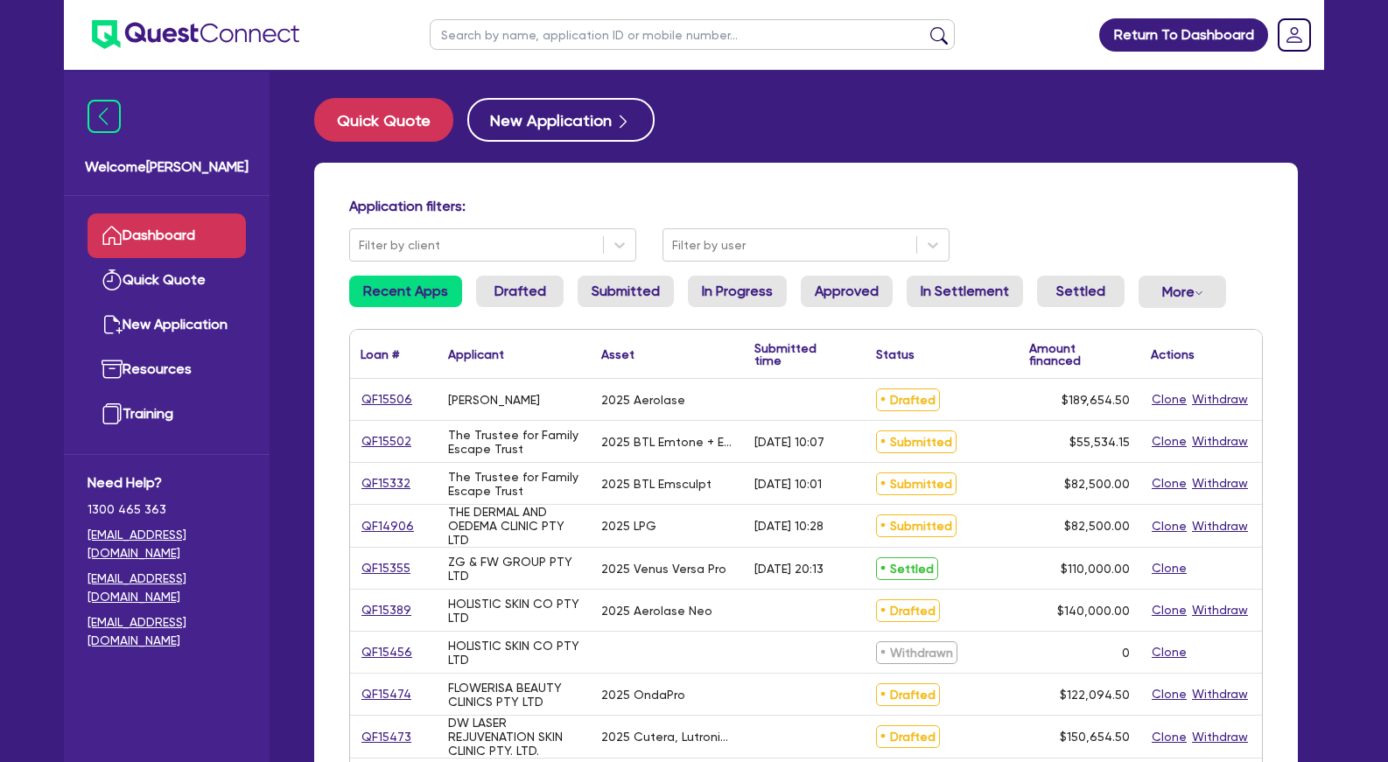
scroll to position [268, 0]
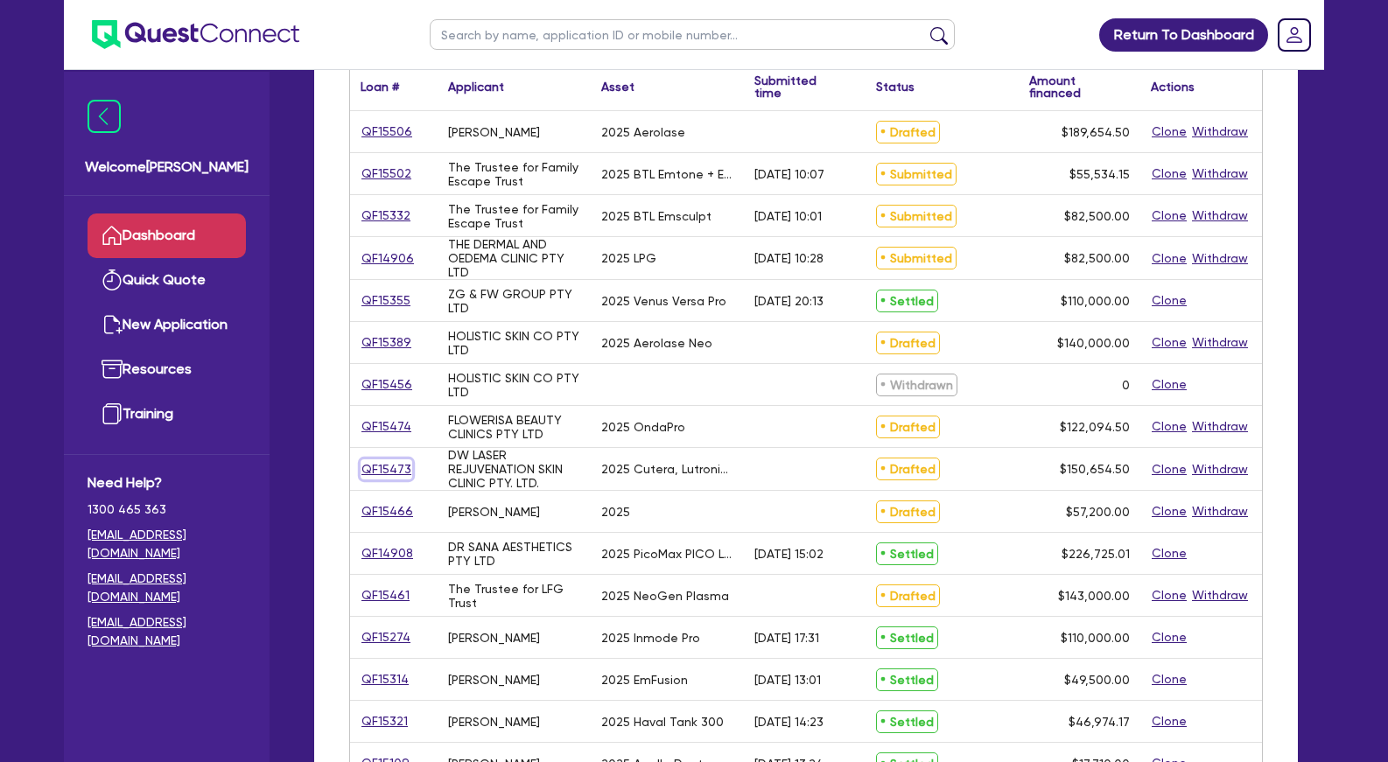
click at [397, 468] on link "QF15473" at bounding box center [387, 470] width 52 height 20
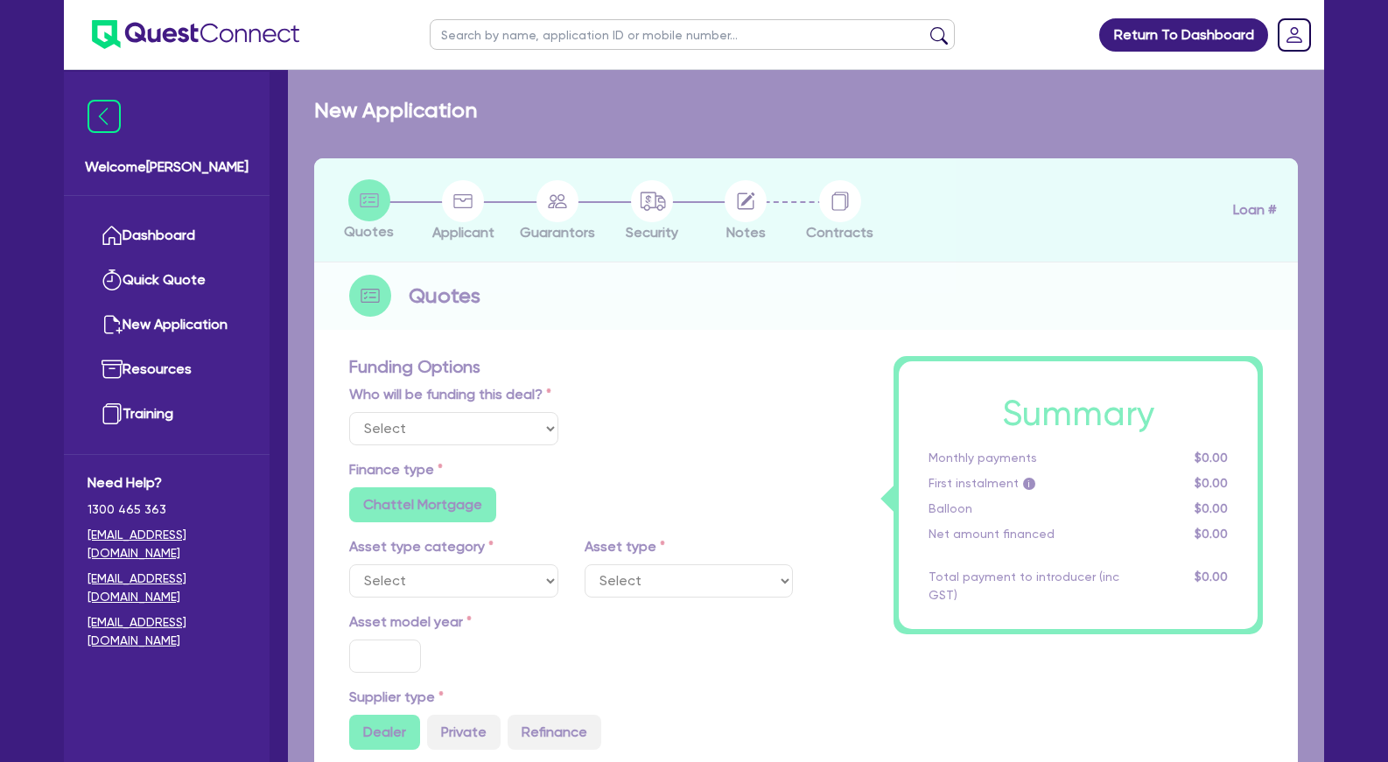
select select "Other"
select select "TERTIARY_ASSETS"
type input "2025"
radio input "true"
type input "150,000"
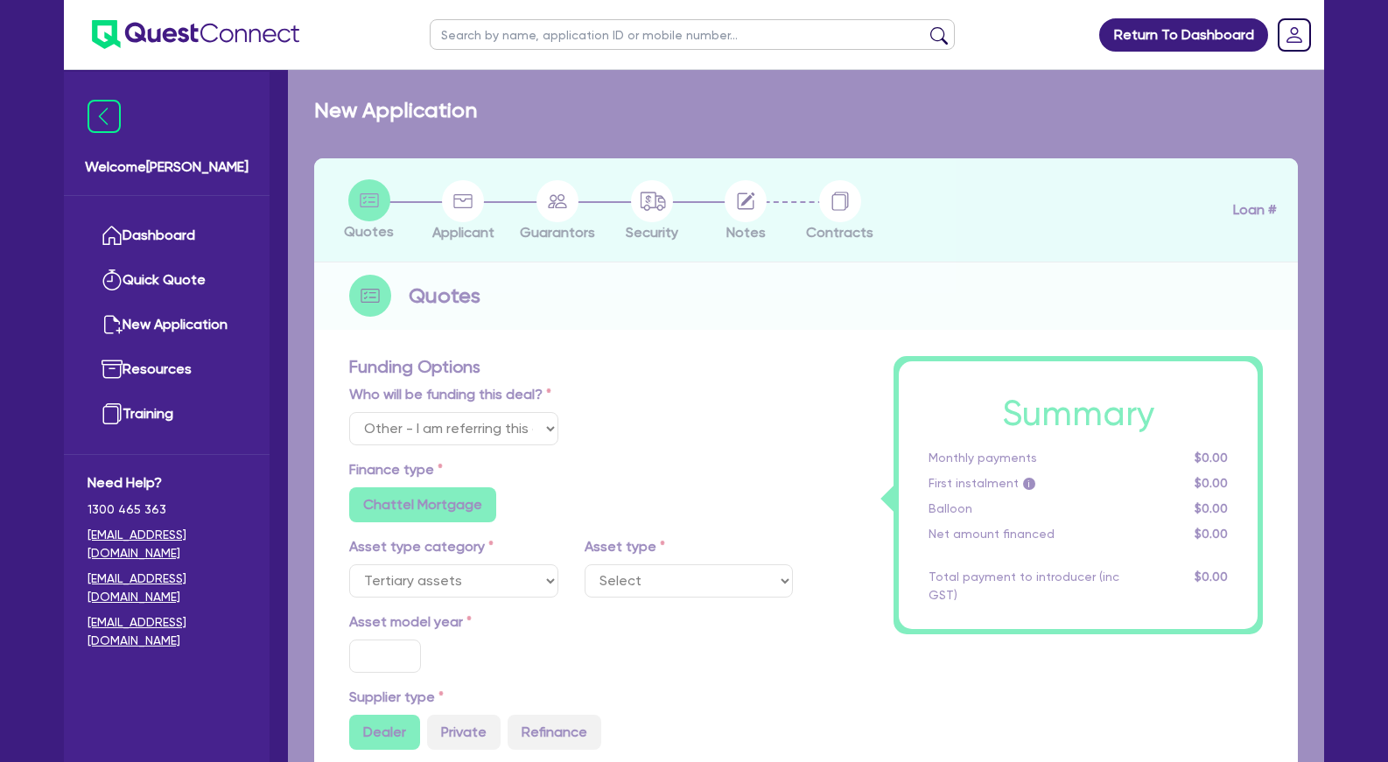
type input "14"
radio input "false"
radio input "true"
radio input "false"
select select "BEAUTY_EQUIPMENT"
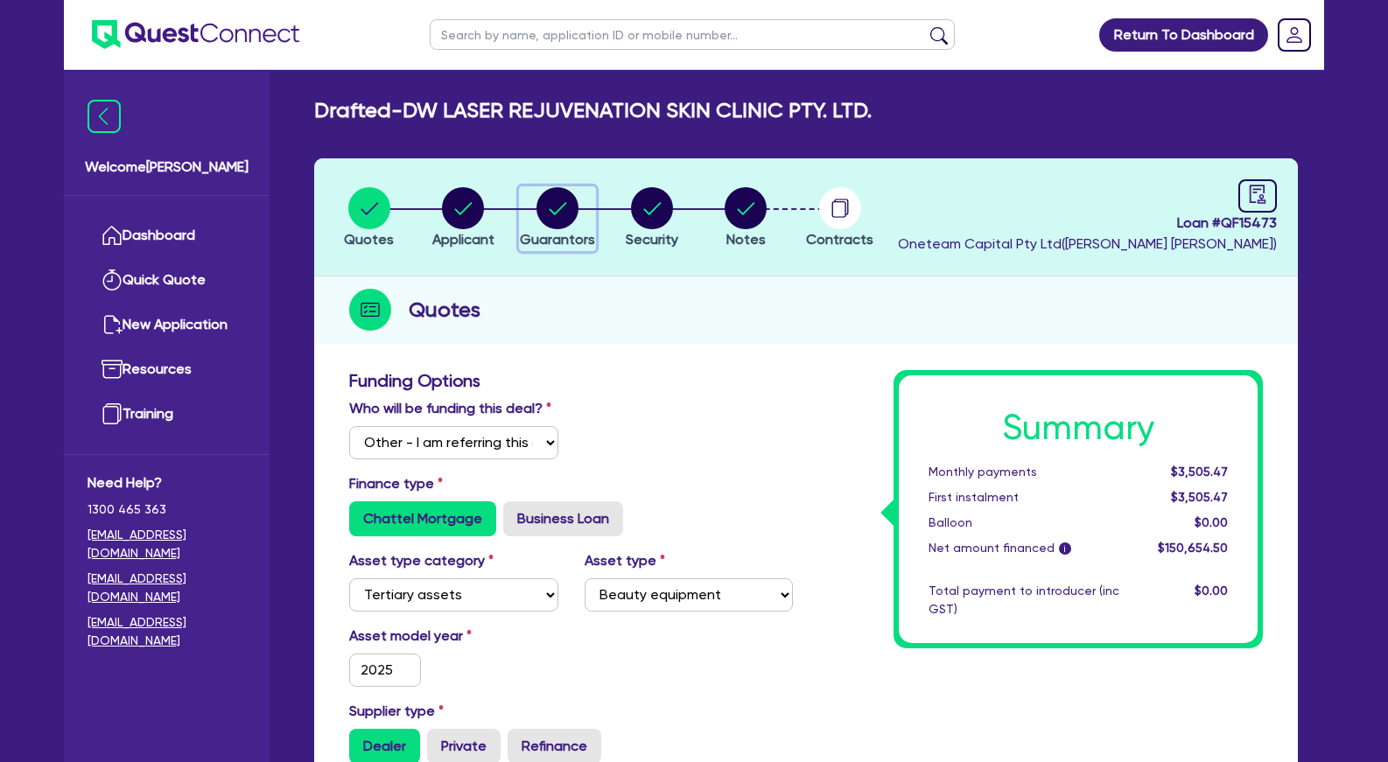
click at [551, 205] on circle "button" at bounding box center [558, 208] width 42 height 42
select select "MRS"
select select "QLD"
select select "DE_FACTO"
select select "PROPERTY"
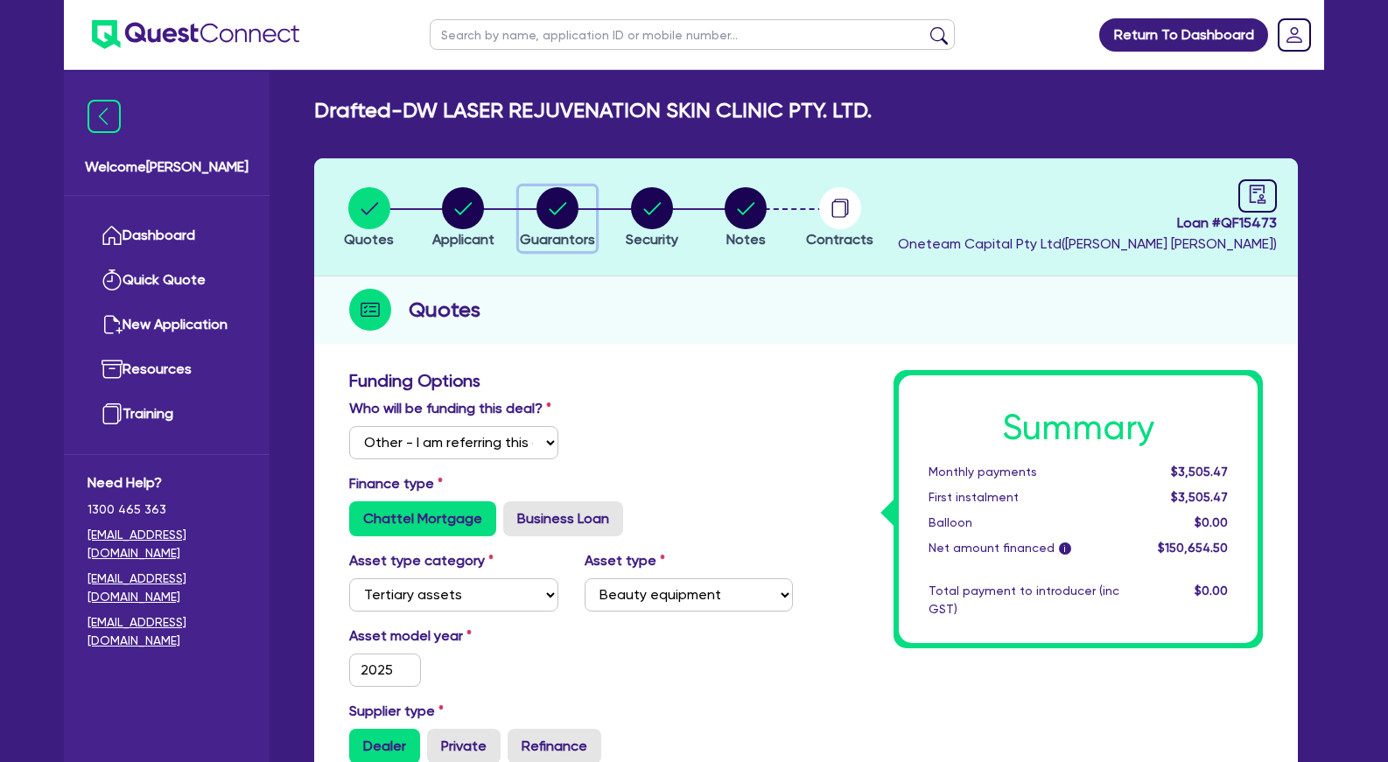
select select "CASH"
select select "VEHICLE"
select select "HOUSEHOLD_PERSONAL"
select select "MORTGAGE"
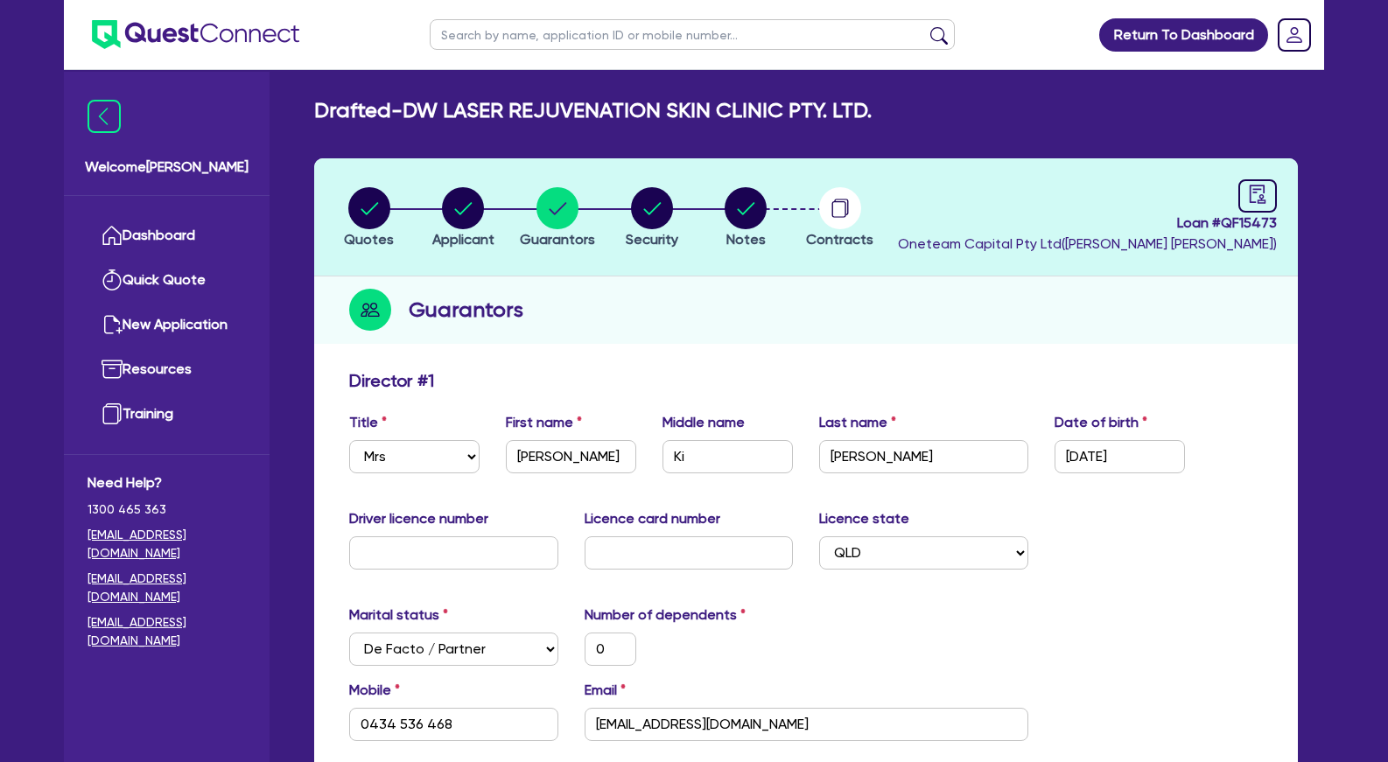
click at [572, 37] on input "text" at bounding box center [692, 34] width 525 height 31
type input "eva"
click button "submit" at bounding box center [939, 38] width 28 height 25
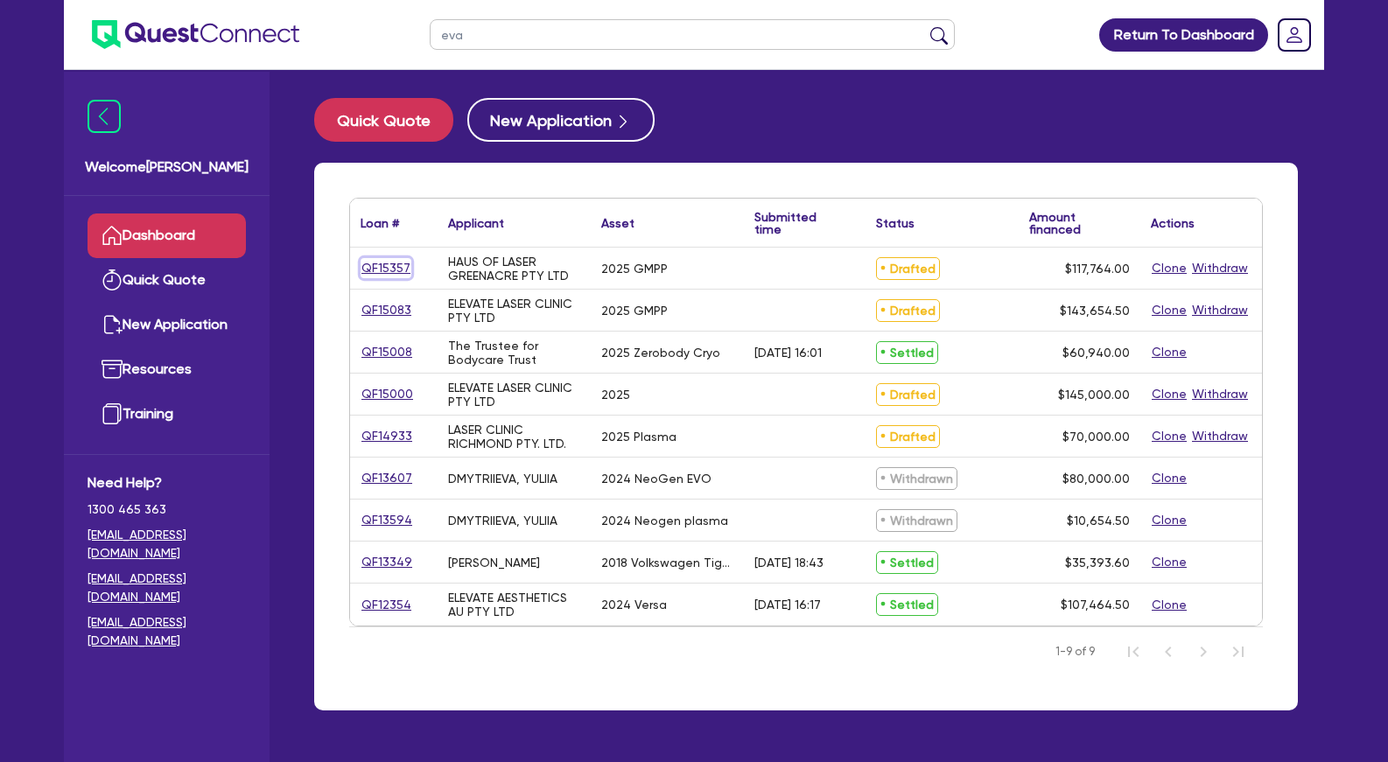
click at [392, 268] on link "QF15357" at bounding box center [386, 268] width 51 height 20
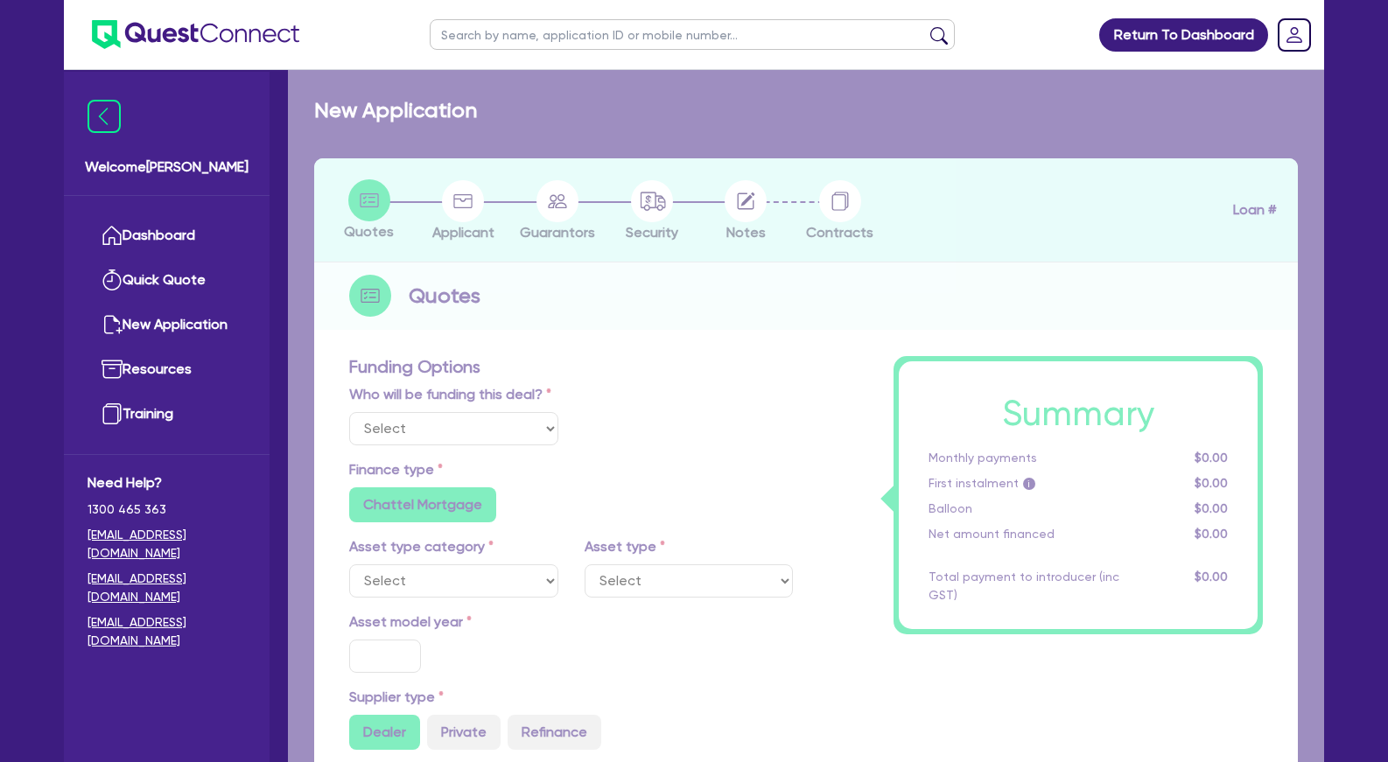
select select "Other"
select select "TERTIARY_ASSETS"
type input "2025"
type input "147,200"
type input "29,436"
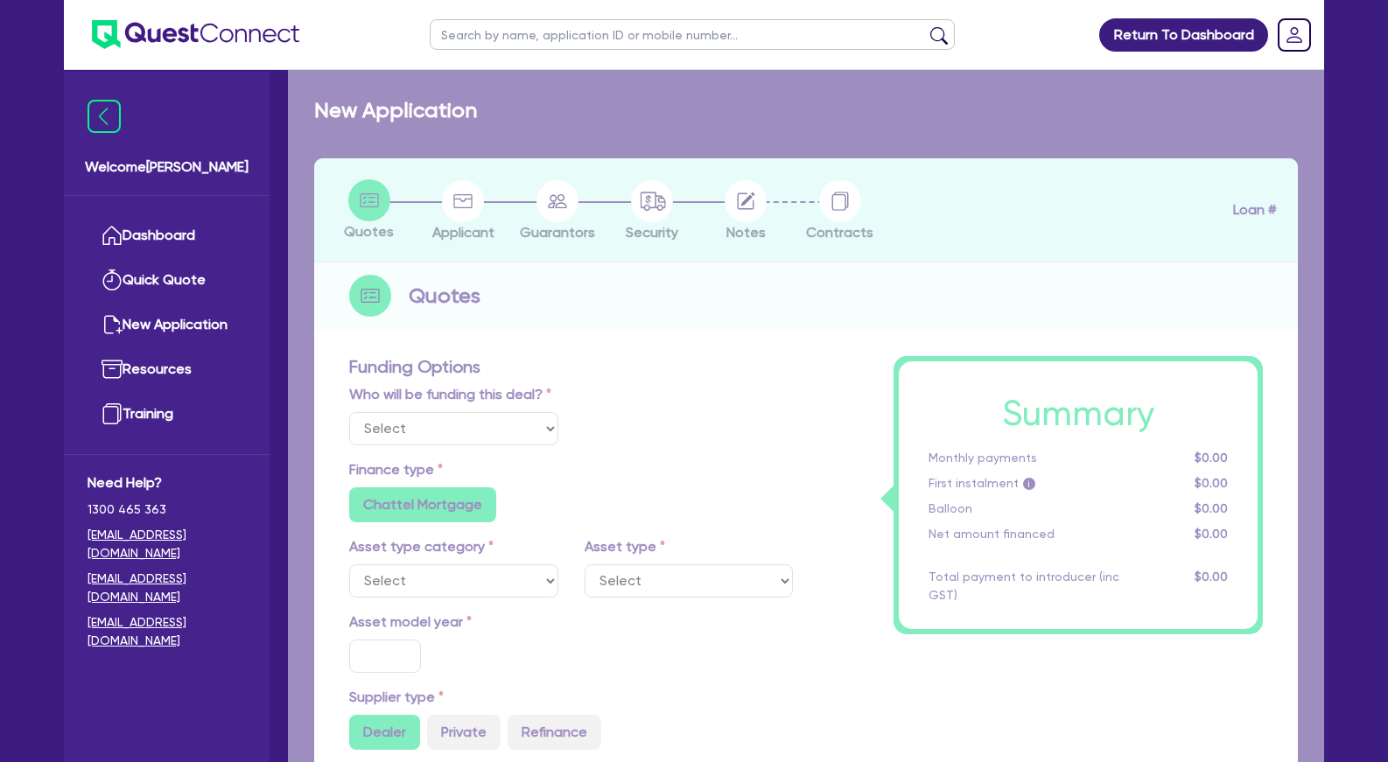
type input "5"
type input "5,888.2"
radio input "false"
type input "13.9"
radio input "false"
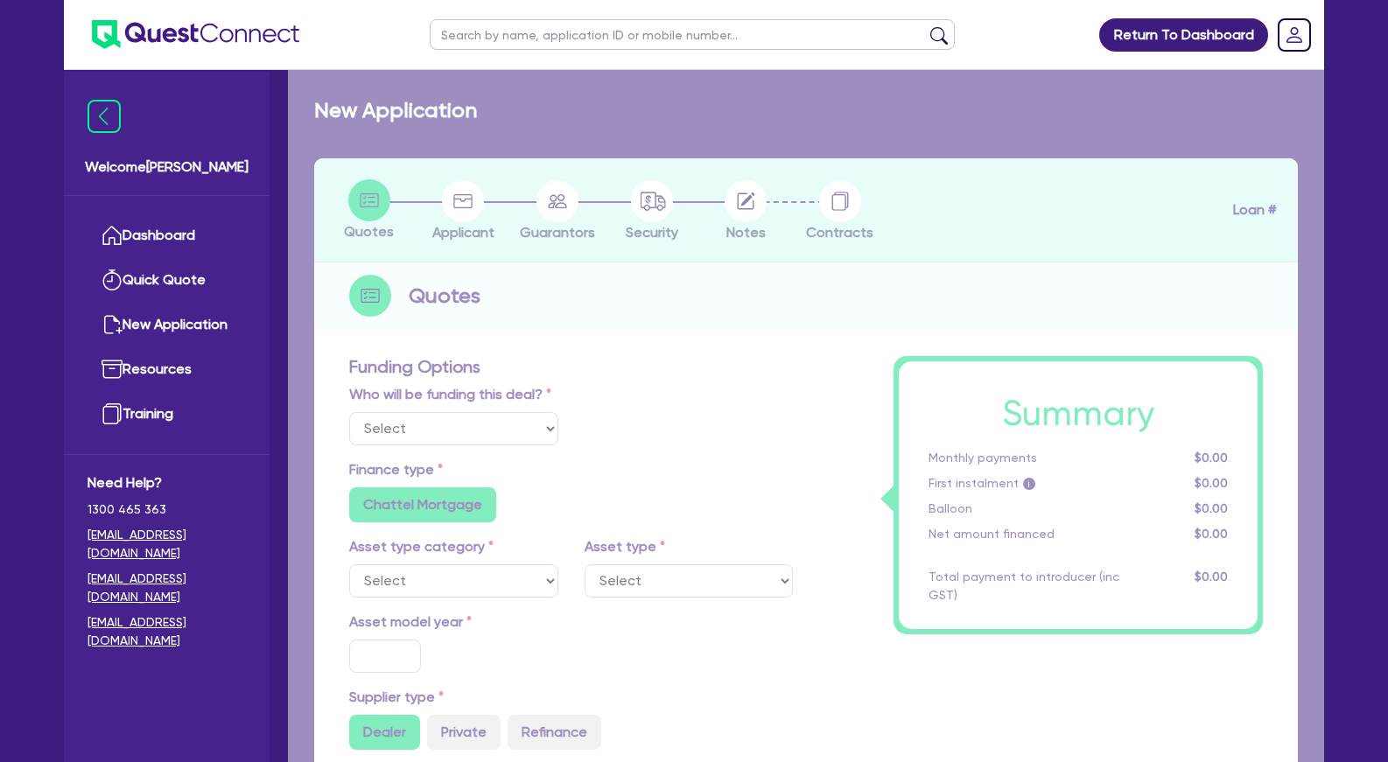
radio input "false"
select select "BEAUTY_EQUIPMENT"
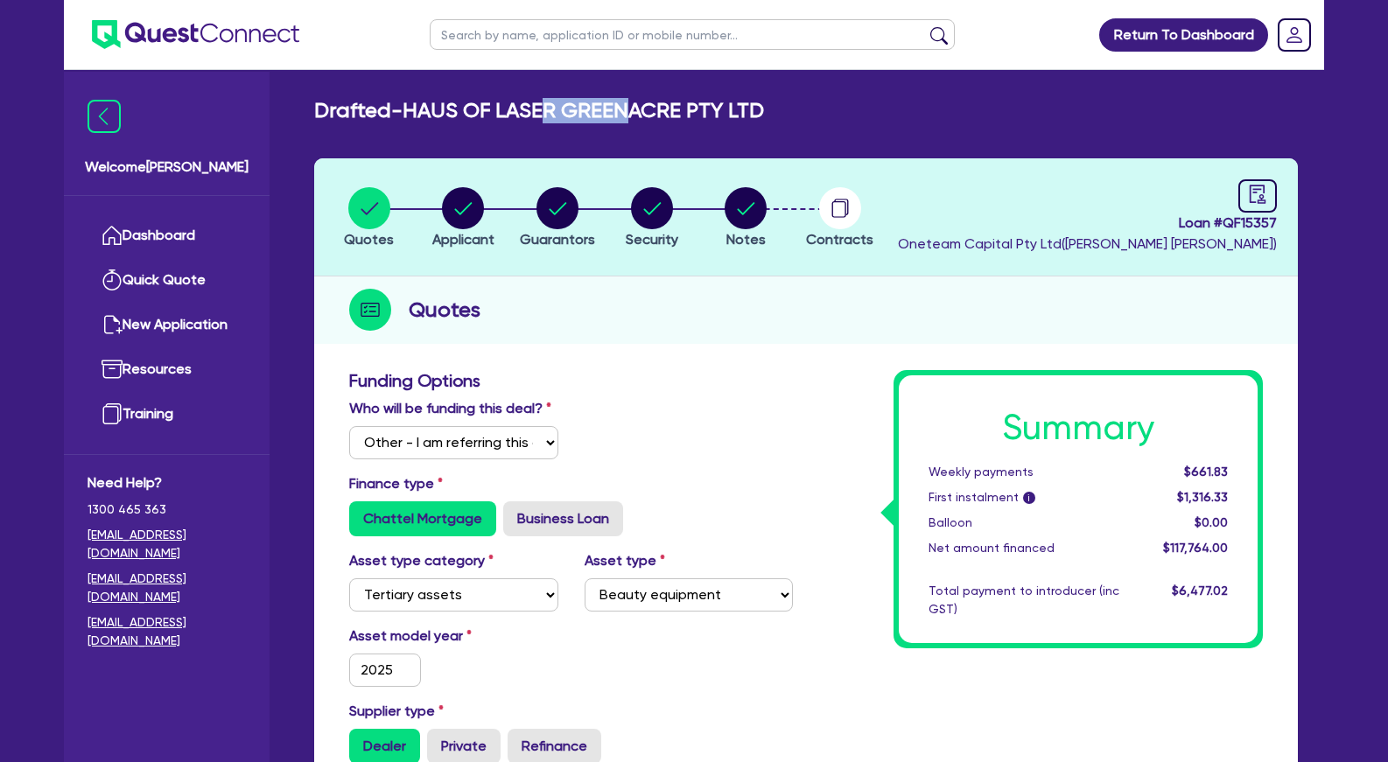
drag, startPoint x: 600, startPoint y: 112, endPoint x: 648, endPoint y: 112, distance: 48.1
click at [646, 112] on h2 "Drafted - HAUS OF LASER GREENACRE PTY LTD" at bounding box center [539, 110] width 450 height 25
click at [650, 112] on h2 "Drafted - HAUS OF LASER GREENACRE PTY LTD" at bounding box center [539, 110] width 450 height 25
drag, startPoint x: 711, startPoint y: 109, endPoint x: 482, endPoint y: 111, distance: 228.5
click at [482, 111] on h2 "Drafted - HAUS OF LASER GREENACRE PTY LTD" at bounding box center [539, 110] width 450 height 25
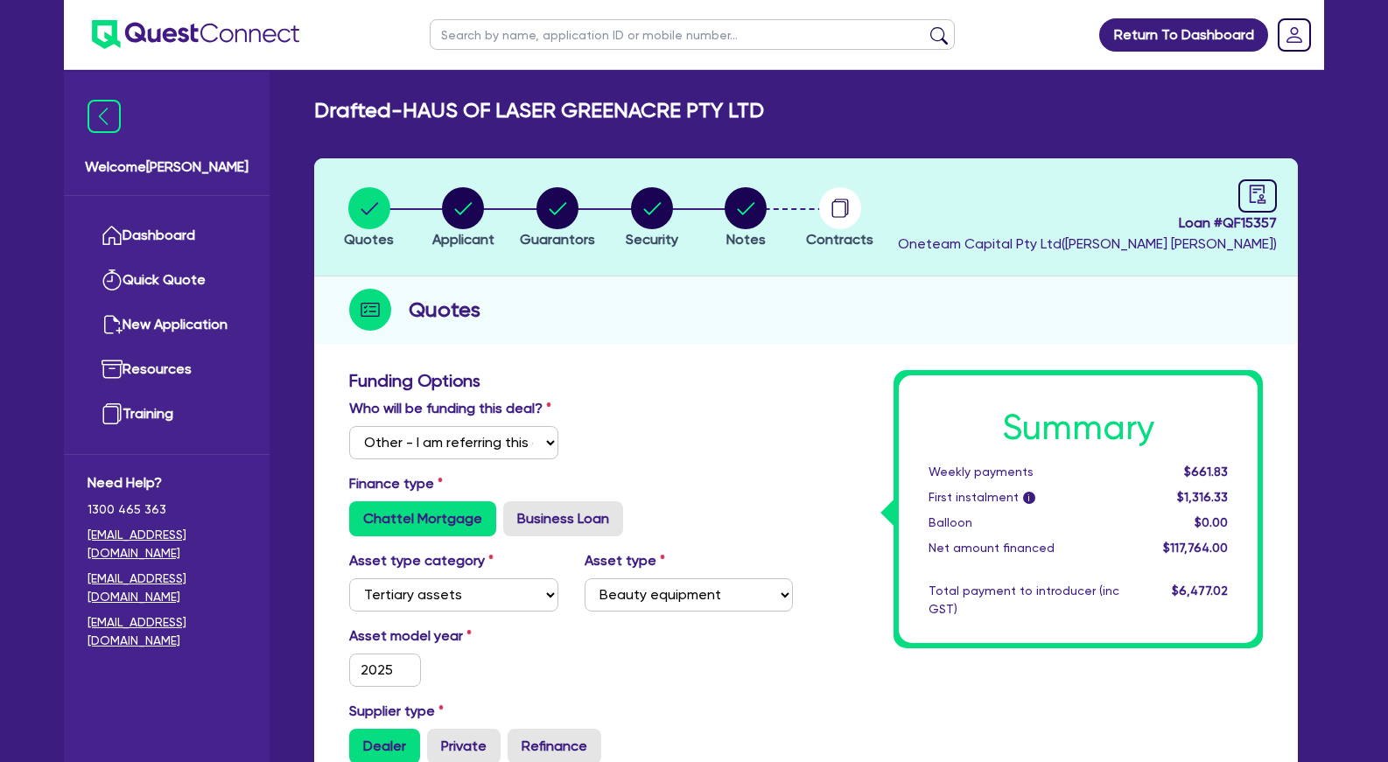
click at [482, 111] on h2 "Drafted - HAUS OF LASER GREENACRE PTY LTD" at bounding box center [539, 110] width 450 height 25
click at [690, 390] on h3 "Funding Options" at bounding box center [571, 380] width 444 height 21
click at [466, 221] on circle "button" at bounding box center [463, 208] width 42 height 42
select select "COMPANY"
select select "HEALTH_BEAUTY"
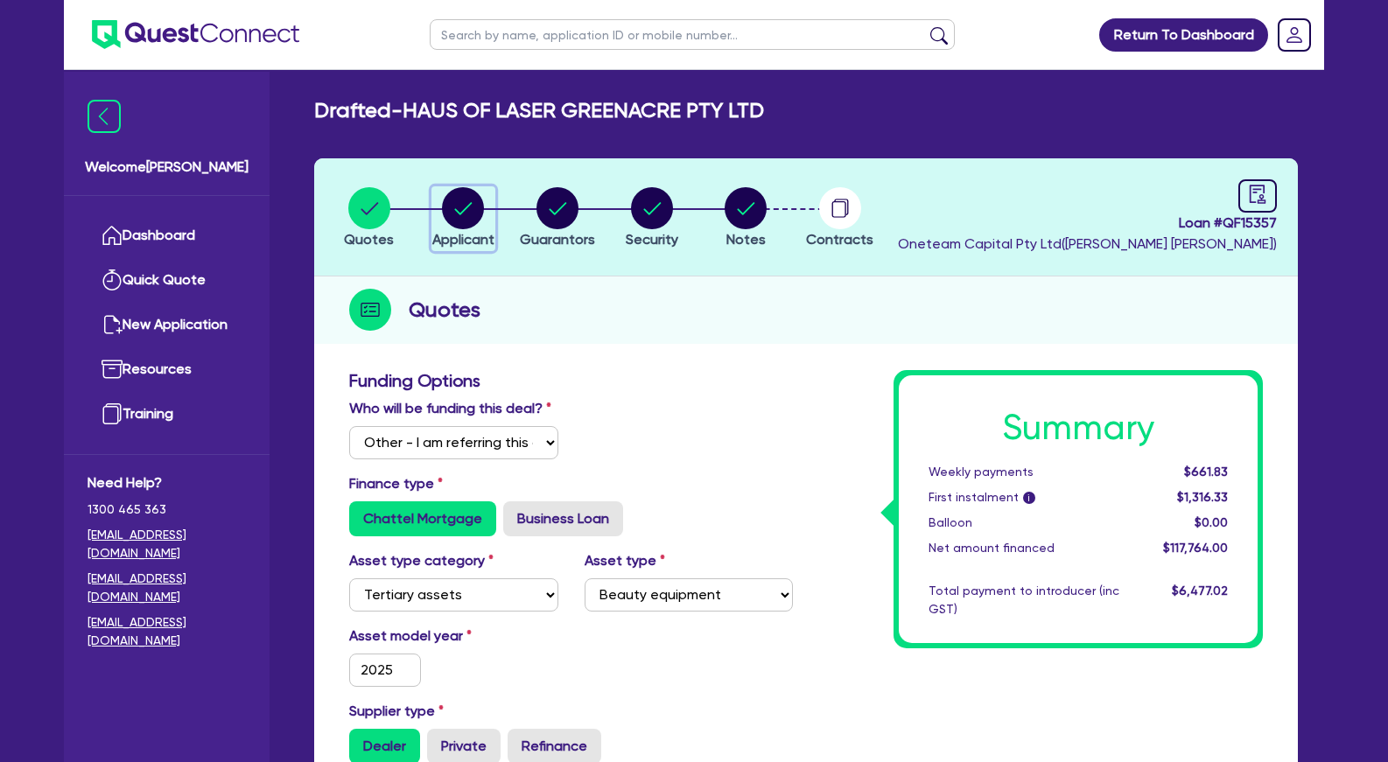
select select "HAIR_BEAUTY_SALONS"
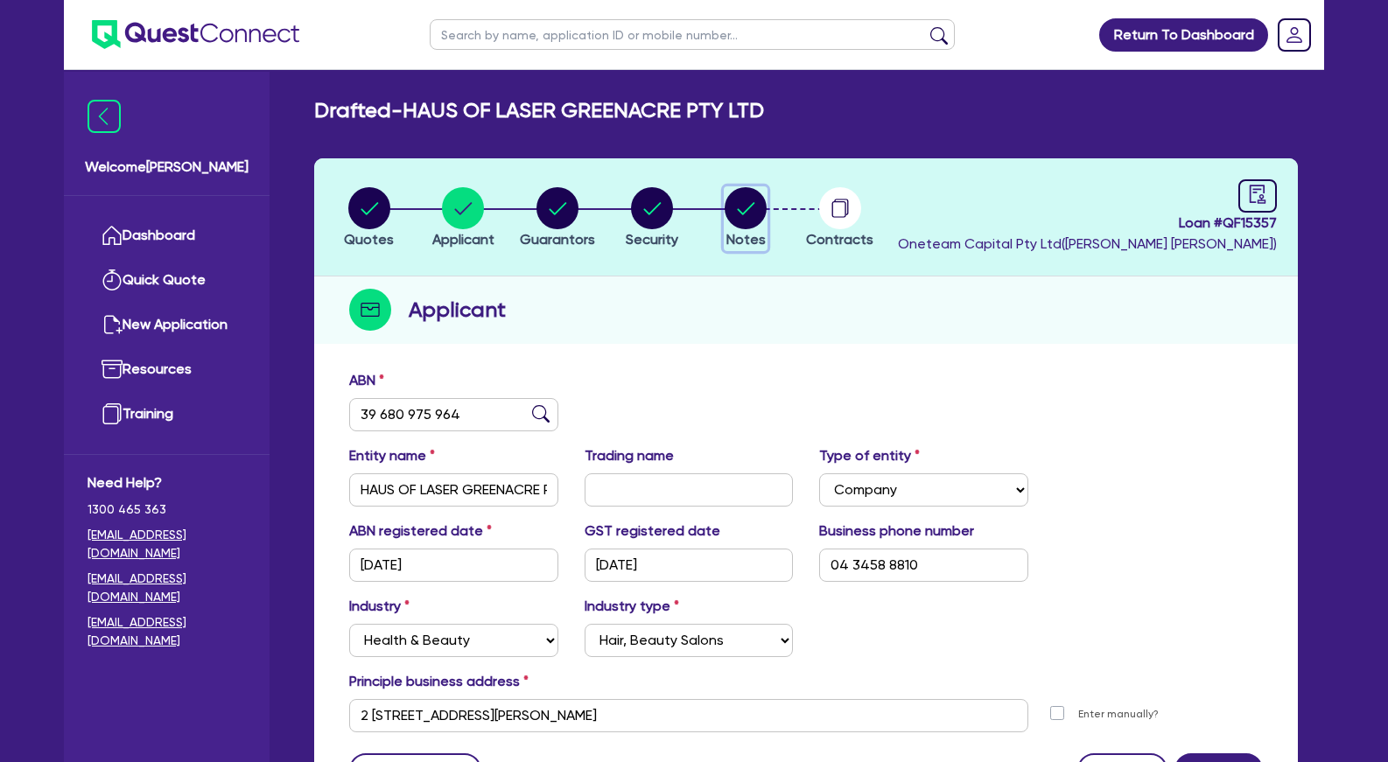
click at [741, 210] on circle "button" at bounding box center [746, 208] width 42 height 42
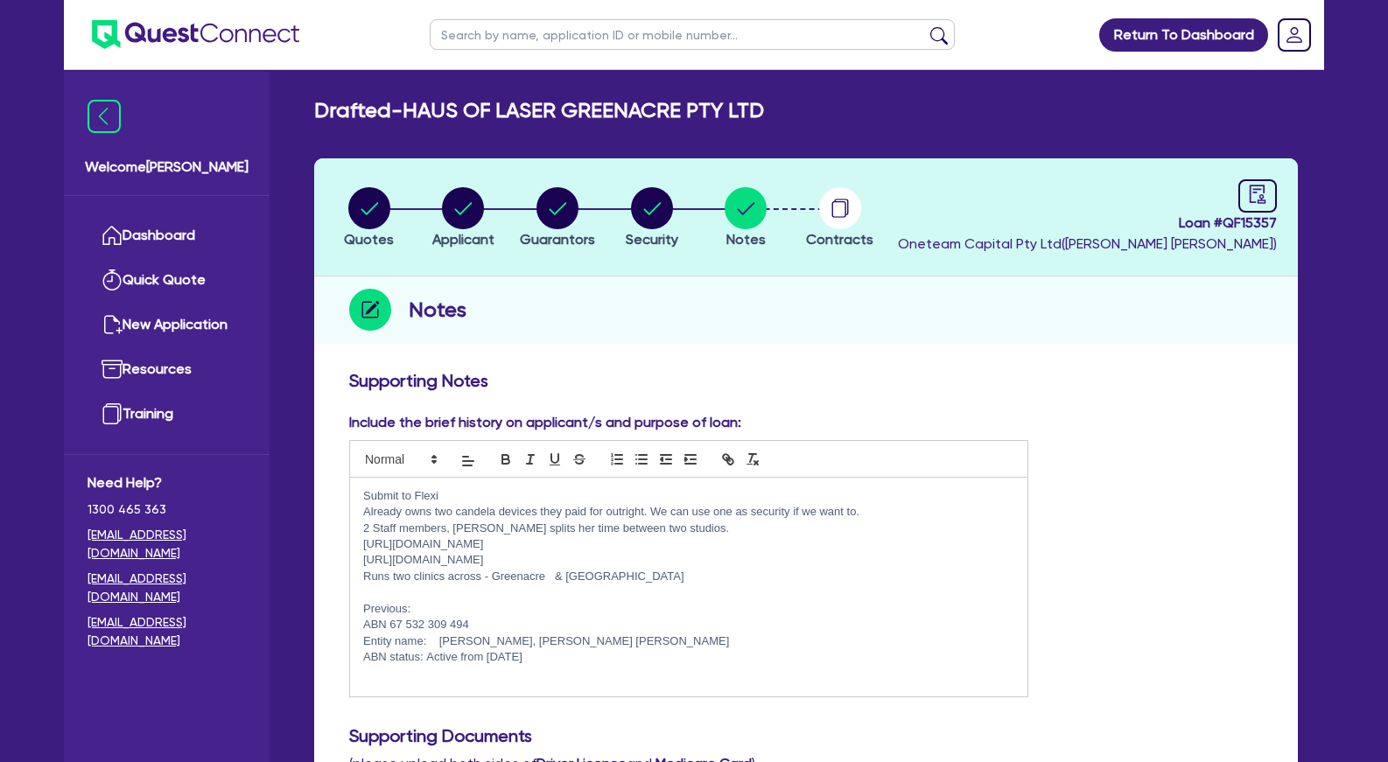
click at [449, 495] on p "Submit to Flexi" at bounding box center [688, 496] width 651 height 16
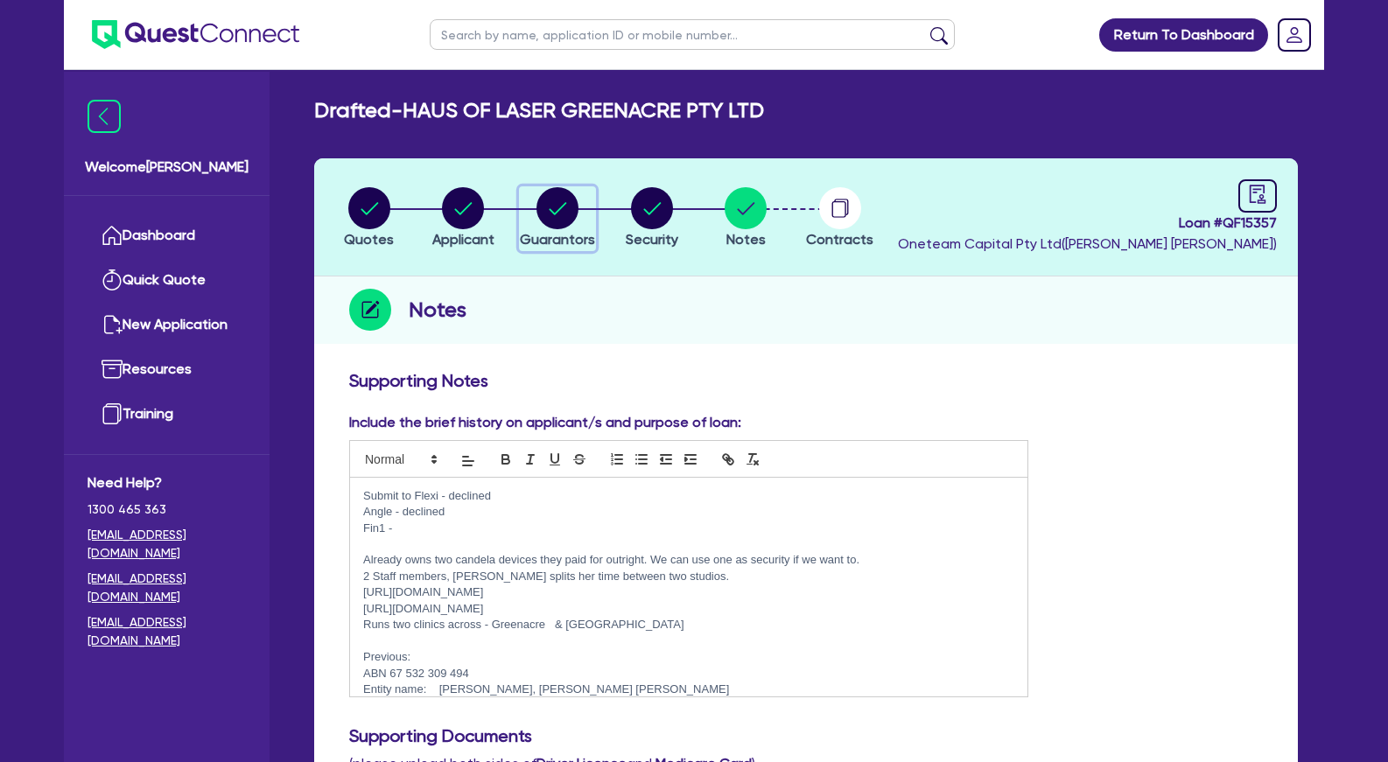
click at [558, 207] on circle "button" at bounding box center [558, 208] width 42 height 42
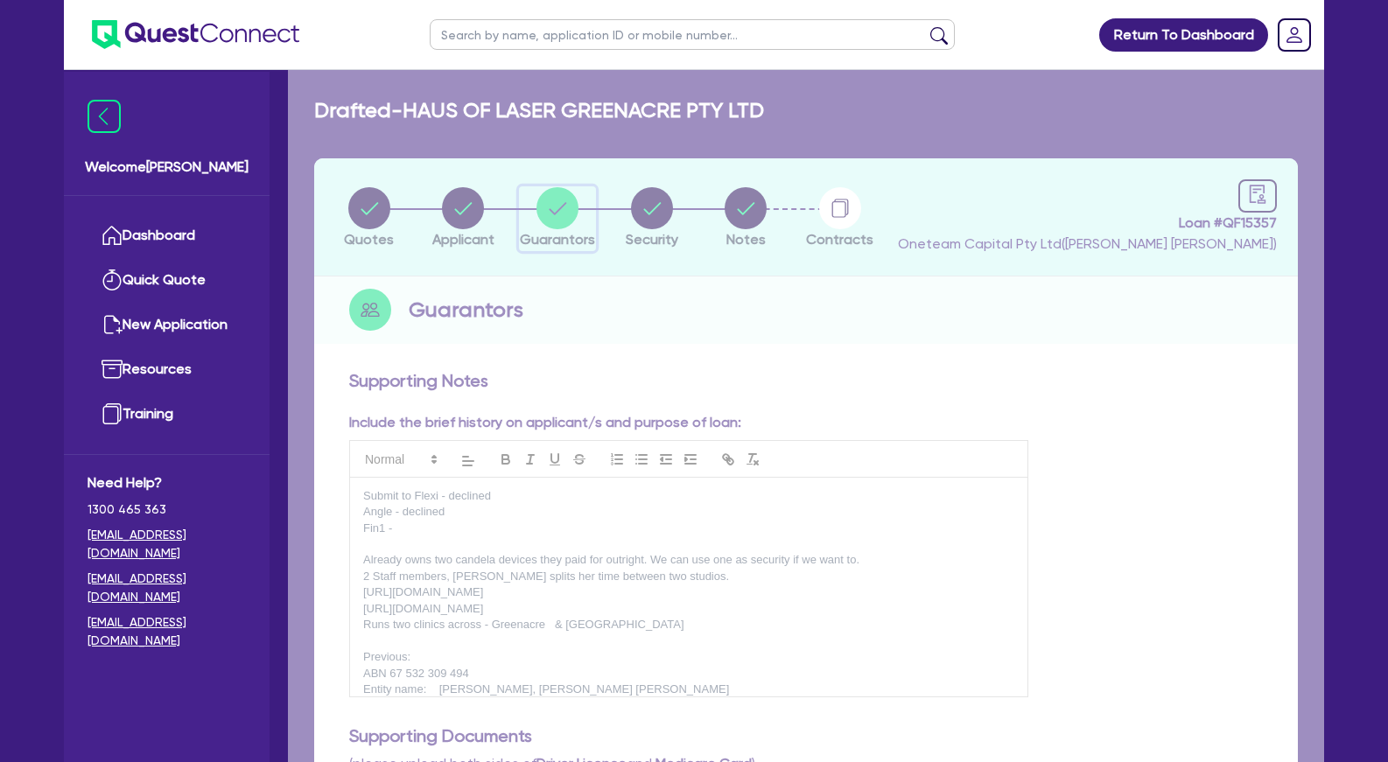
select select "MRS"
select select "[GEOGRAPHIC_DATA]"
select select "DE_FACTO"
select select "VEHICLE"
select select "CASH"
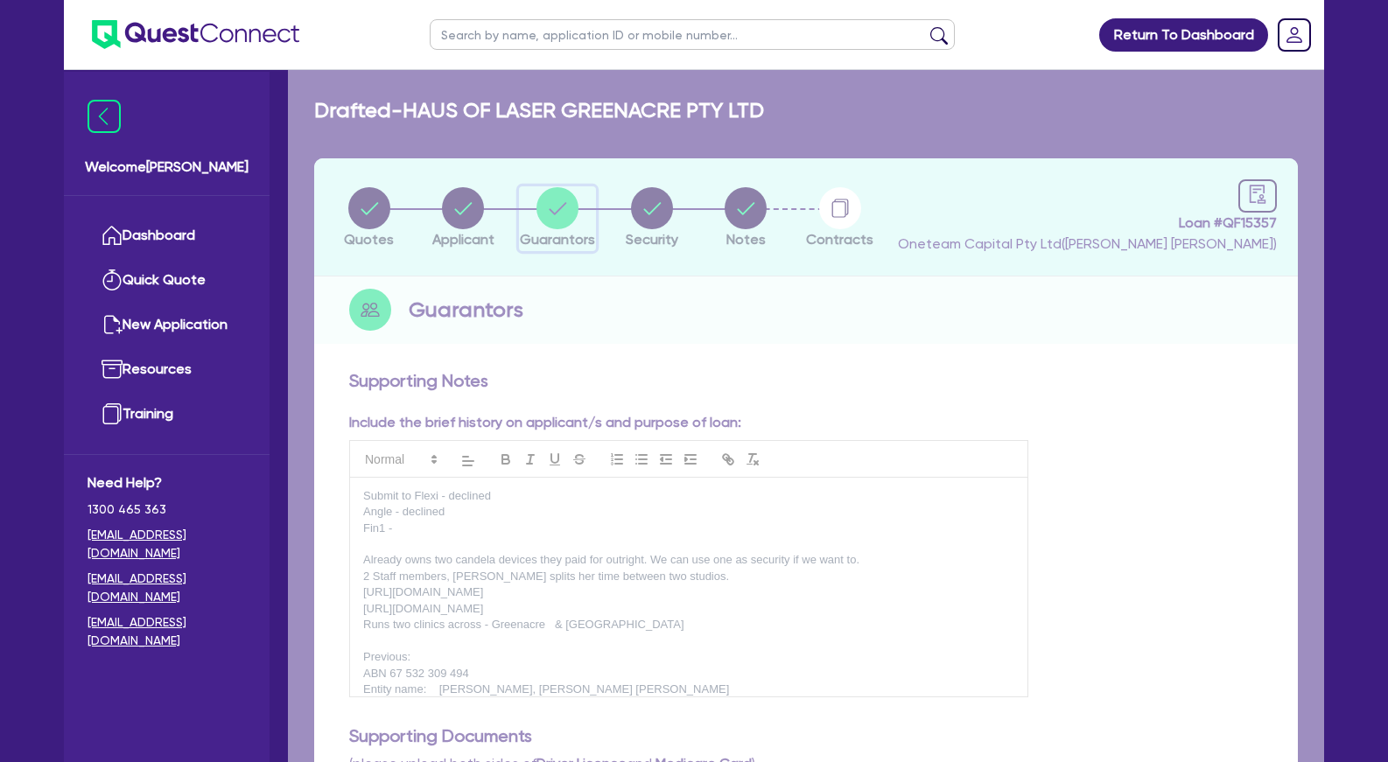
select select "HOUSEHOLD_PERSONAL"
select select "OTHER"
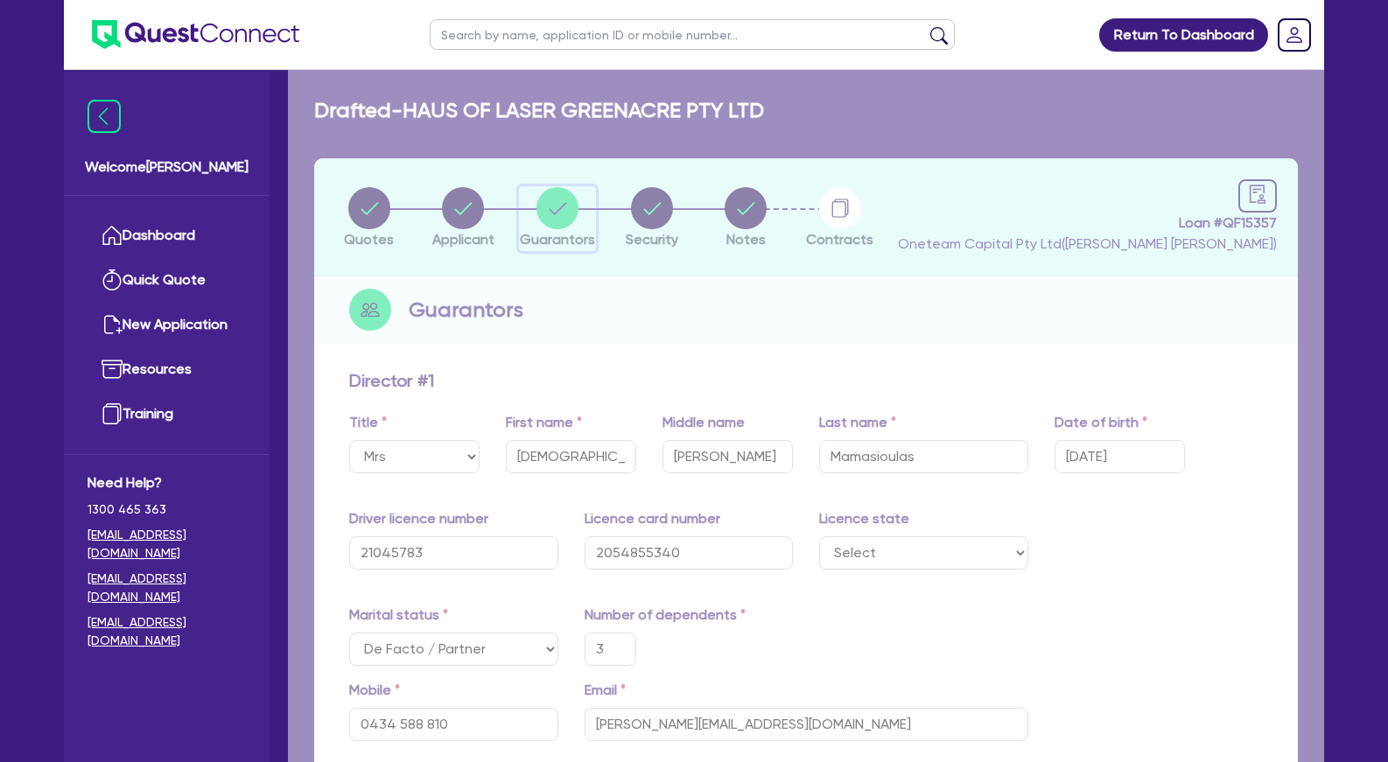
type input "3"
type input "0434 588 810"
type input "180,000"
type input "30,000"
type input "20,000"
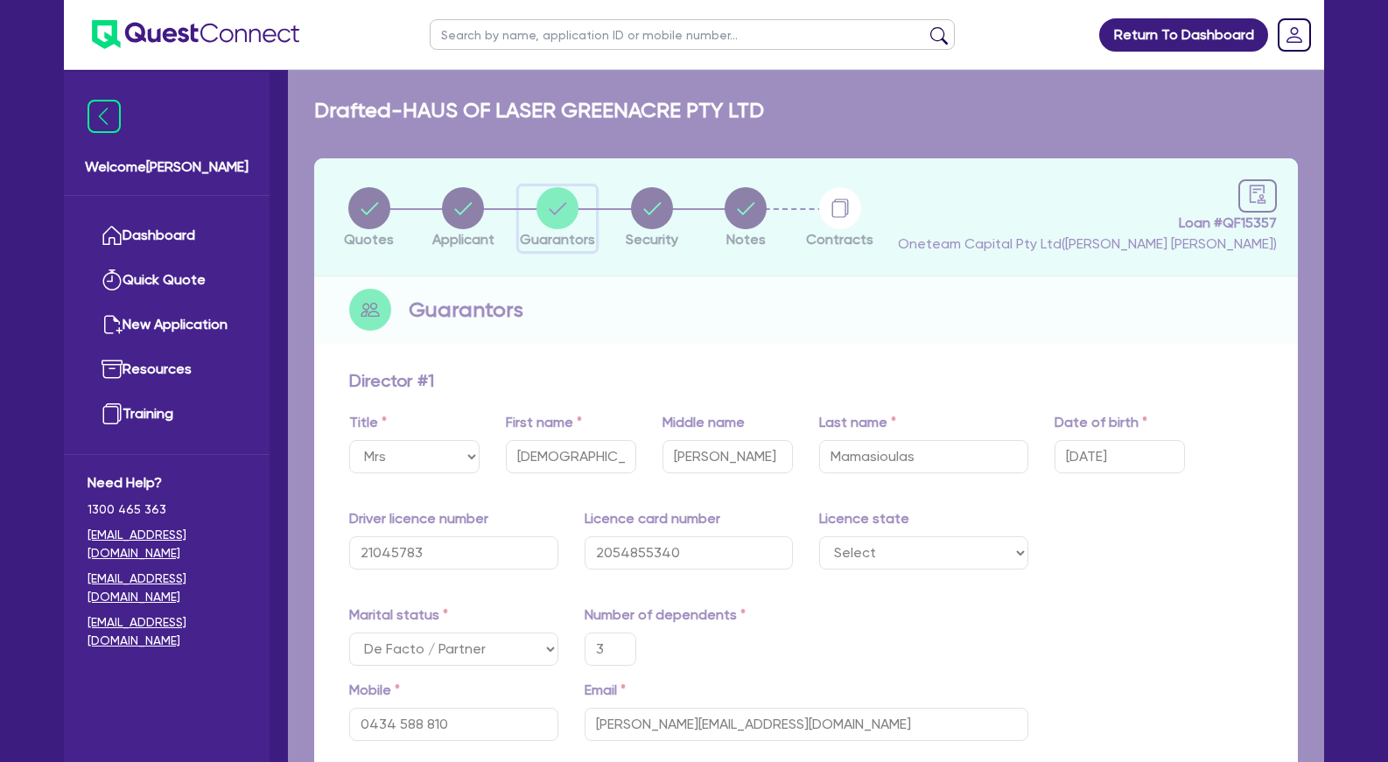
type input "5,000"
type input "50,000"
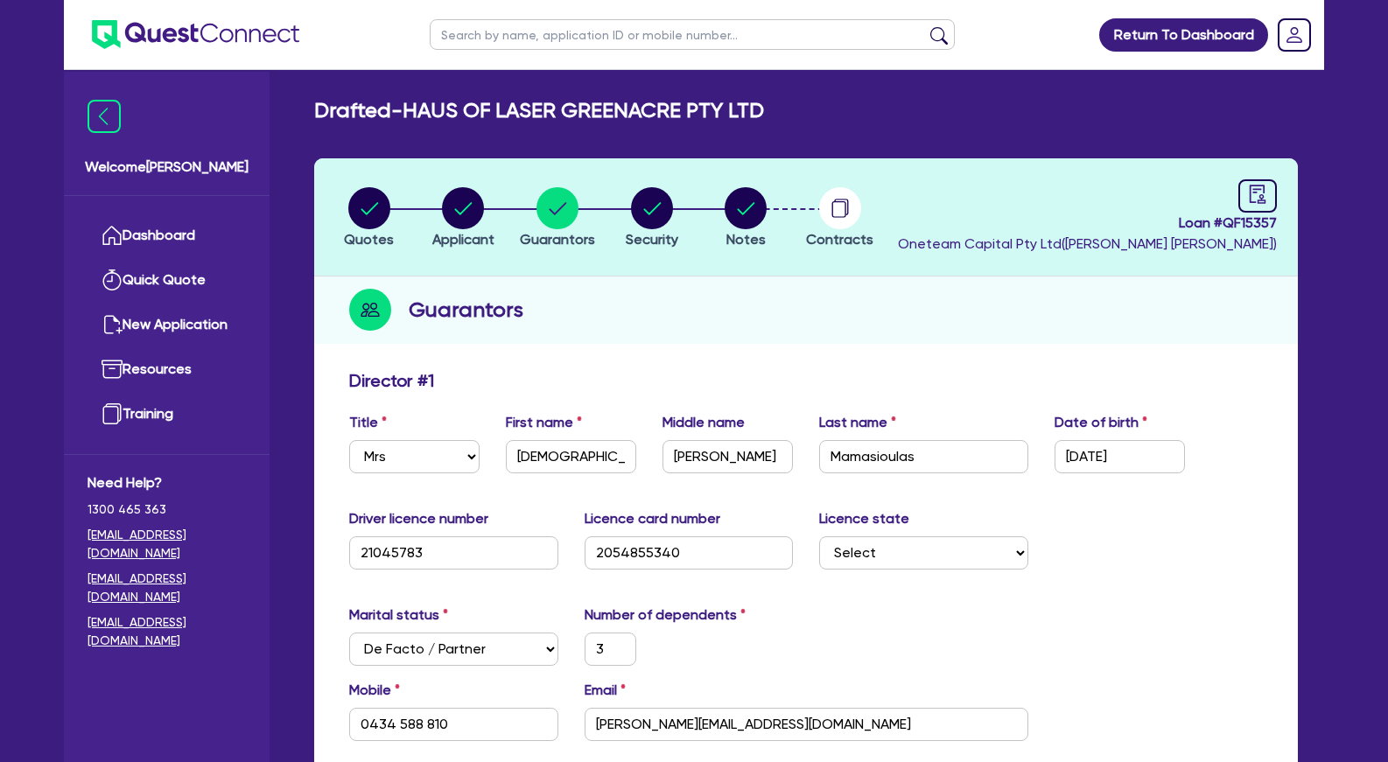
click at [629, 325] on div "Guarantors" at bounding box center [806, 310] width 984 height 67
click at [375, 208] on circle "button" at bounding box center [369, 208] width 42 height 42
select select "Other"
select select "TERTIARY_ASSETS"
select select "BEAUTY_EQUIPMENT"
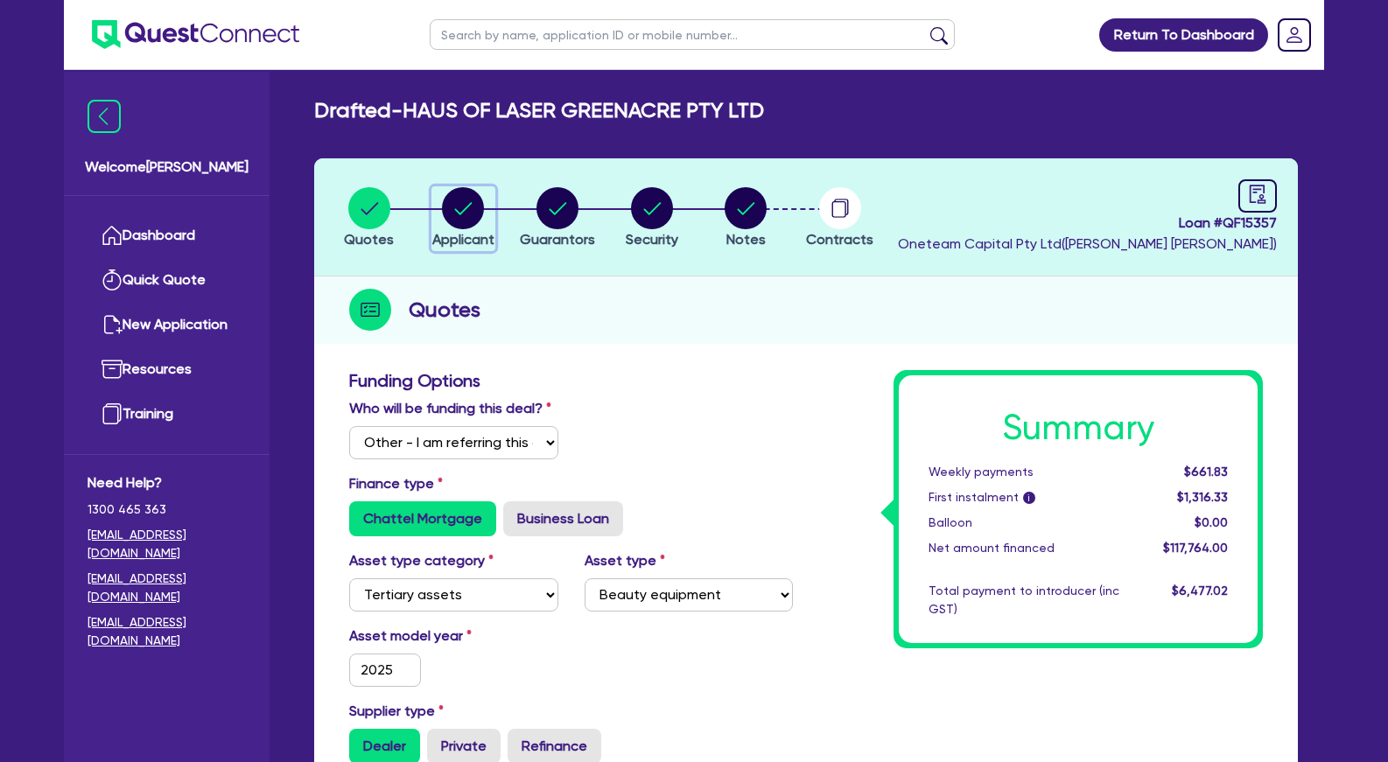
click at [456, 210] on icon "button" at bounding box center [464, 208] width 18 height 12
select select "COMPANY"
select select "HEALTH_BEAUTY"
select select "HAIR_BEAUTY_SALONS"
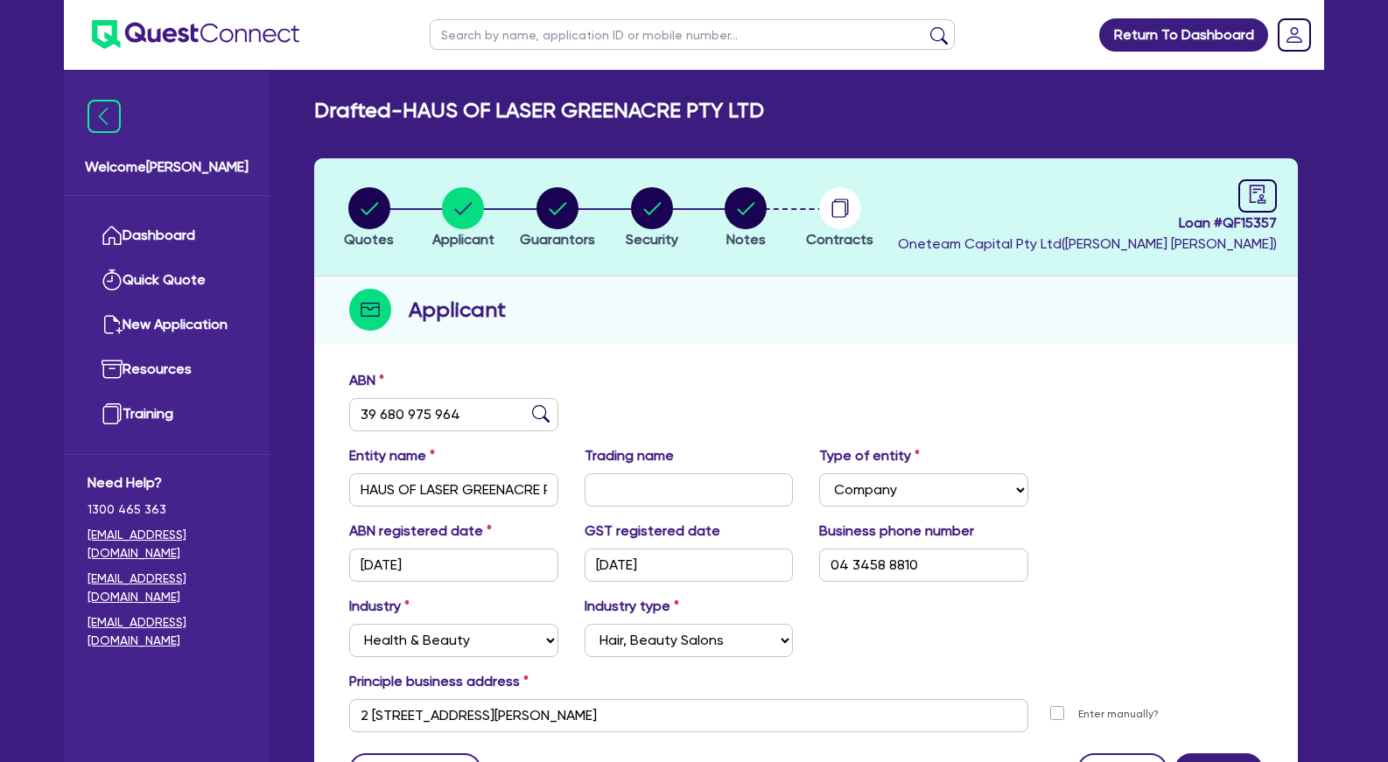
click at [529, 116] on h2 "Drafted - HAUS OF LASER GREENACRE PTY LTD" at bounding box center [539, 110] width 450 height 25
